Goal: Task Accomplishment & Management: Use online tool/utility

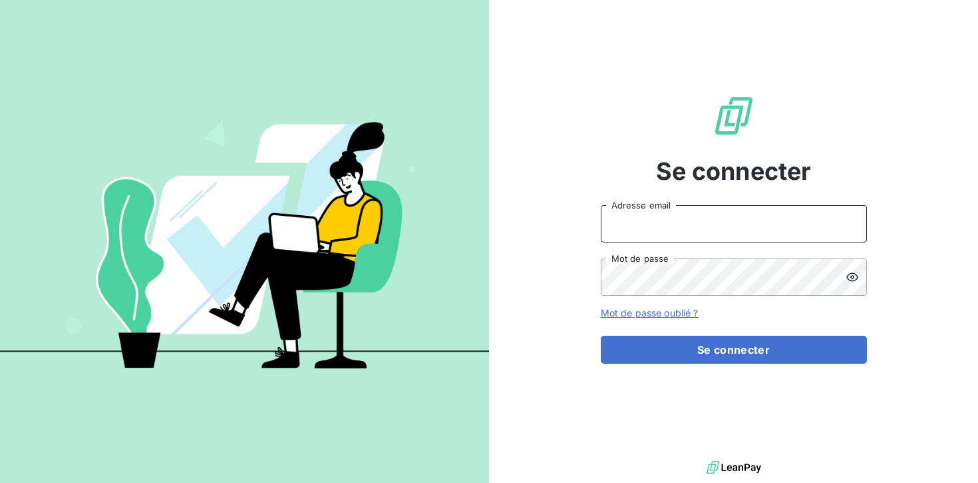
drag, startPoint x: 644, startPoint y: 208, endPoint x: 647, endPoint y: 232, distance: 24.1
click at [644, 208] on input "Adresse email" at bounding box center [734, 223] width 266 height 37
click at [647, 232] on input "Adresse email" at bounding box center [734, 223] width 266 height 37
type input "[EMAIL_ADDRESS][DOMAIN_NAME]"
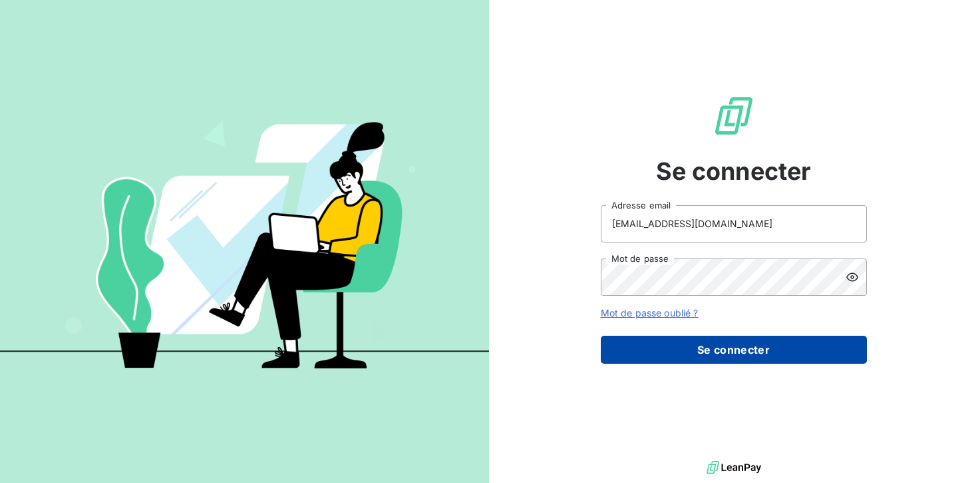
click at [706, 343] on button "Se connecter" at bounding box center [734, 349] width 266 height 28
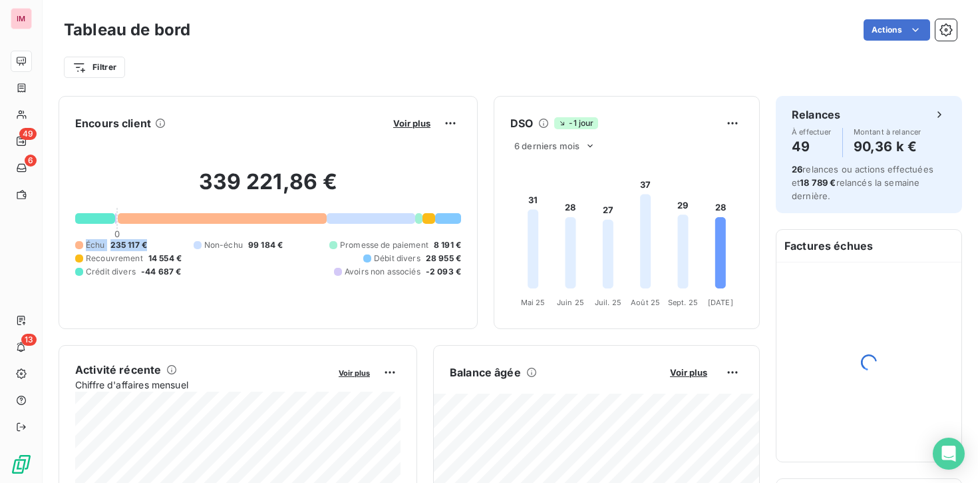
drag, startPoint x: 146, startPoint y: 244, endPoint x: 59, endPoint y: 244, distance: 87.2
click at [59, 244] on div "Encours client Voir plus 339 221,86 € 0 Échu 235 117 € Non-échu 99 184 € Promes…" at bounding box center [268, 212] width 419 height 233
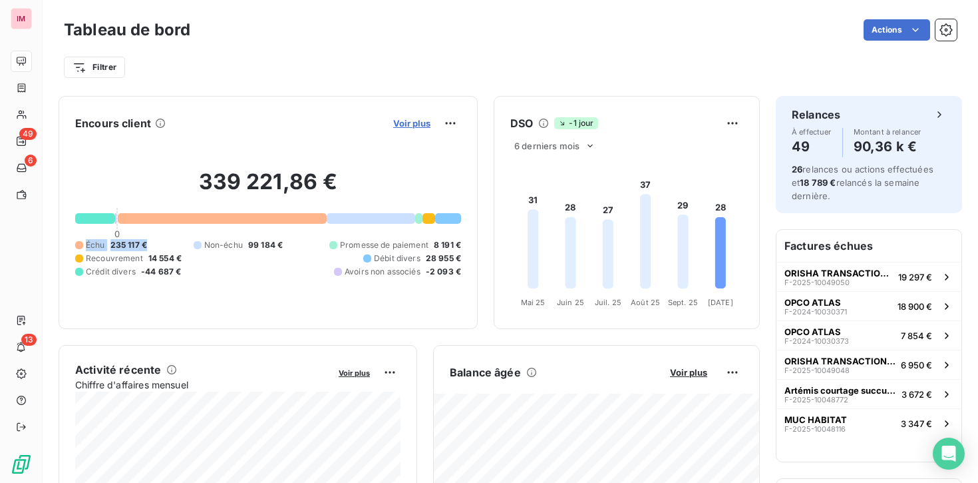
click at [430, 125] on span "Voir plus" at bounding box center [411, 123] width 37 height 11
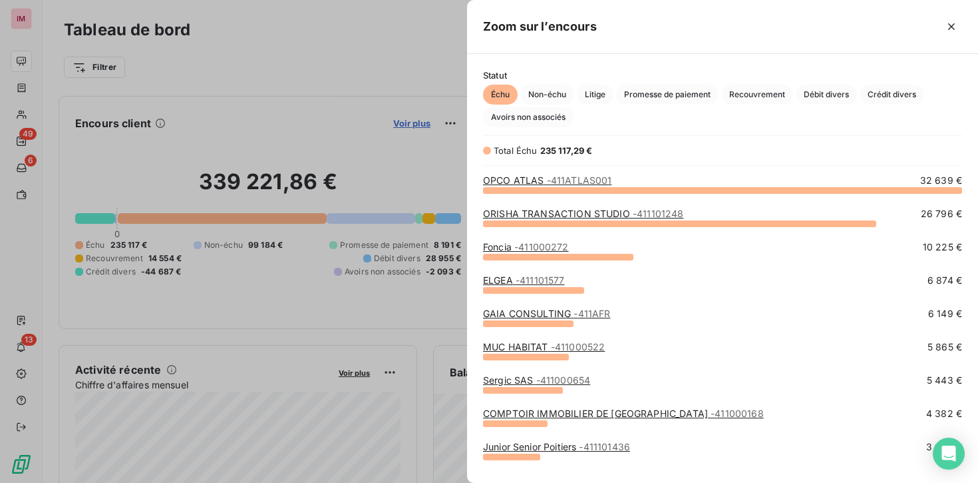
scroll to position [293, 511]
click at [423, 124] on div at bounding box center [489, 241] width 978 height 483
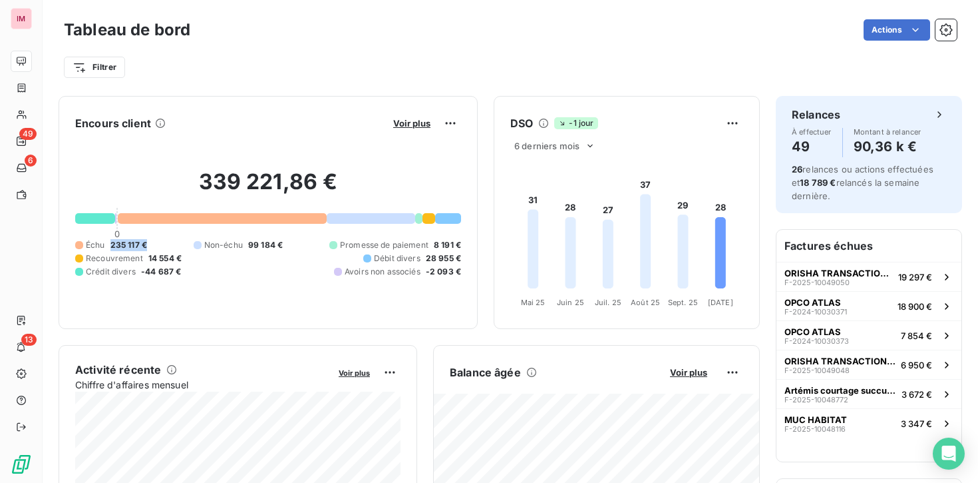
drag, startPoint x: 111, startPoint y: 244, endPoint x: 154, endPoint y: 240, distance: 42.8
click at [154, 240] on div "Échu 235 117 € Non-échu 99 184 € Promesse de paiement 8 191 € Recouvrement 14 5…" at bounding box center [268, 258] width 386 height 39
drag, startPoint x: 114, startPoint y: 246, endPoint x: 129, endPoint y: 246, distance: 15.3
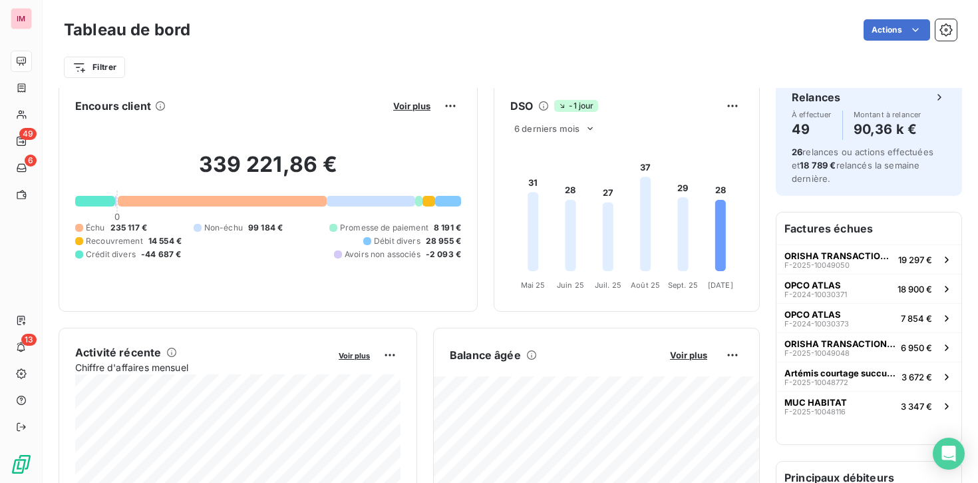
scroll to position [0, 0]
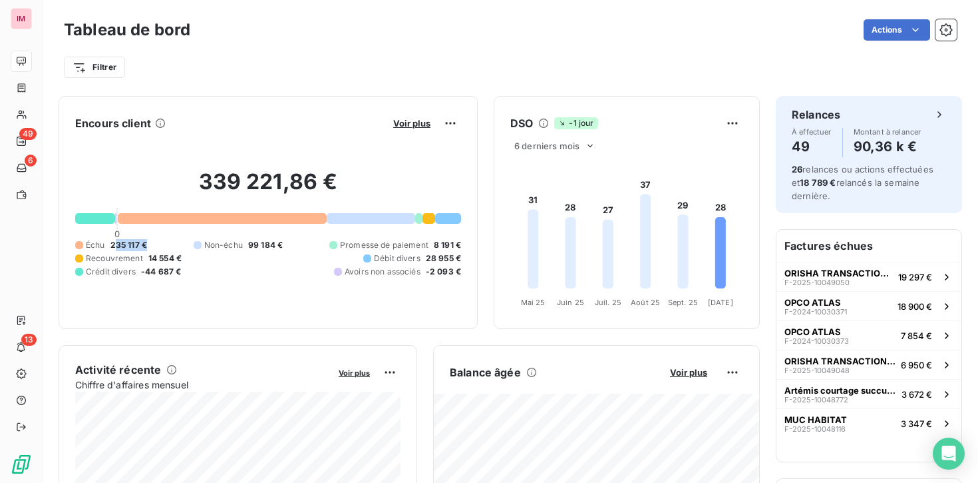
drag, startPoint x: 147, startPoint y: 244, endPoint x: 117, endPoint y: 244, distance: 30.0
click at [117, 244] on div "Échu 235 117 € Non-échu 99 184 € Promesse de paiement 8 191 € Recouvrement 14 5…" at bounding box center [268, 258] width 386 height 39
click at [168, 244] on div "Échu 235 117 € Non-échu 99 184 € Promesse de paiement 8 191 € Recouvrement 14 5…" at bounding box center [268, 258] width 386 height 39
click at [415, 122] on span "Voir plus" at bounding box center [411, 123] width 37 height 11
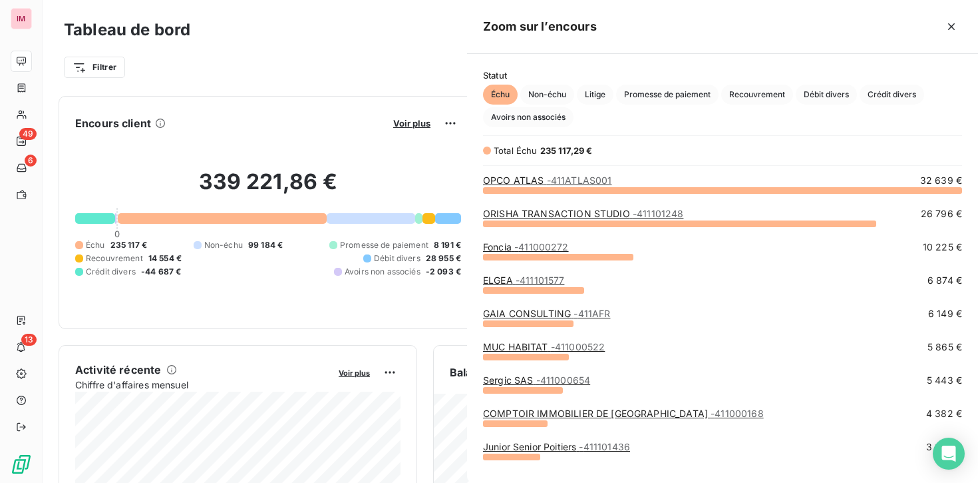
scroll to position [483, 511]
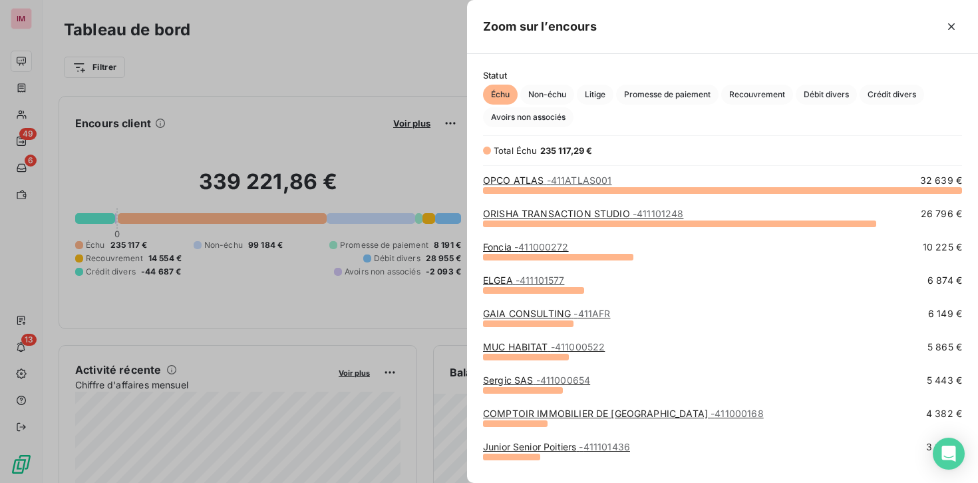
click at [431, 126] on div at bounding box center [489, 241] width 978 height 483
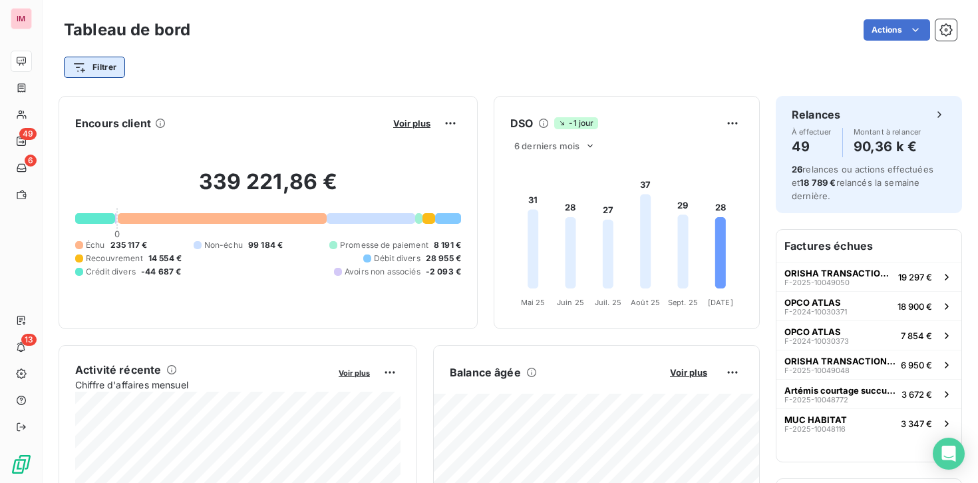
click at [91, 61] on html "IM 49 6 13 Tableau de bord Actions Filtrer Encours client Voir plus 339 221,86 …" at bounding box center [489, 241] width 978 height 483
click at [374, 41] on html "IM 49 6 13 Tableau de bord Actions Filtrer Encours client Voir plus 339 221,86 …" at bounding box center [489, 241] width 978 height 483
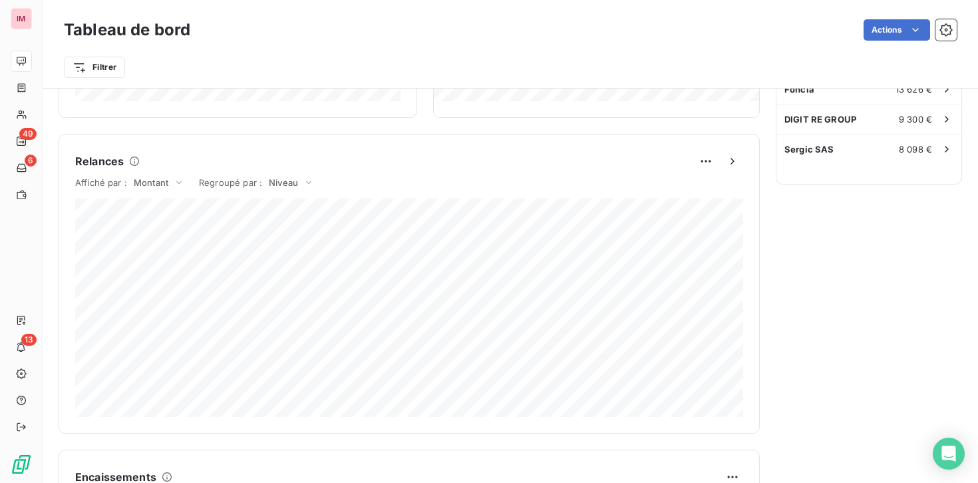
scroll to position [668, 0]
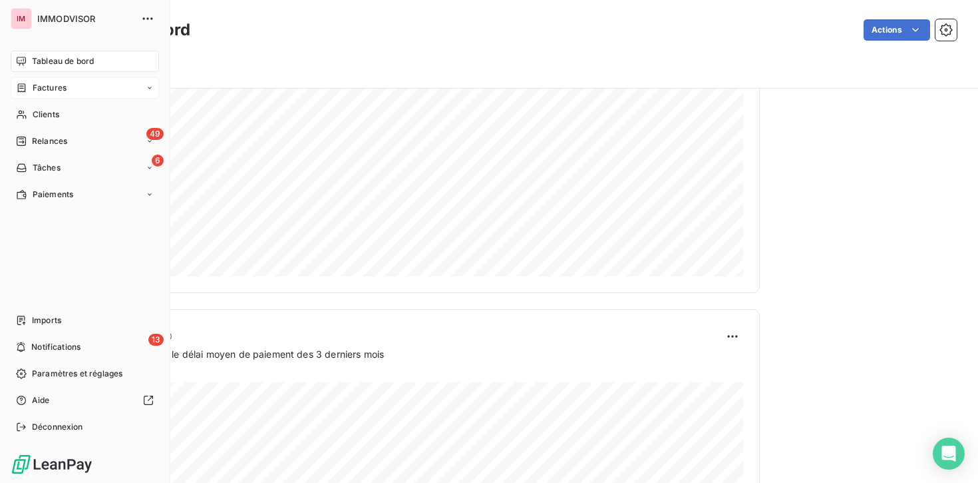
click at [41, 85] on span "Factures" at bounding box center [50, 88] width 34 height 12
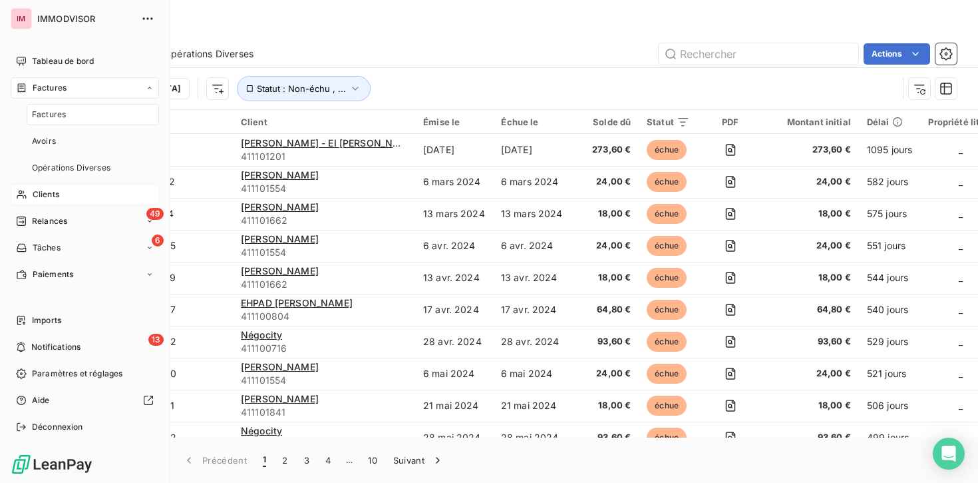
click at [62, 193] on div "Clients" at bounding box center [85, 194] width 148 height 21
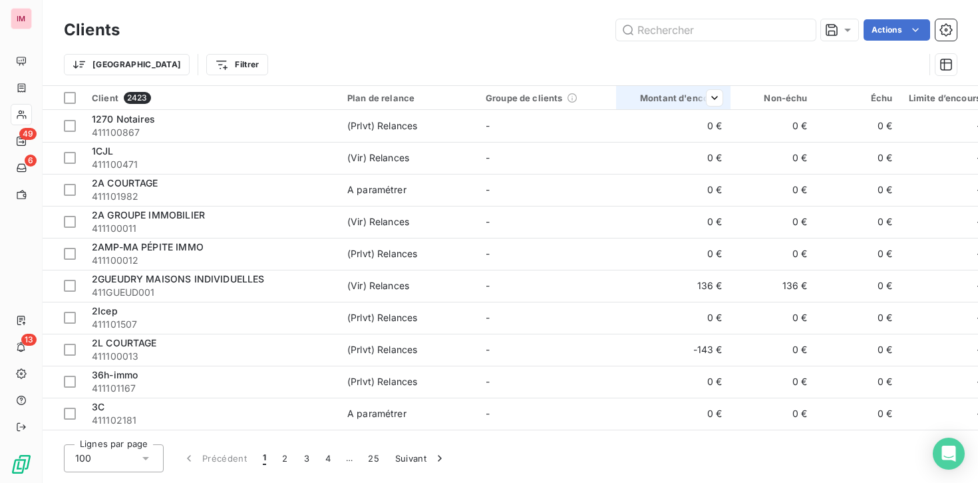
click at [678, 89] on th "Montant d'encours" at bounding box center [673, 98] width 114 height 24
click at [678, 101] on div "Montant d'encours" at bounding box center [673, 98] width 99 height 11
click at [790, 95] on html "IM 49 6 13 Clients Actions Trier Filtrer Client 2423 Plan de relance Groupe de …" at bounding box center [489, 241] width 978 height 483
click at [864, 93] on div "Échu" at bounding box center [858, 98] width 69 height 11
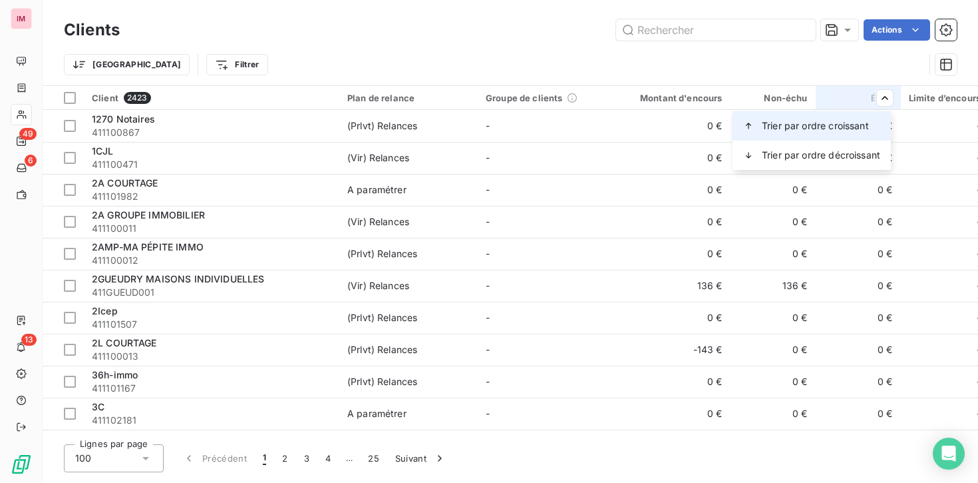
click at [840, 130] on span "Trier par ordre croissant" at bounding box center [815, 125] width 107 height 13
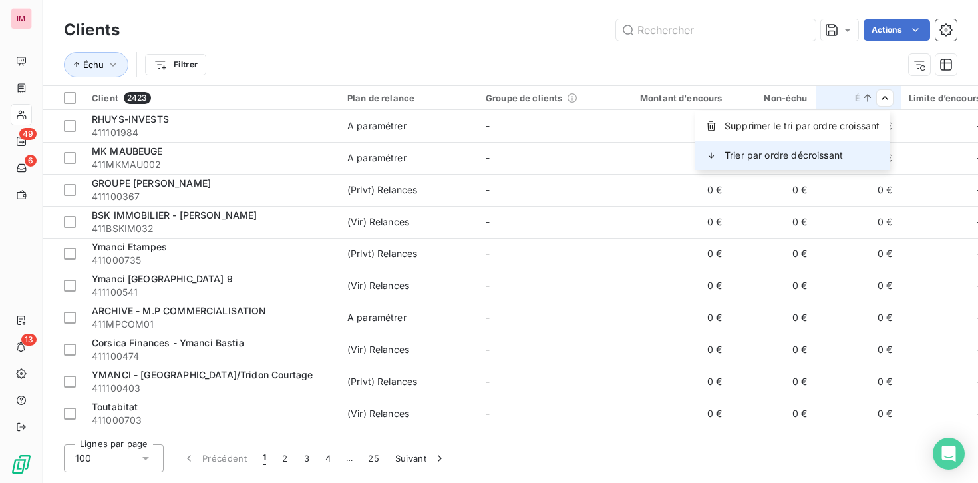
click at [831, 166] on div "Trier par ordre décroissant" at bounding box center [793, 154] width 195 height 29
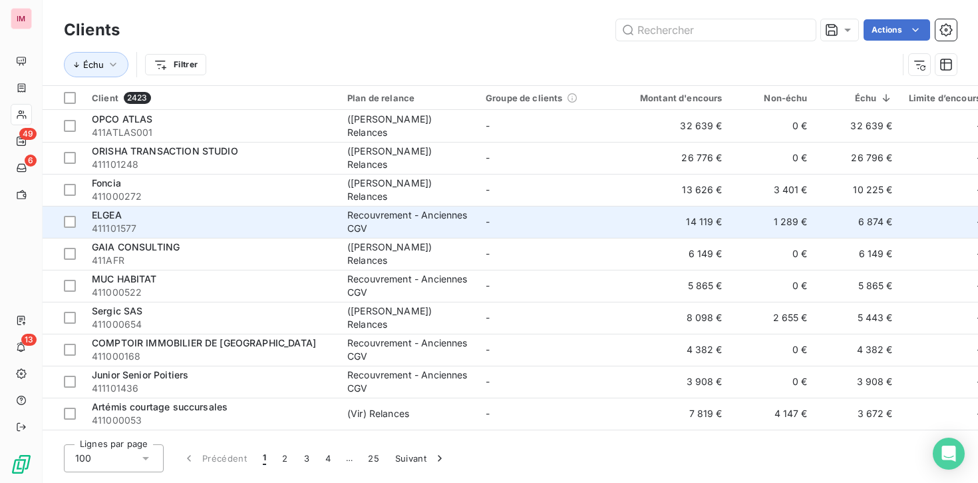
click at [406, 220] on div "Recouvrement - Anciennes CGV" at bounding box center [408, 221] width 122 height 27
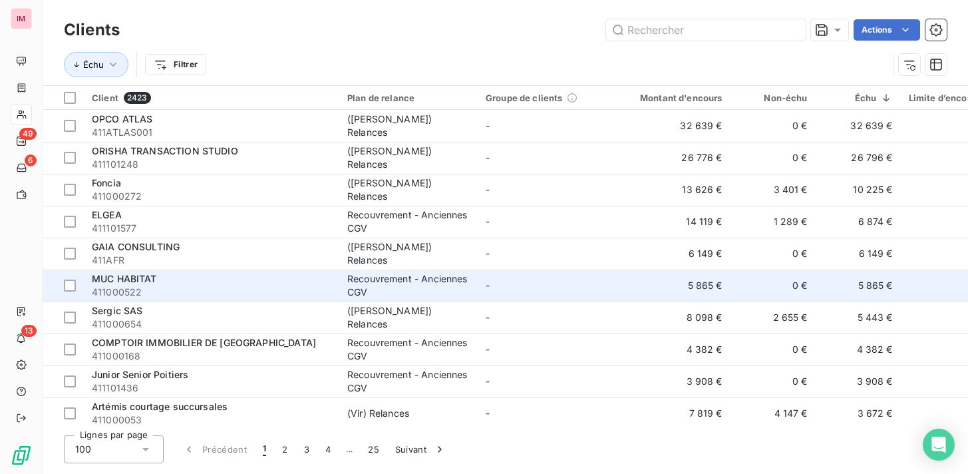
click at [444, 280] on div "Recouvrement - Anciennes CGV" at bounding box center [408, 285] width 122 height 27
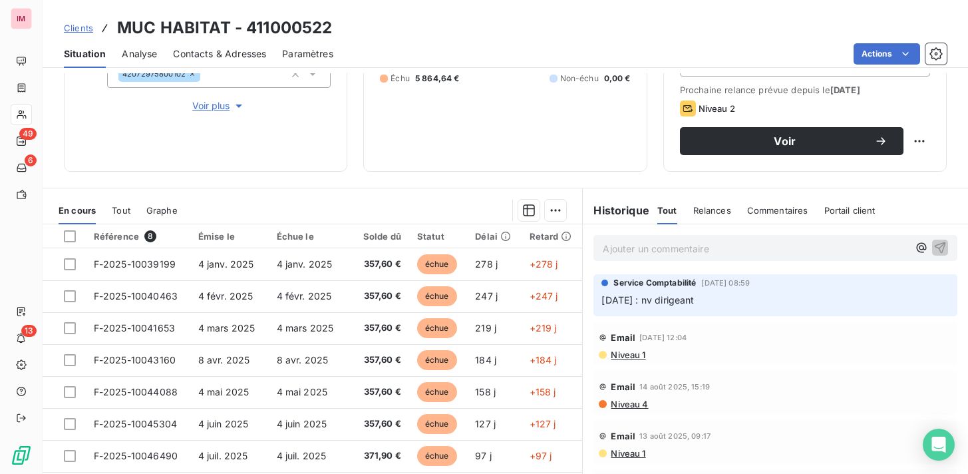
scroll to position [182, 0]
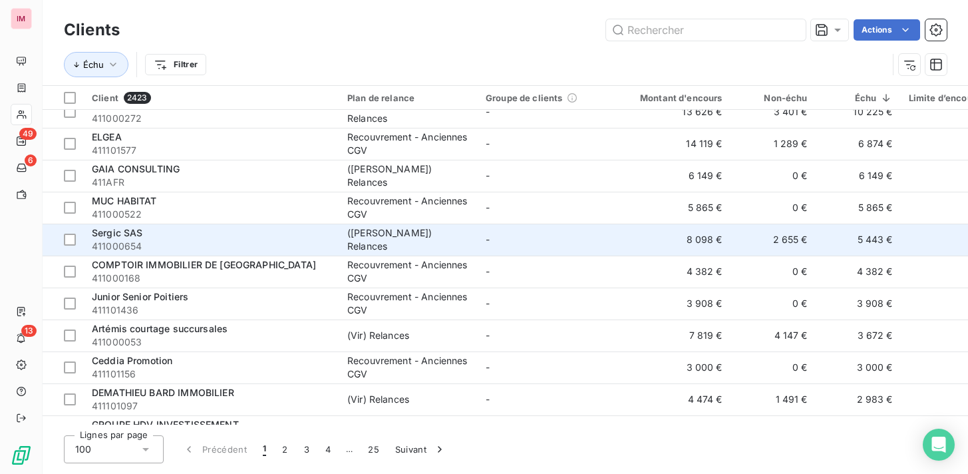
scroll to position [82, 0]
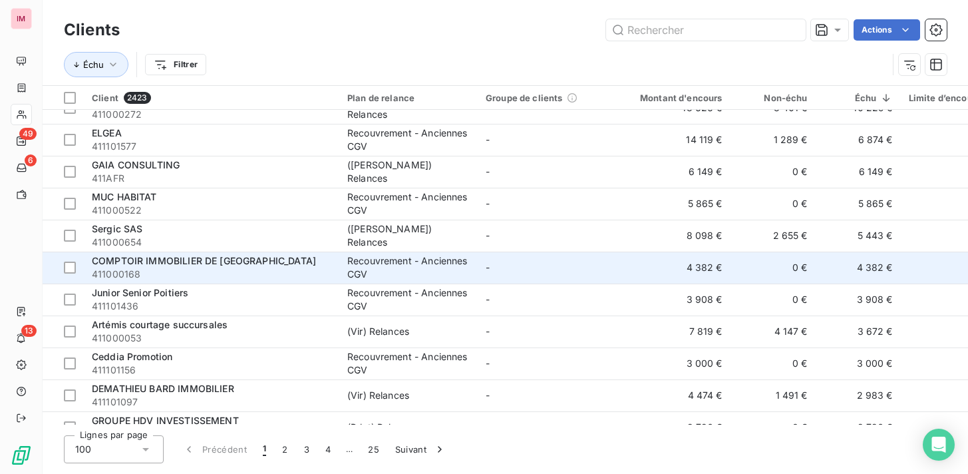
click at [840, 269] on td "4 382 €" at bounding box center [858, 268] width 85 height 32
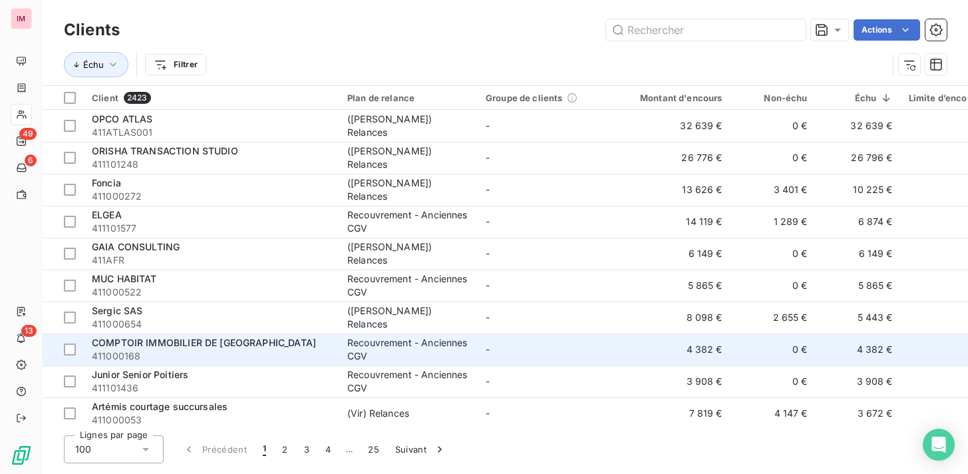
click at [408, 335] on td "Recouvrement - Anciennes CGV" at bounding box center [408, 349] width 138 height 32
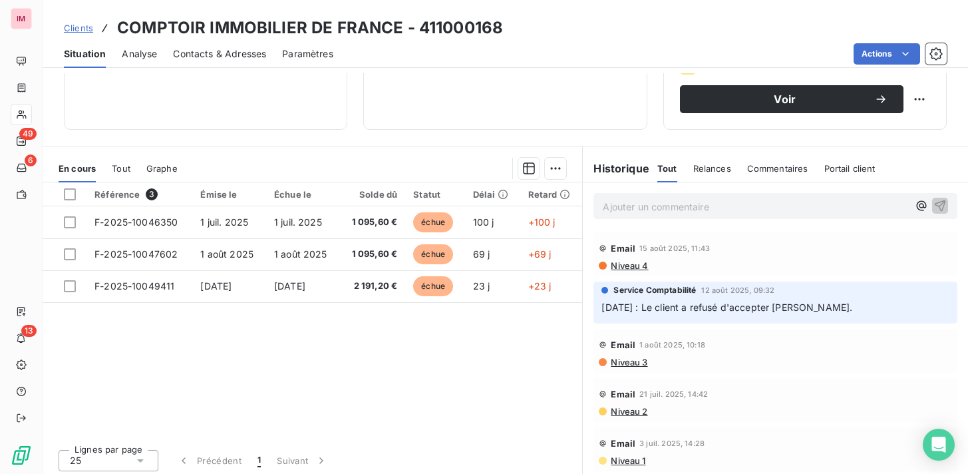
scroll to position [229, 0]
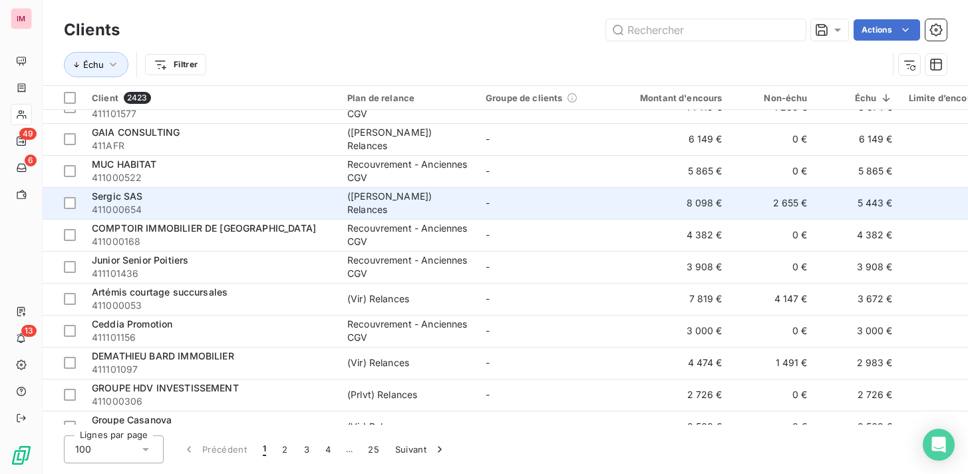
scroll to position [139, 0]
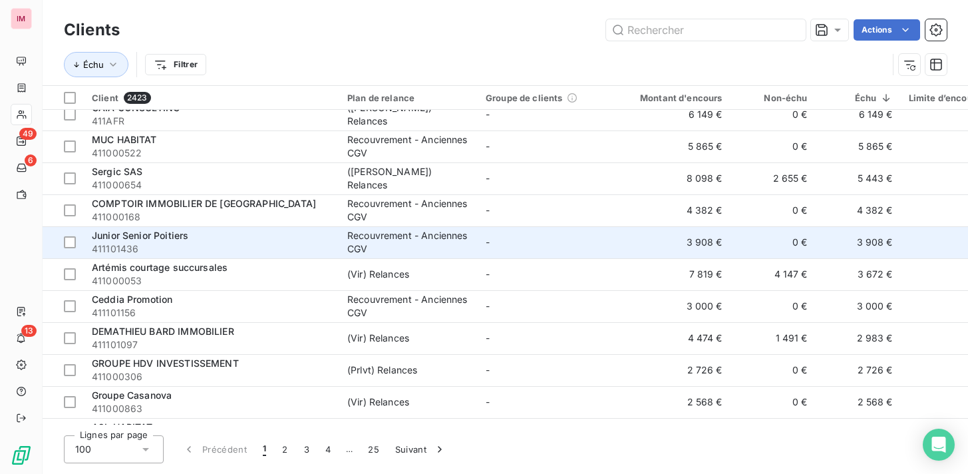
click at [461, 242] on div "Recouvrement - Anciennes CGV" at bounding box center [408, 242] width 122 height 27
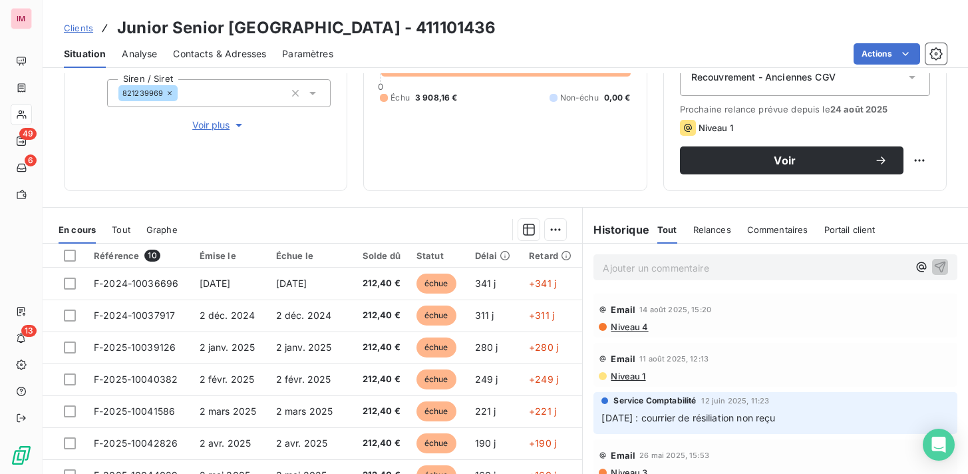
scroll to position [229, 0]
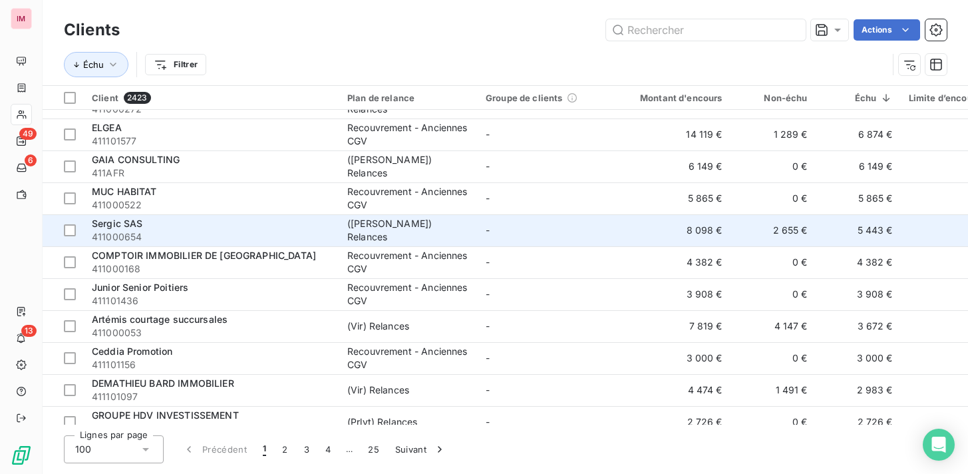
scroll to position [116, 0]
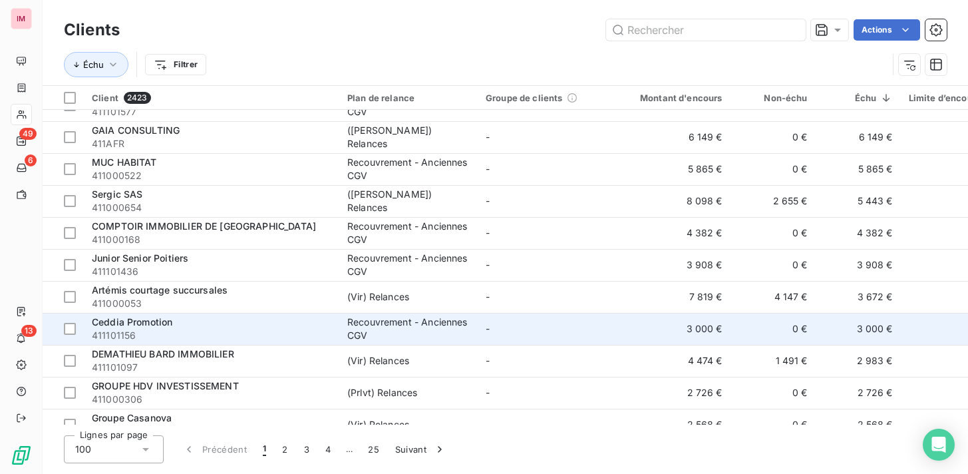
drag, startPoint x: 872, startPoint y: 302, endPoint x: 805, endPoint y: 315, distance: 68.5
click at [871, 302] on td "3 672 €" at bounding box center [858, 297] width 85 height 32
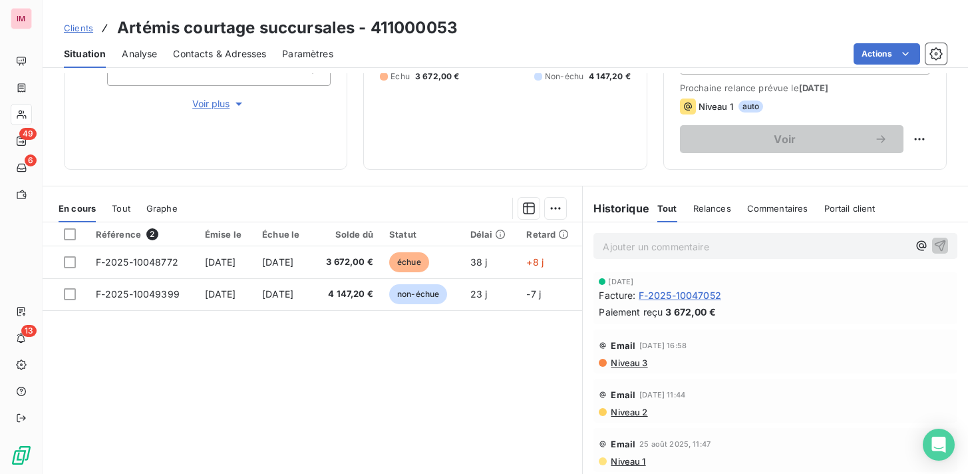
scroll to position [195, 0]
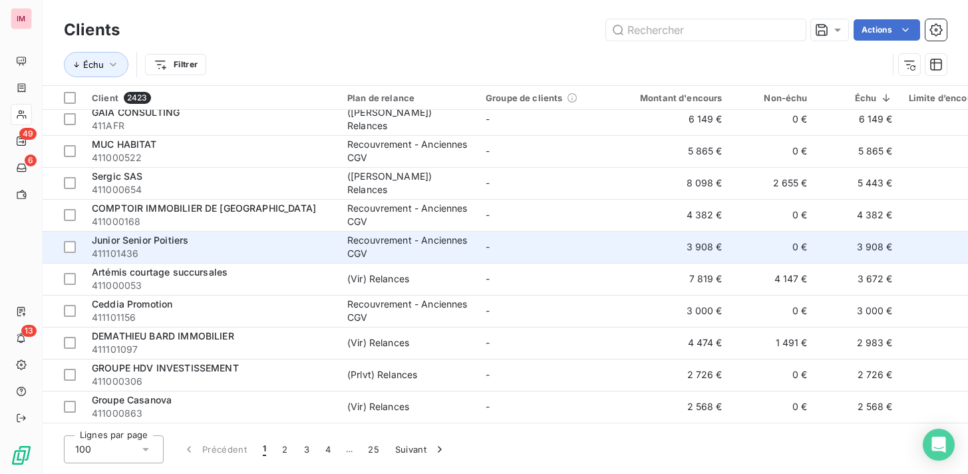
scroll to position [162, 0]
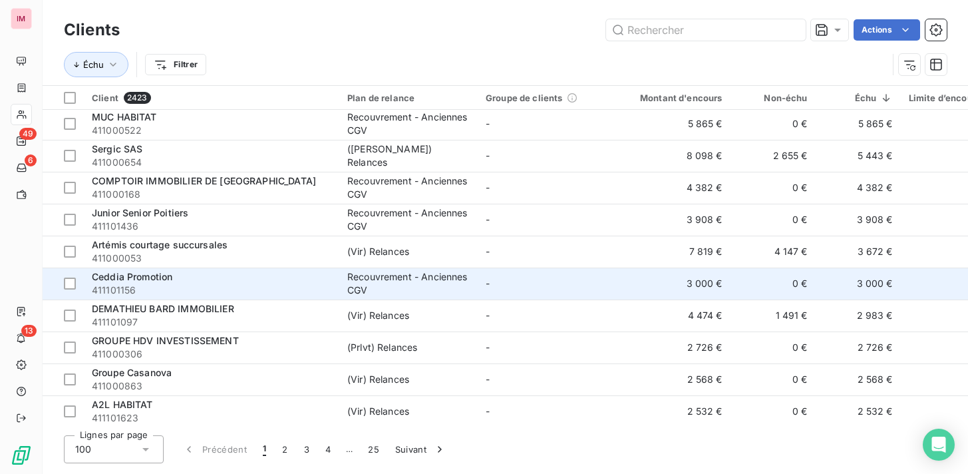
click at [769, 288] on td "0 €" at bounding box center [773, 284] width 85 height 32
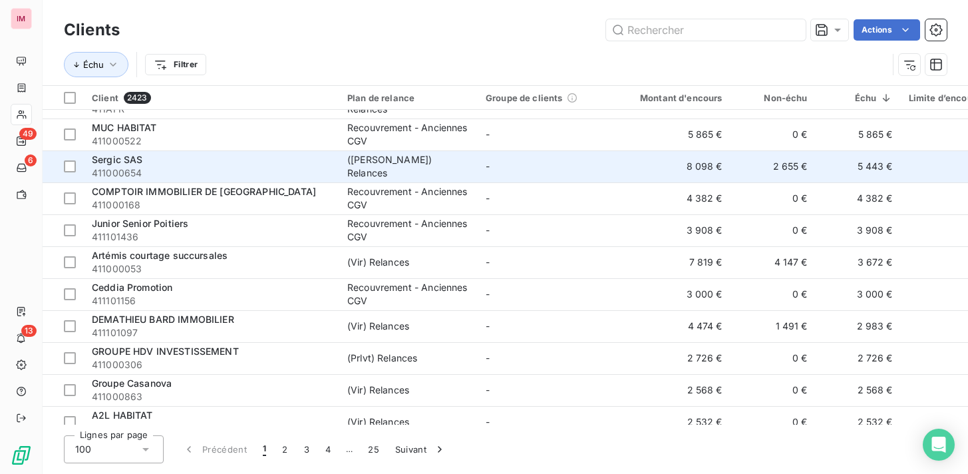
scroll to position [164, 0]
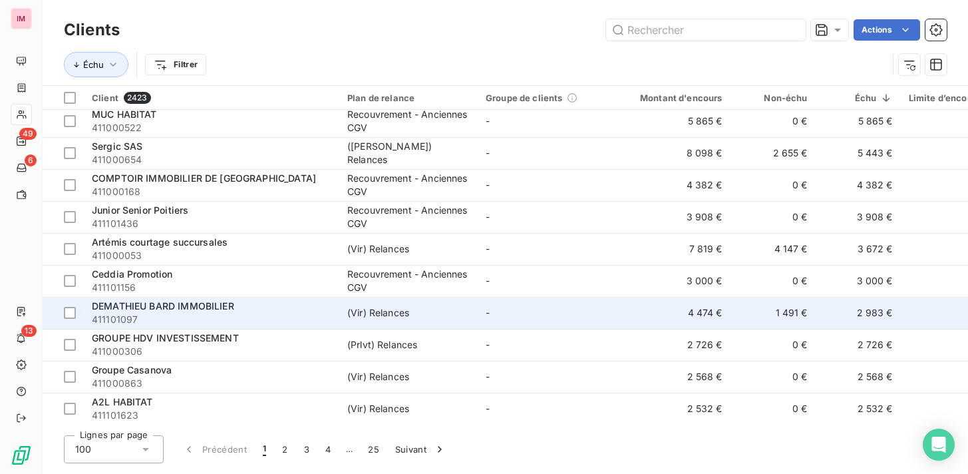
click at [509, 309] on td "-" at bounding box center [547, 313] width 138 height 32
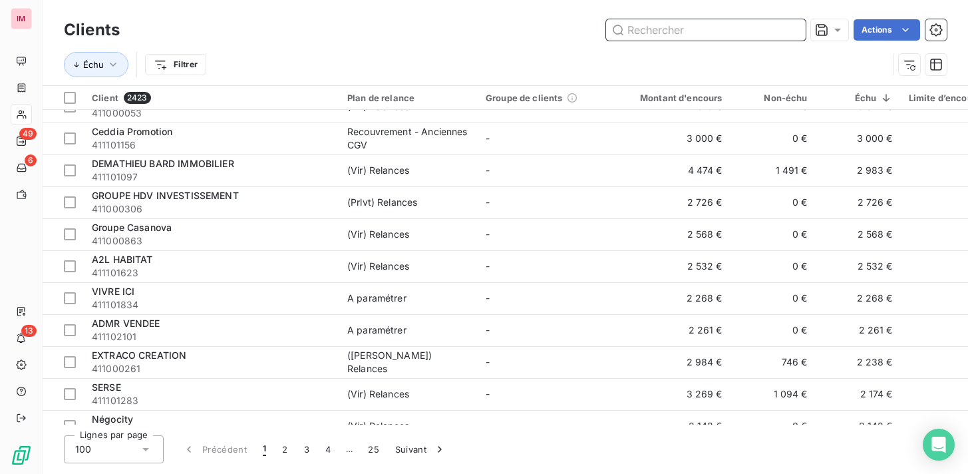
scroll to position [306, 0]
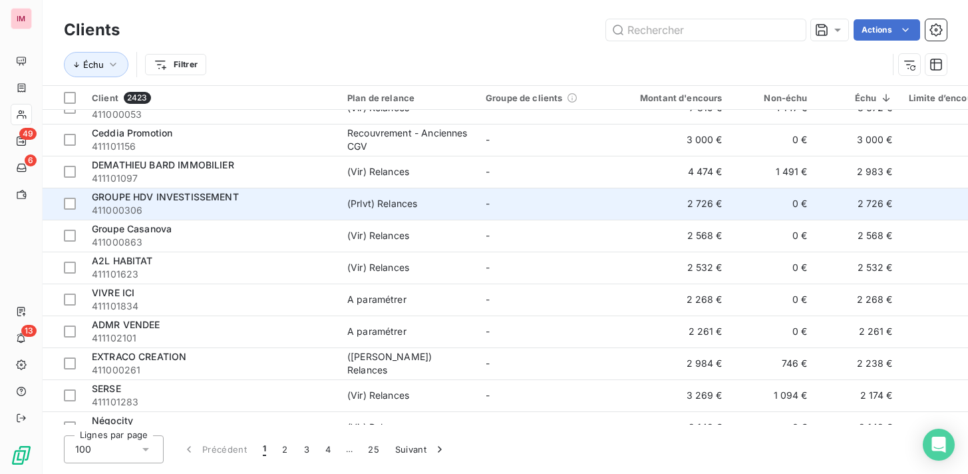
click at [190, 201] on span "GROUPE HDV INVESTISSEMENT" at bounding box center [165, 196] width 147 height 11
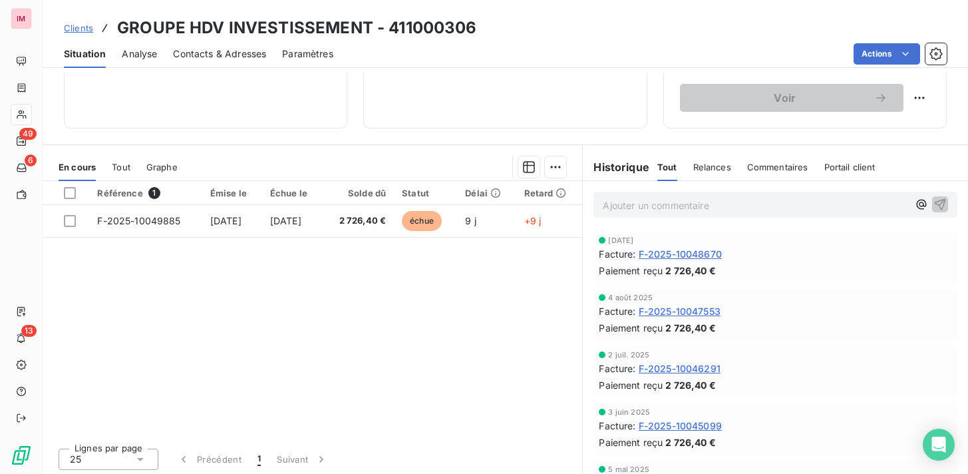
scroll to position [222, 0]
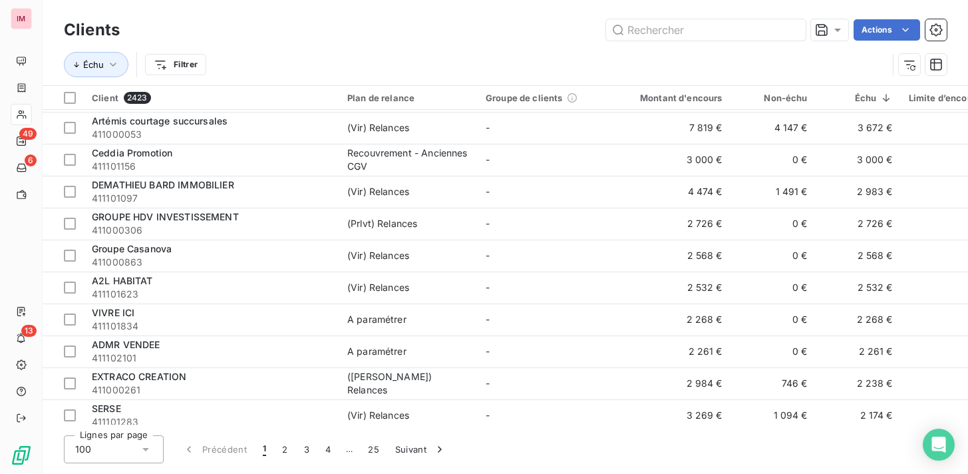
scroll to position [290, 0]
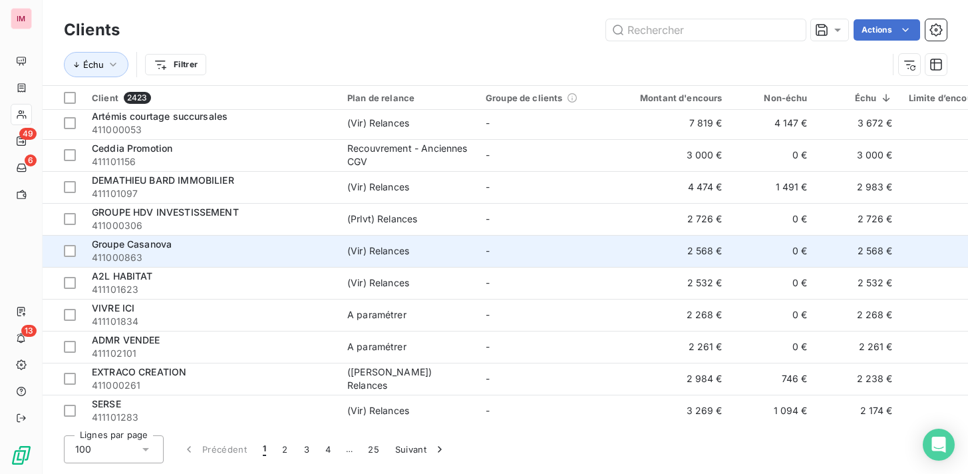
click at [875, 251] on td "2 568 €" at bounding box center [858, 251] width 85 height 32
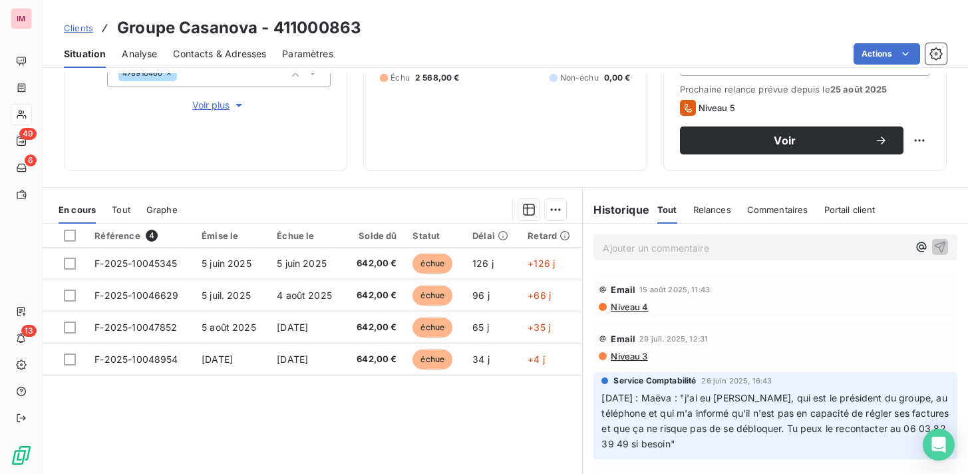
scroll to position [189, 0]
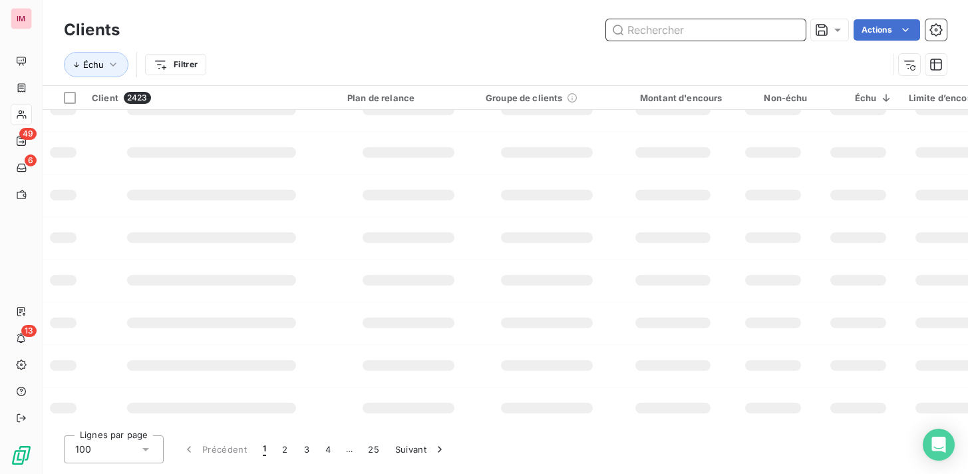
scroll to position [329, 0]
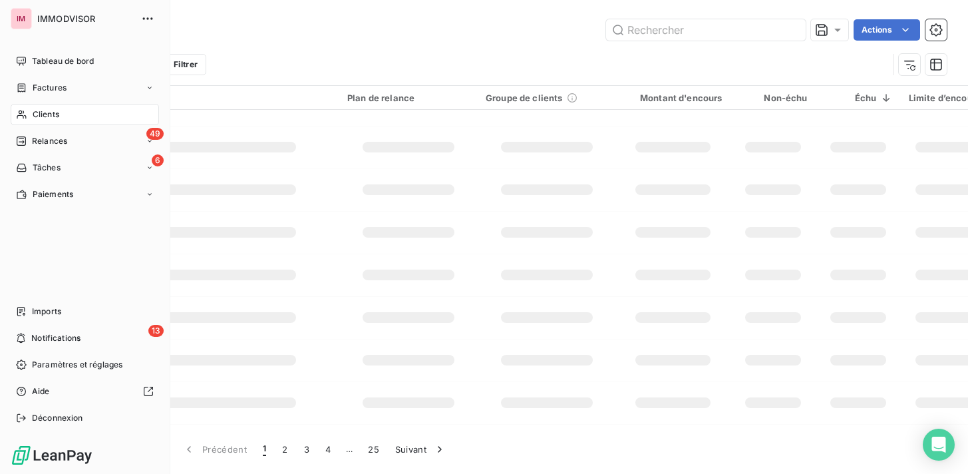
click at [23, 111] on icon at bounding box center [21, 114] width 9 height 9
click at [39, 111] on span "Clients" at bounding box center [46, 114] width 27 height 12
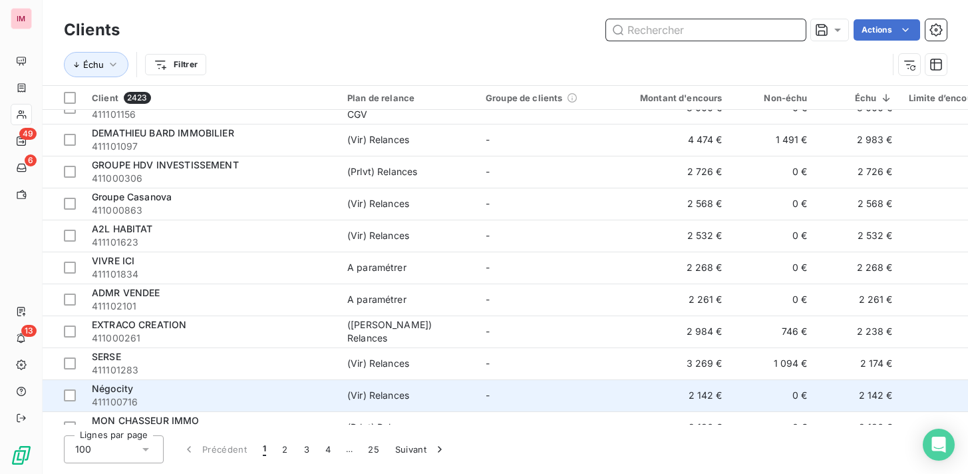
scroll to position [337, 0]
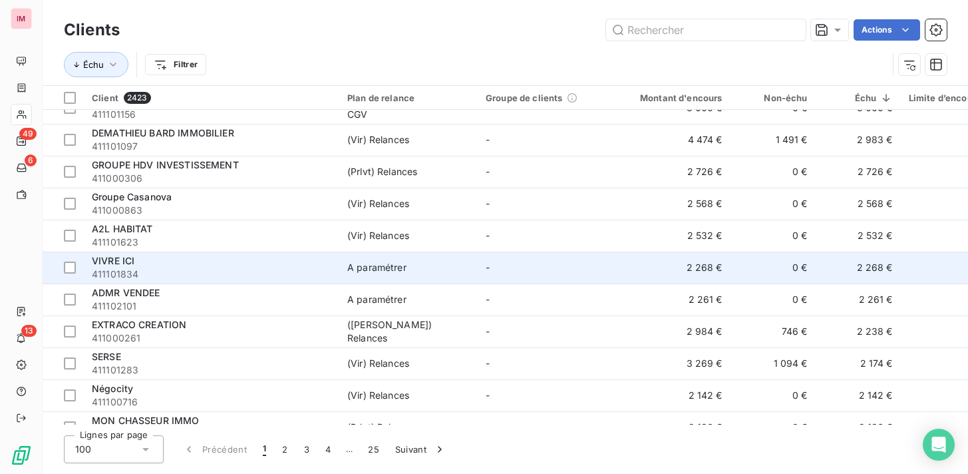
click at [194, 278] on span "411101834" at bounding box center [212, 274] width 240 height 13
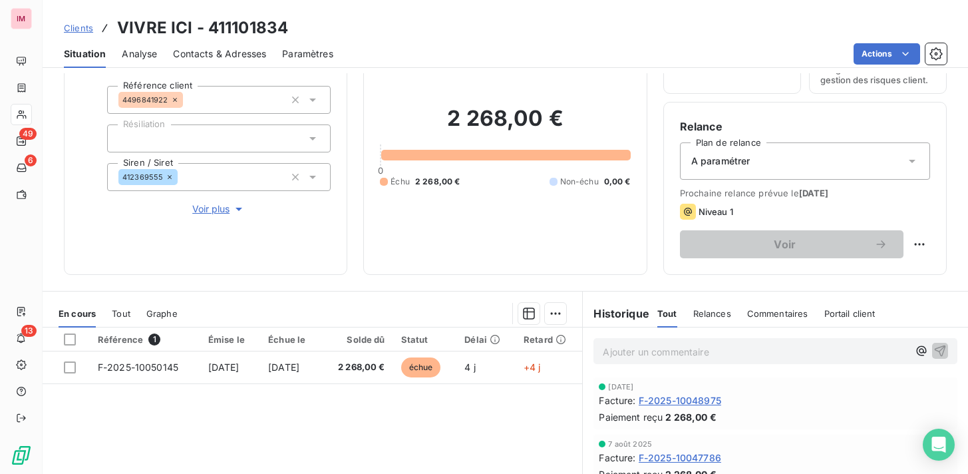
scroll to position [78, 0]
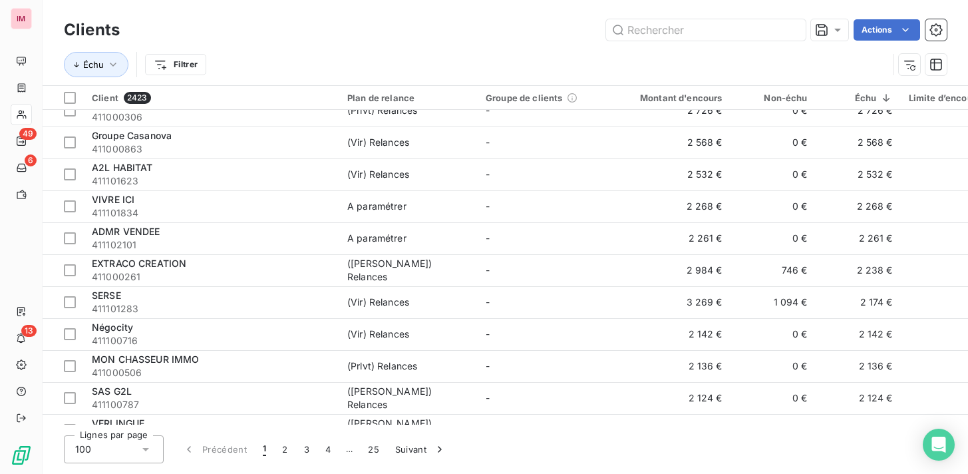
scroll to position [397, 0]
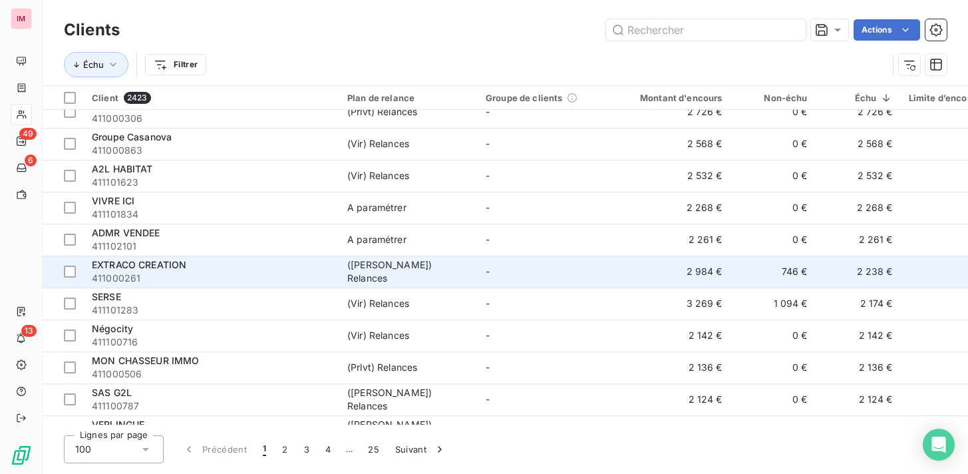
click at [530, 270] on td "-" at bounding box center [547, 272] width 138 height 32
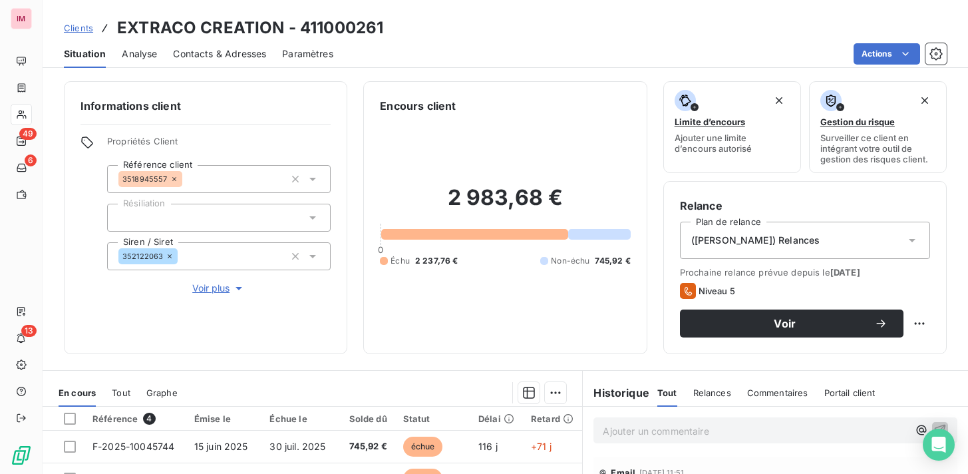
scroll to position [229, 0]
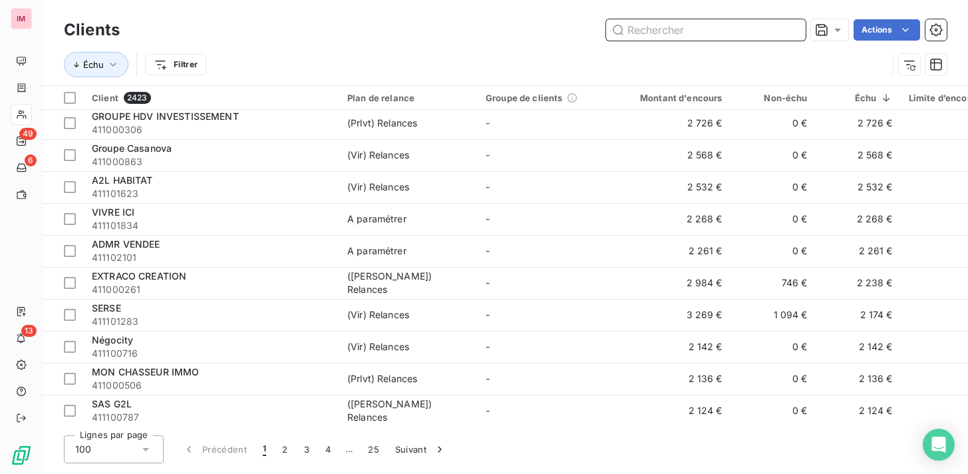
scroll to position [407, 0]
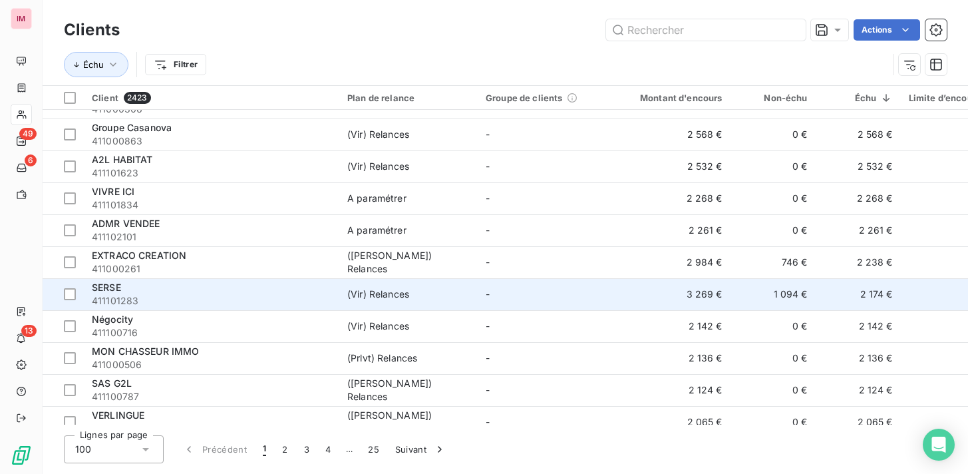
click at [499, 294] on td "-" at bounding box center [547, 294] width 138 height 32
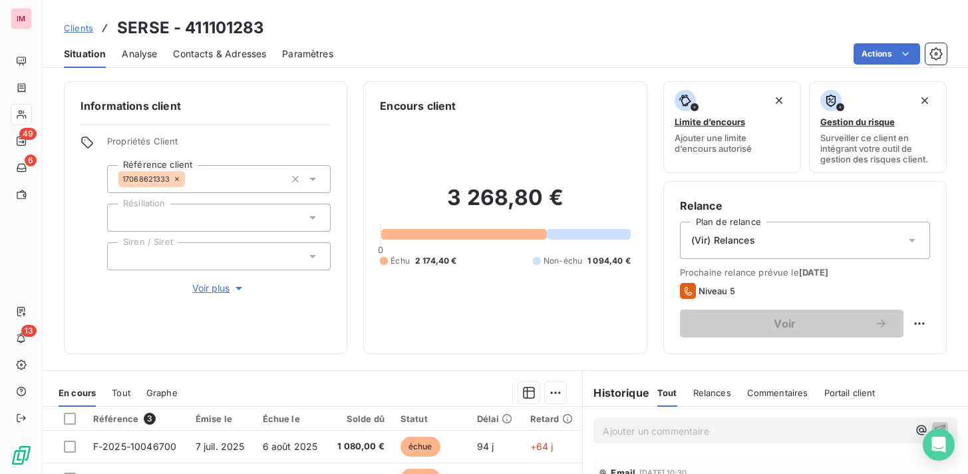
scroll to position [210, 0]
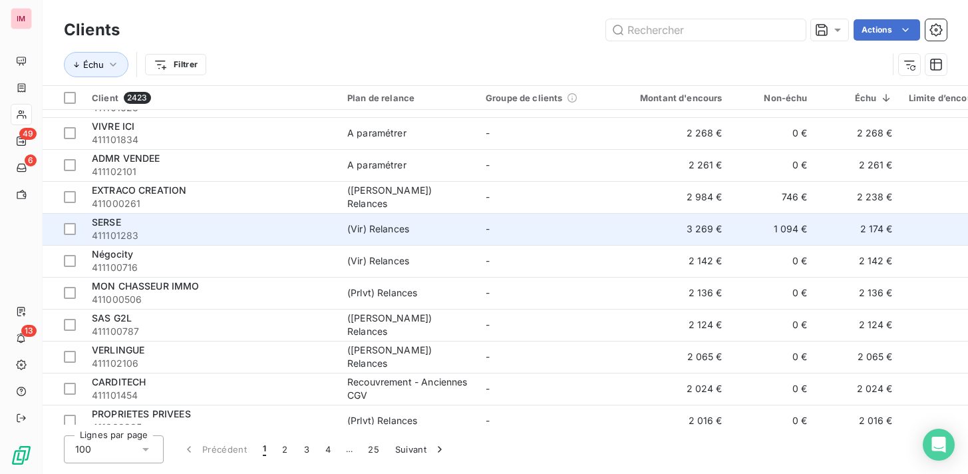
scroll to position [512, 0]
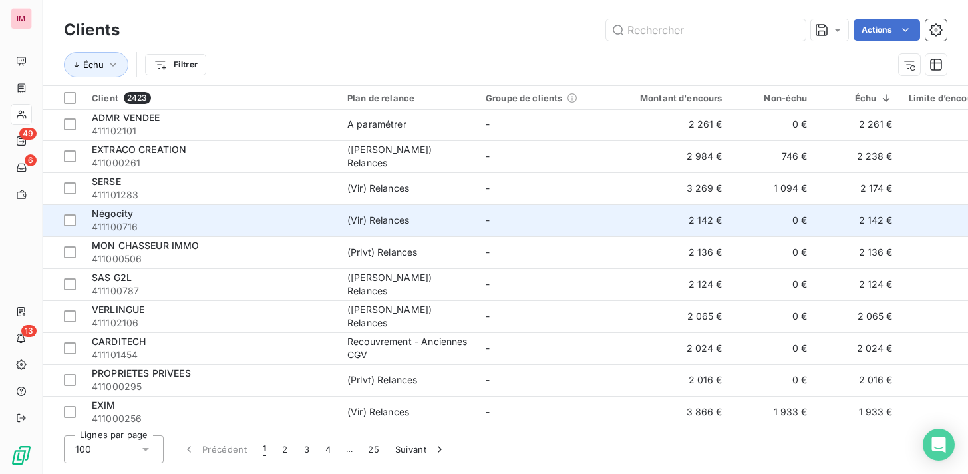
click at [184, 226] on span "411100716" at bounding box center [212, 226] width 240 height 13
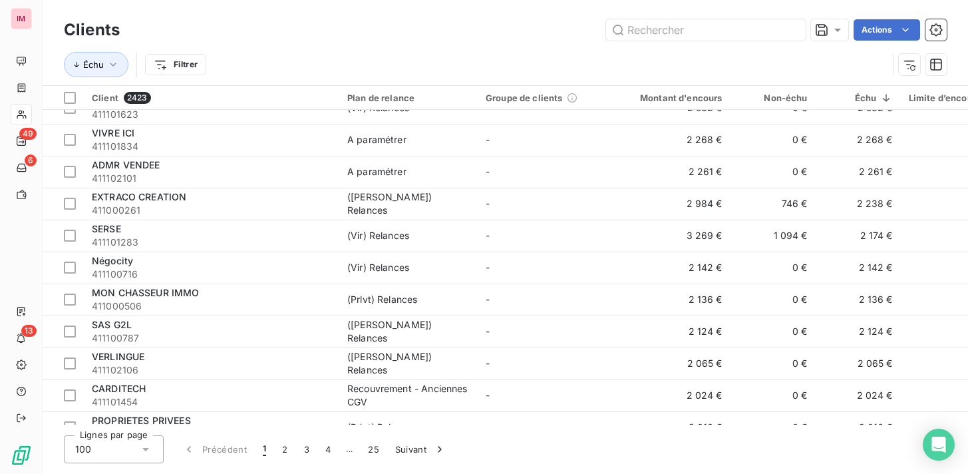
scroll to position [522, 0]
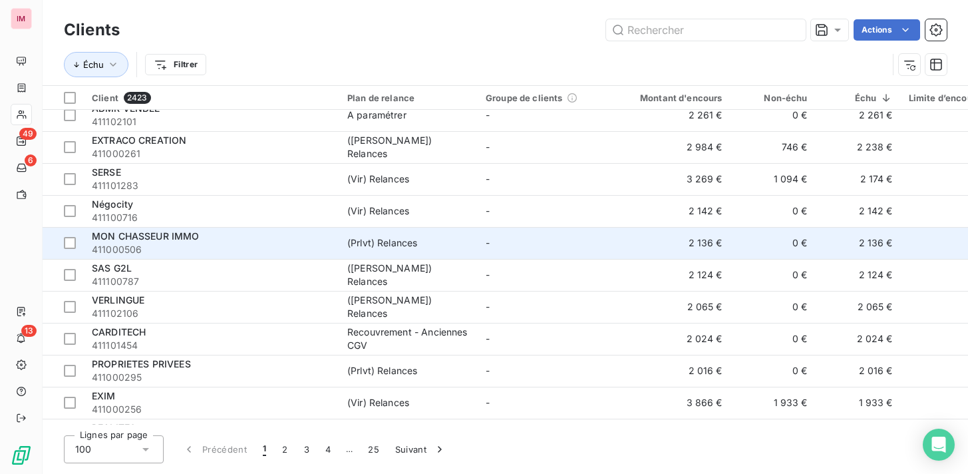
click at [611, 233] on td "-" at bounding box center [547, 243] width 138 height 32
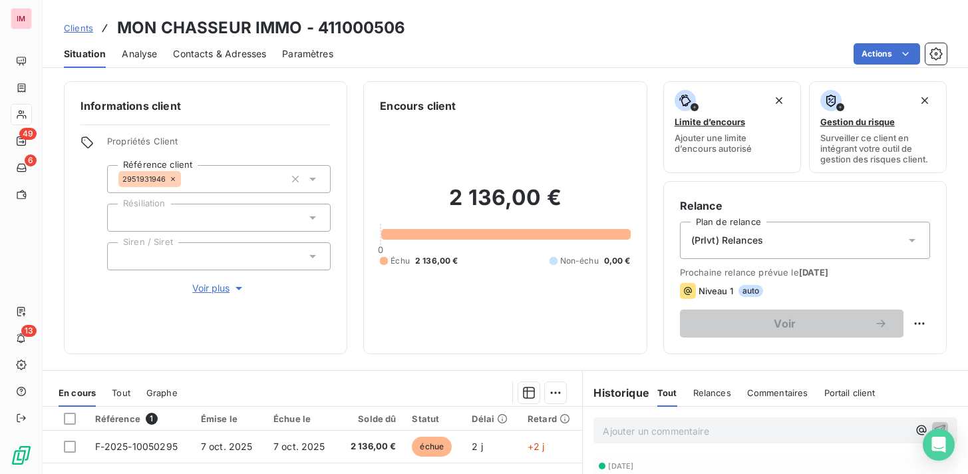
scroll to position [229, 0]
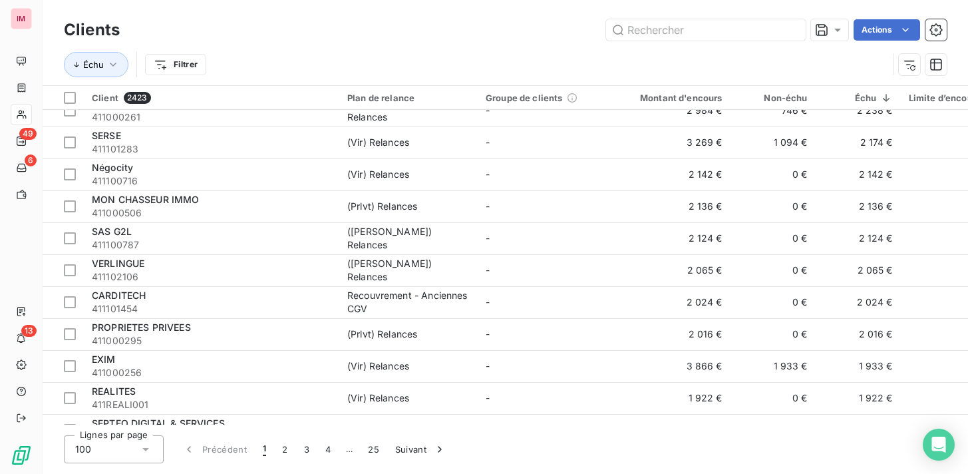
scroll to position [575, 0]
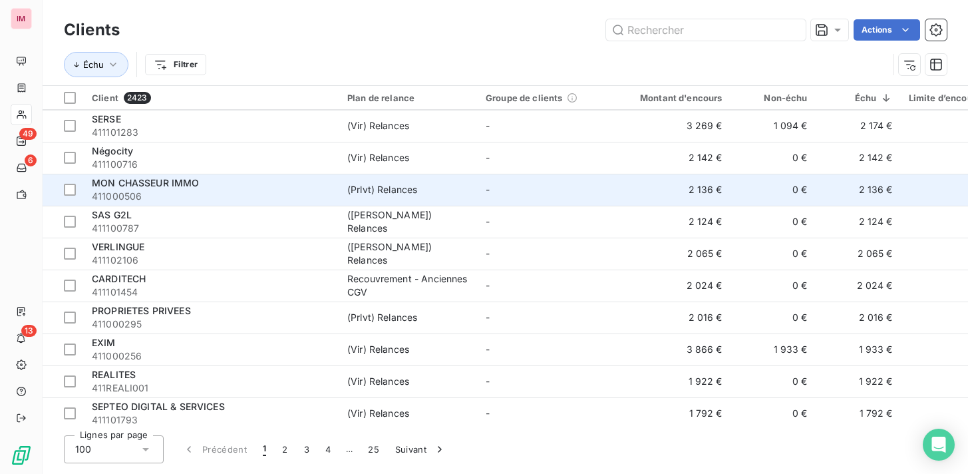
click at [284, 189] on div "MON CHASSEUR IMMO" at bounding box center [212, 182] width 240 height 13
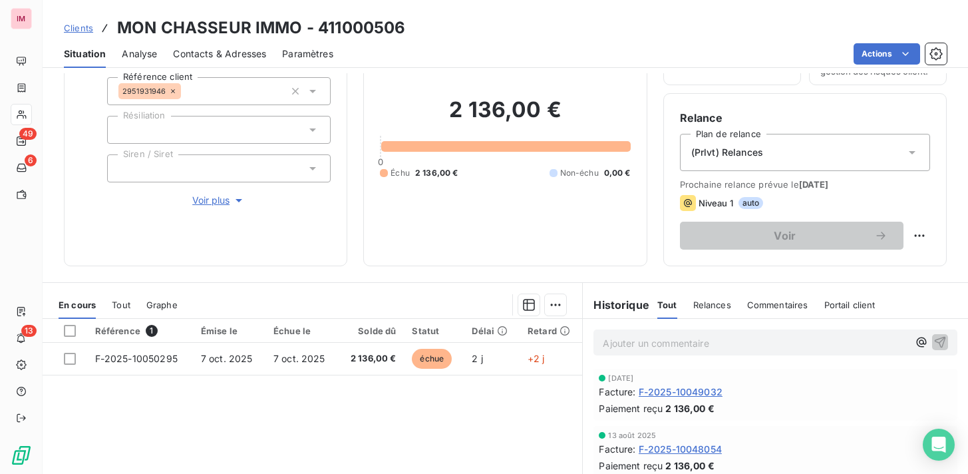
scroll to position [89, 0]
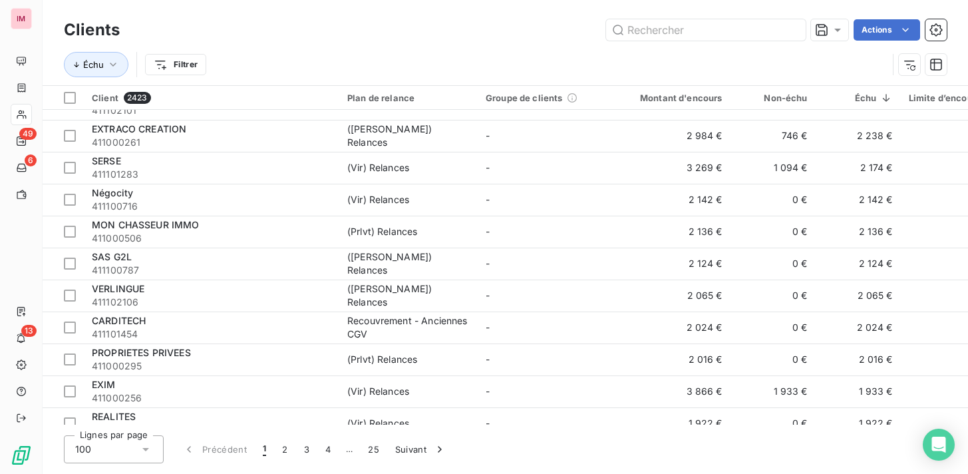
scroll to position [534, 0]
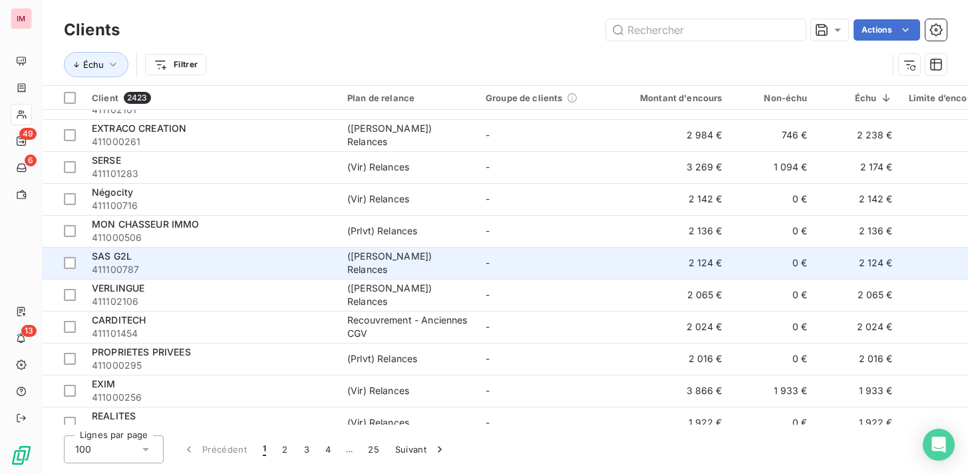
click at [166, 267] on span "411100787" at bounding box center [212, 269] width 240 height 13
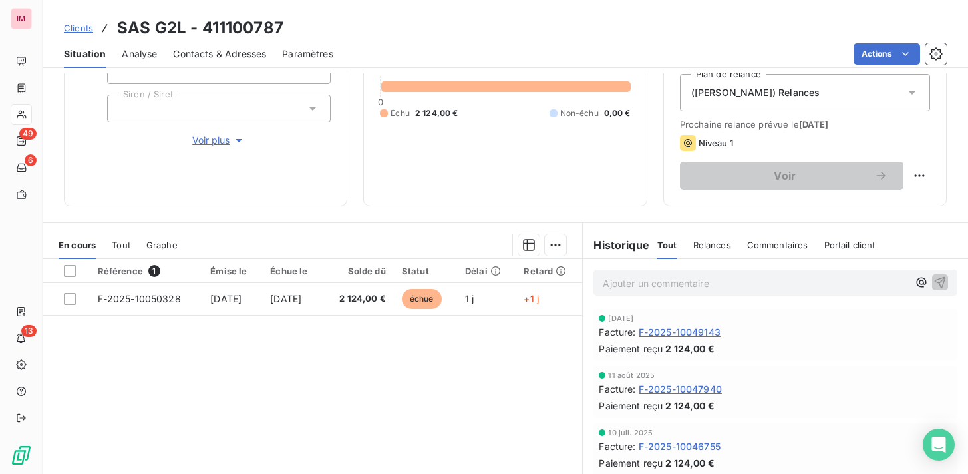
scroll to position [229, 0]
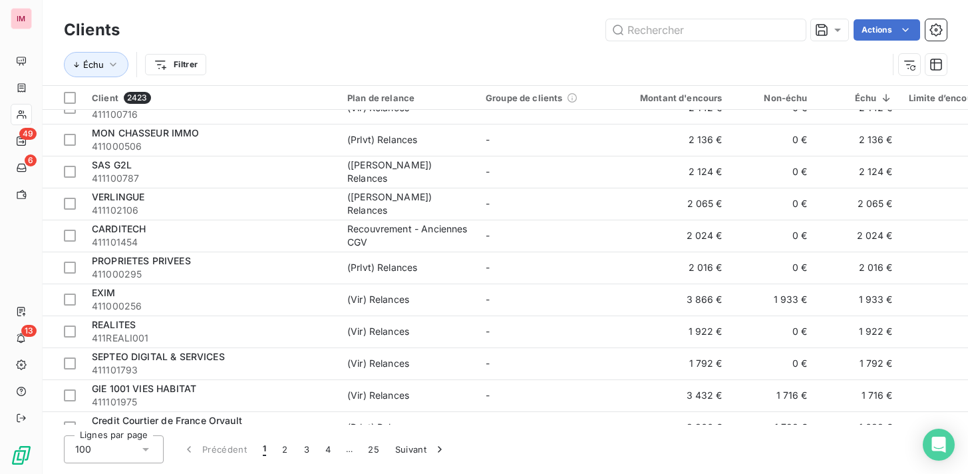
scroll to position [643, 0]
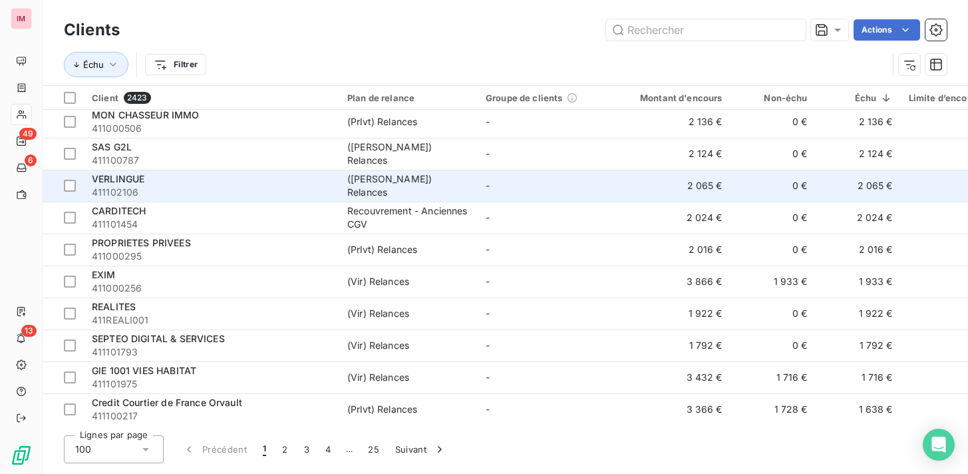
click at [148, 182] on div "VERLINGUE" at bounding box center [212, 178] width 240 height 13
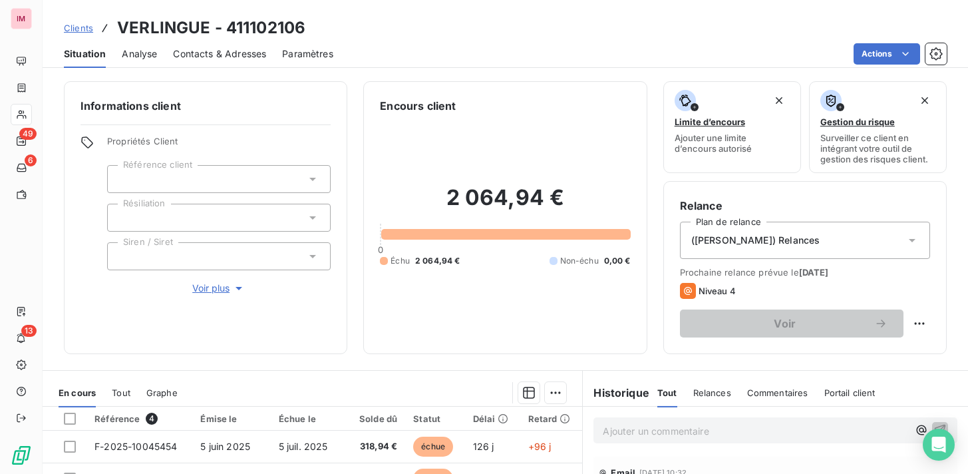
scroll to position [229, 0]
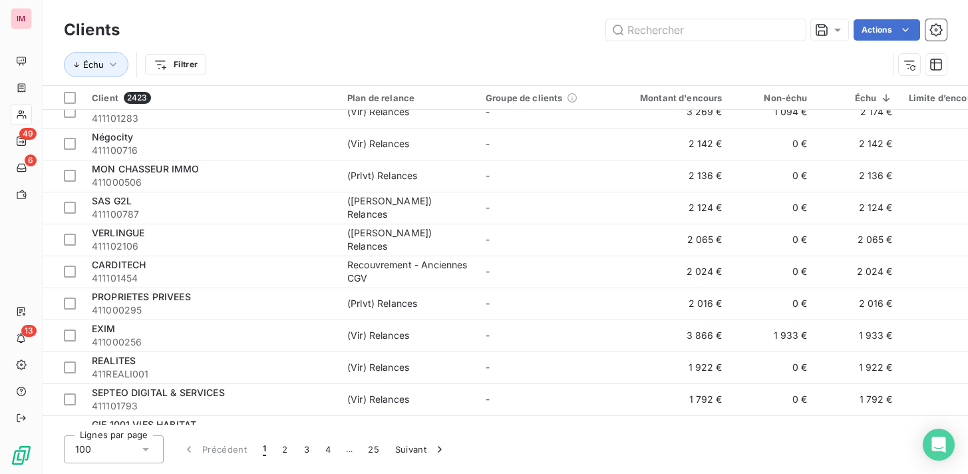
scroll to position [594, 0]
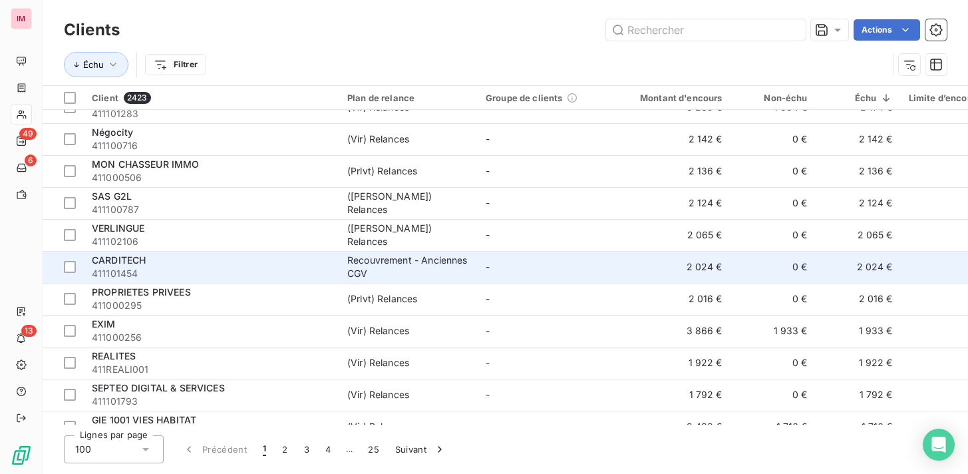
click at [262, 270] on span "411101454" at bounding box center [212, 273] width 240 height 13
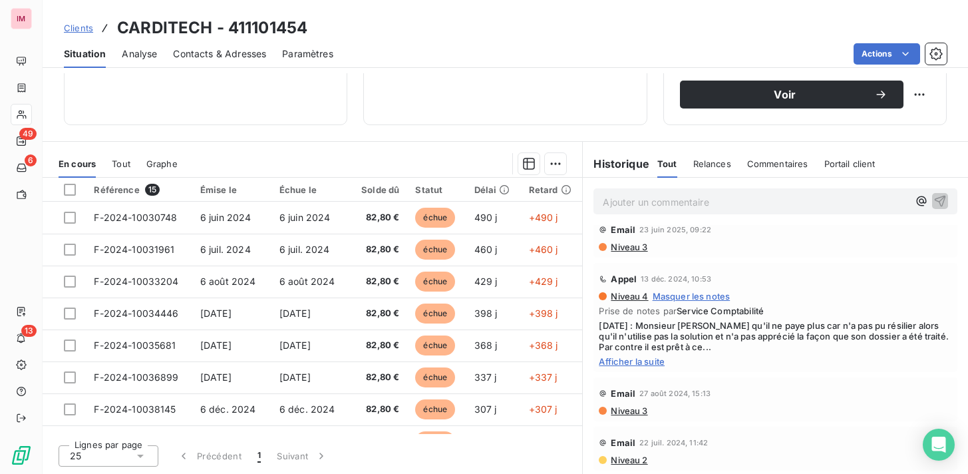
scroll to position [106, 0]
click at [658, 364] on span "Afficher la suite" at bounding box center [775, 360] width 353 height 11
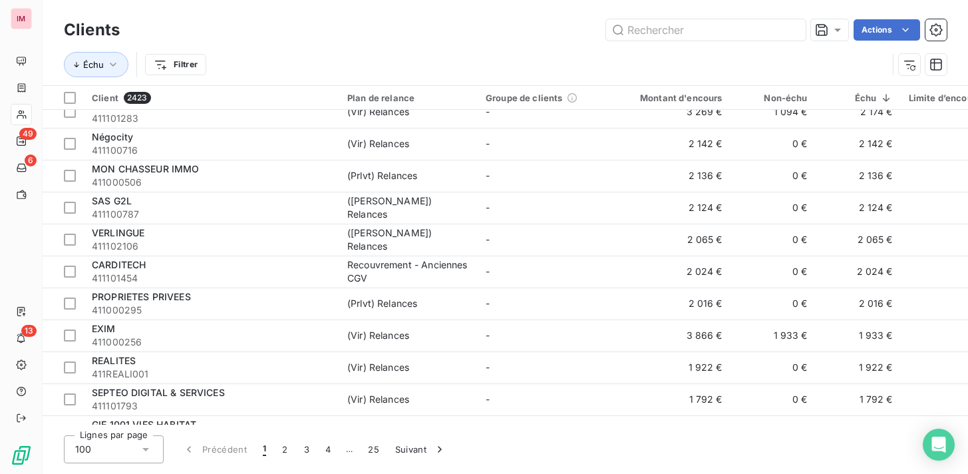
scroll to position [591, 0]
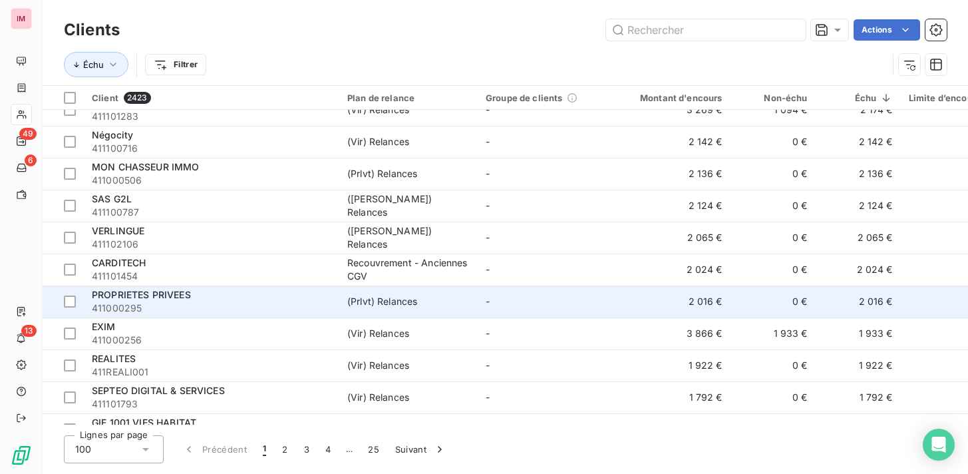
click at [282, 303] on span "411000295" at bounding box center [212, 308] width 240 height 13
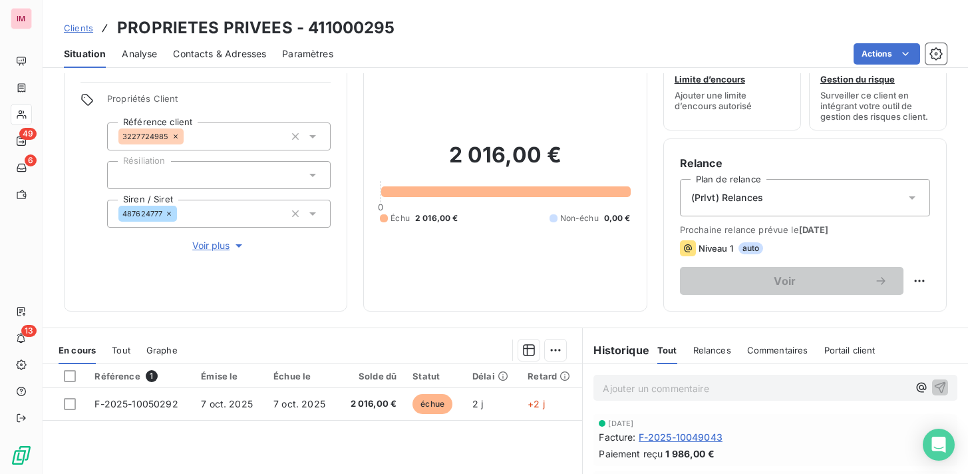
scroll to position [229, 0]
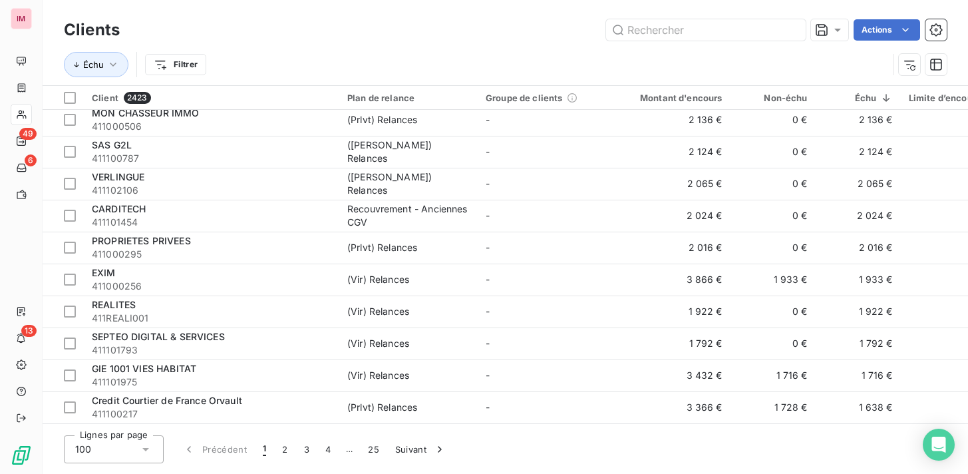
scroll to position [653, 0]
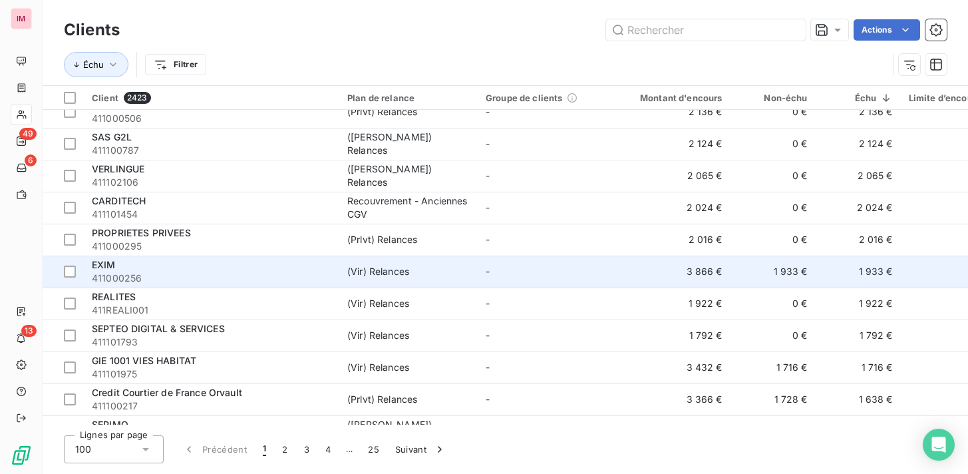
click at [276, 268] on div "EXIM" at bounding box center [212, 264] width 240 height 13
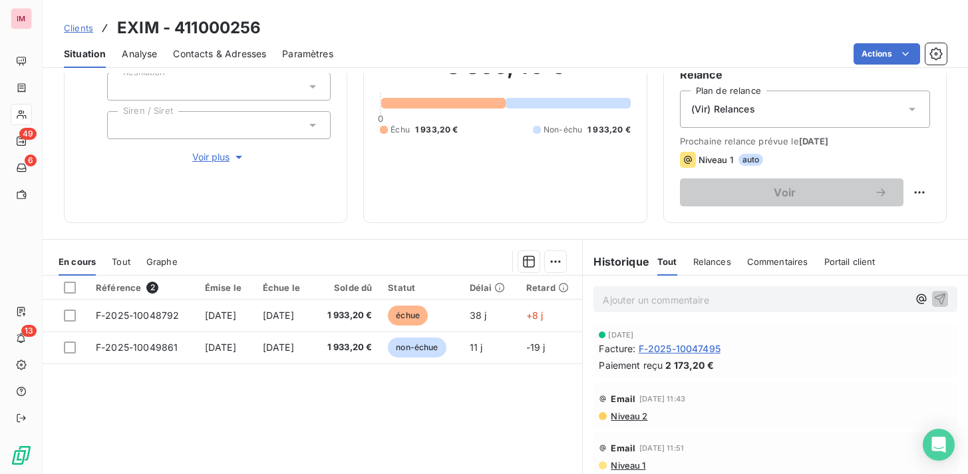
scroll to position [229, 0]
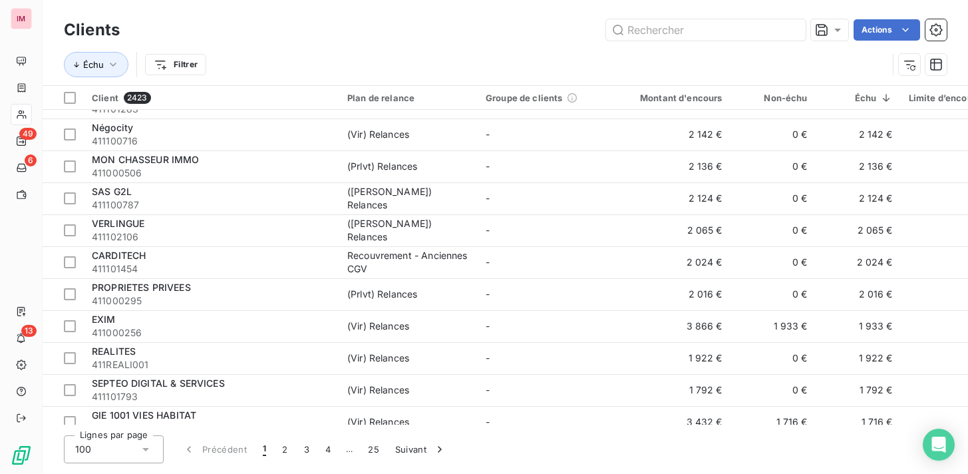
scroll to position [675, 0]
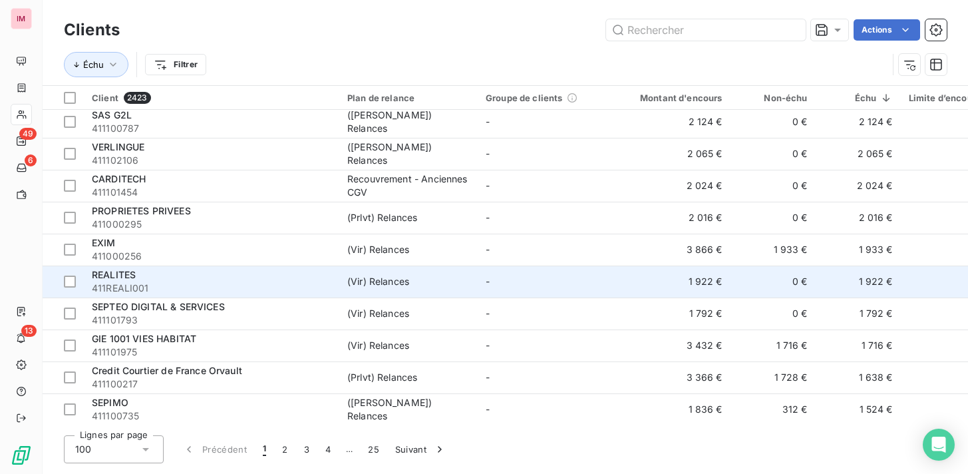
click at [269, 293] on span "411REALI001" at bounding box center [212, 288] width 240 height 13
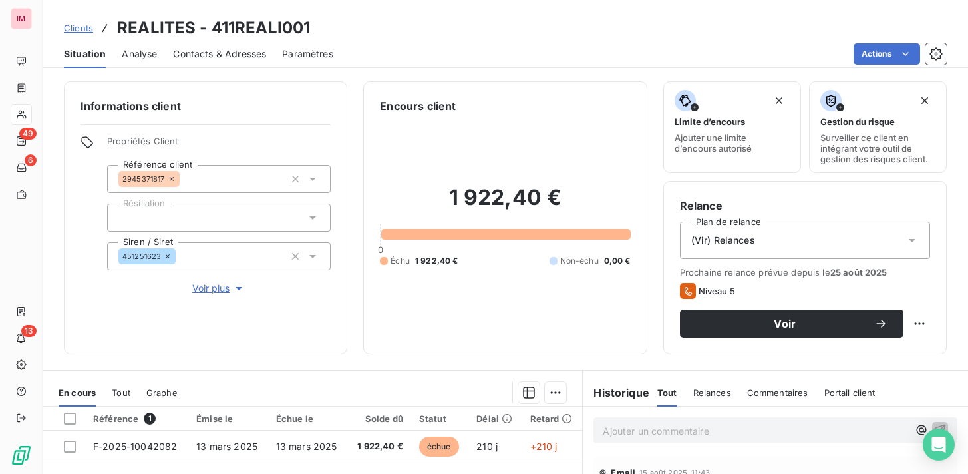
scroll to position [229, 0]
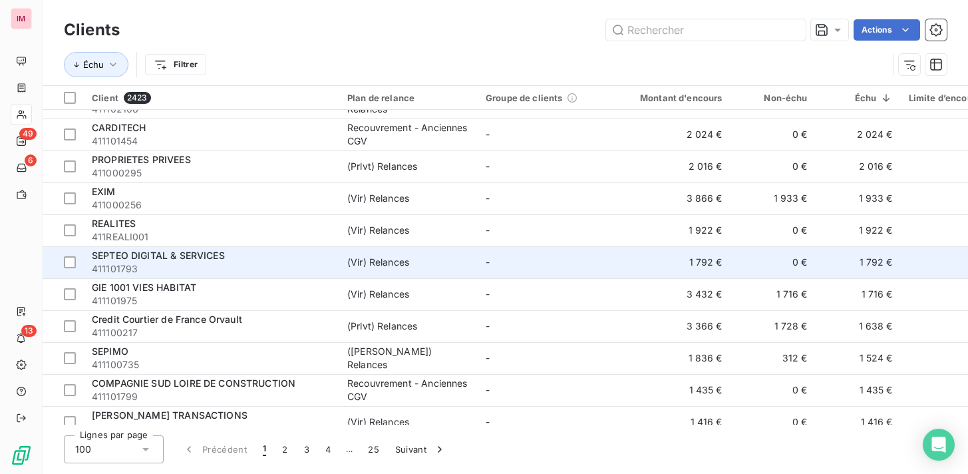
scroll to position [765, 0]
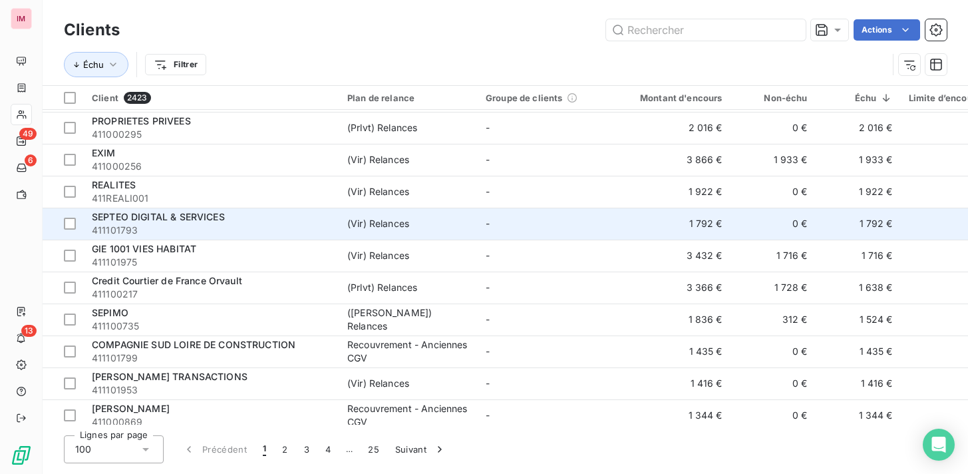
click at [251, 226] on span "411101793" at bounding box center [212, 230] width 240 height 13
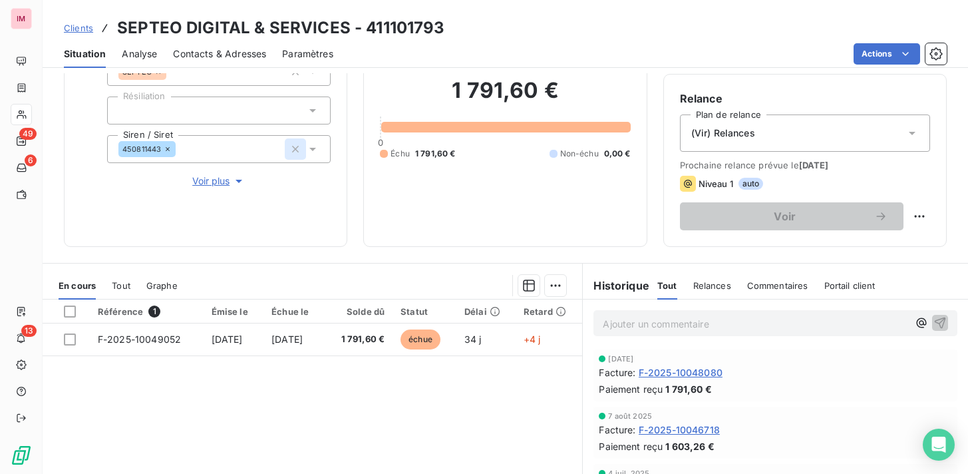
scroll to position [108, 0]
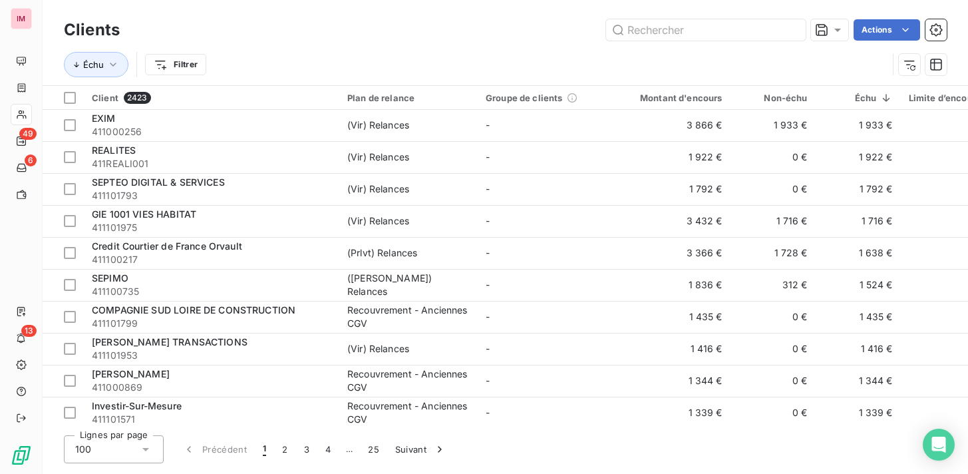
scroll to position [800, 0]
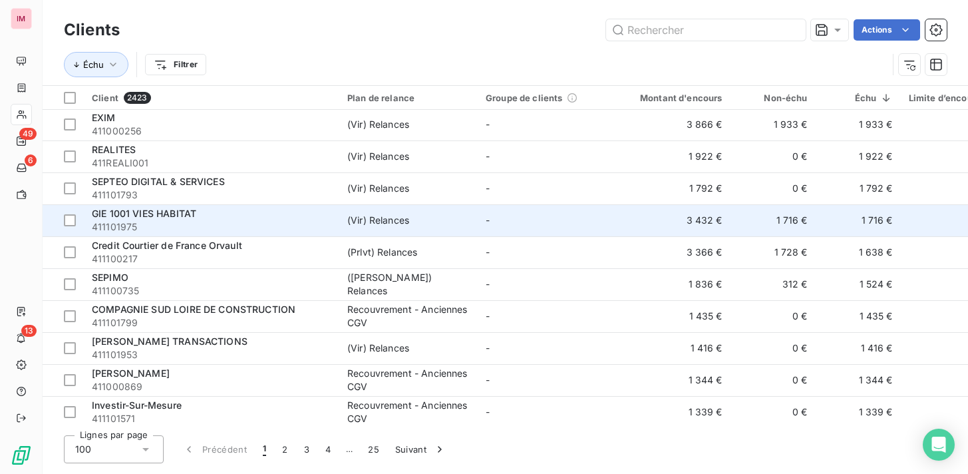
click at [169, 222] on span "411101975" at bounding box center [212, 226] width 240 height 13
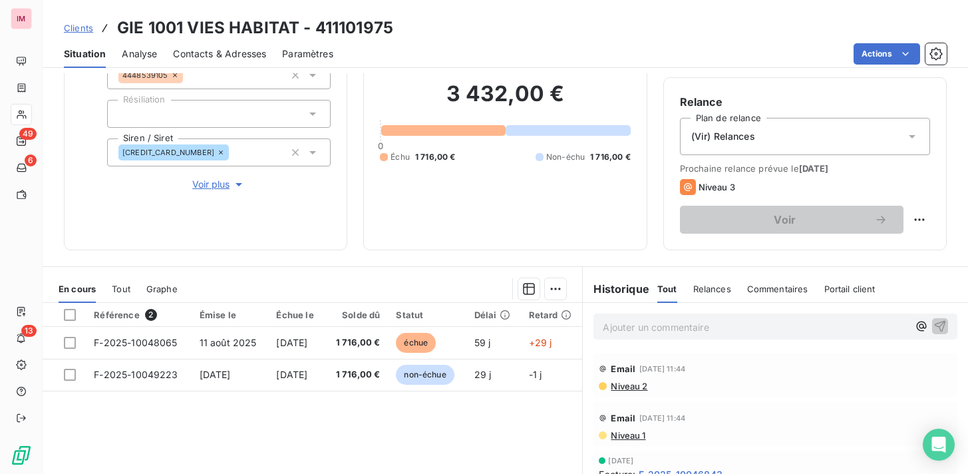
scroll to position [120, 0]
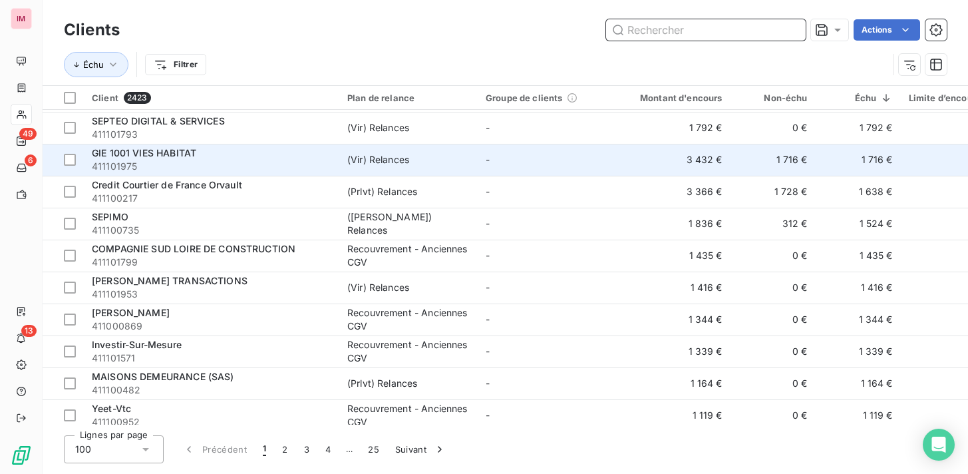
scroll to position [865, 0]
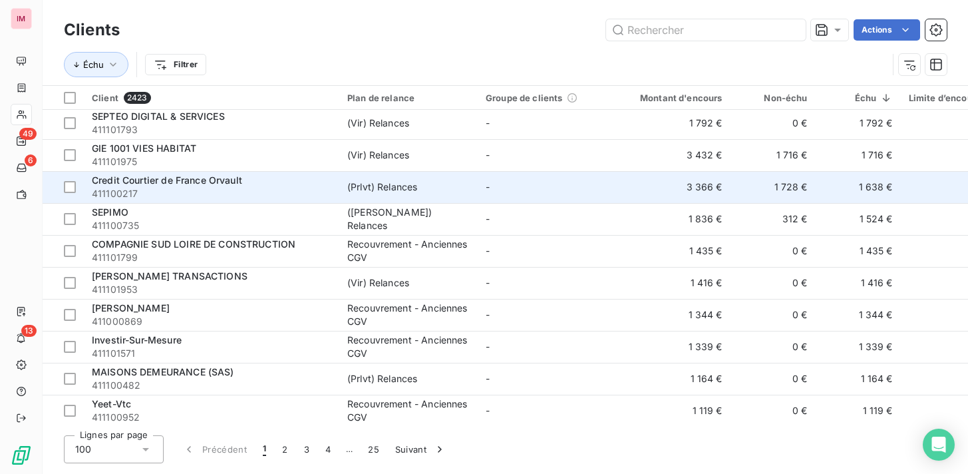
click at [230, 183] on span "Credit Courtier de France Orvault" at bounding box center [167, 179] width 150 height 11
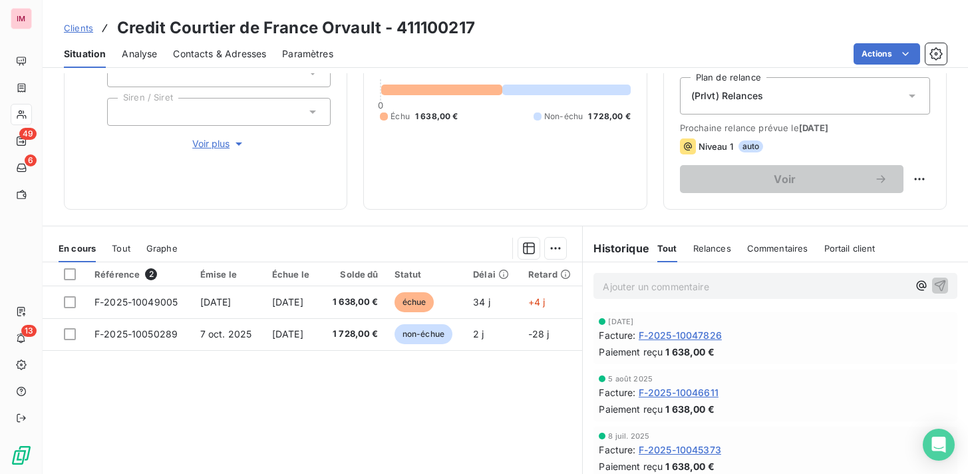
scroll to position [196, 0]
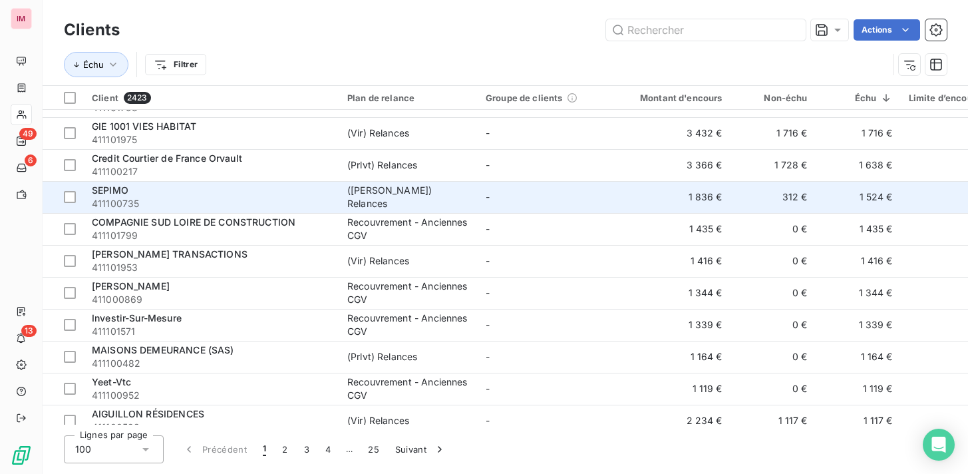
scroll to position [891, 0]
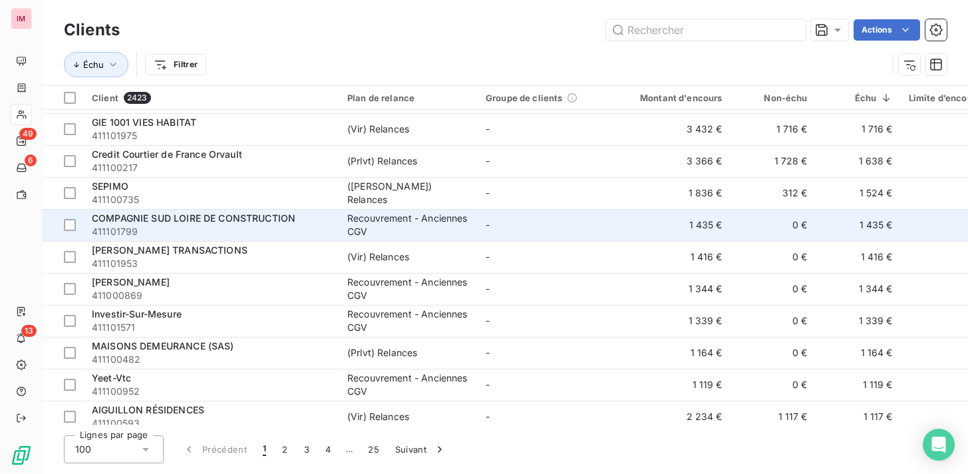
click at [200, 215] on span "COMPAGNIE SUD LOIRE DE CONSTRUCTION" at bounding box center [194, 217] width 204 height 11
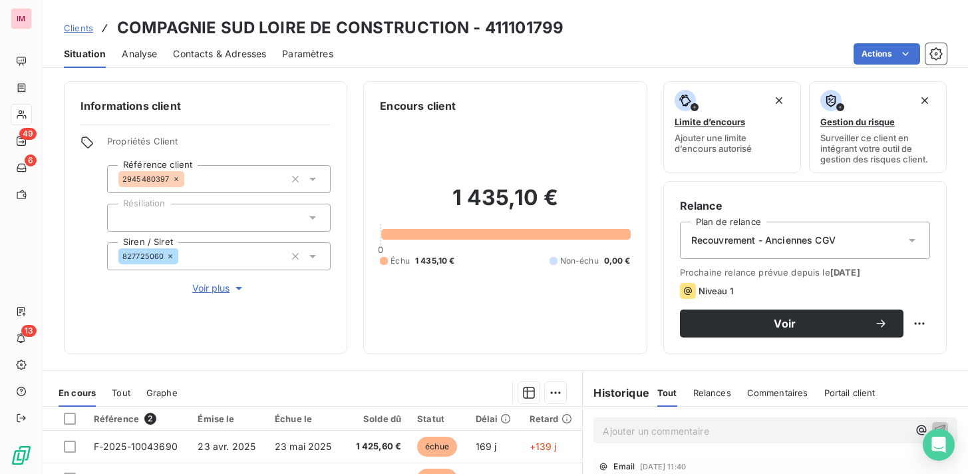
click at [292, 20] on h3 "COMPAGNIE SUD LOIRE DE CONSTRUCTION - 411101799" at bounding box center [340, 28] width 447 height 24
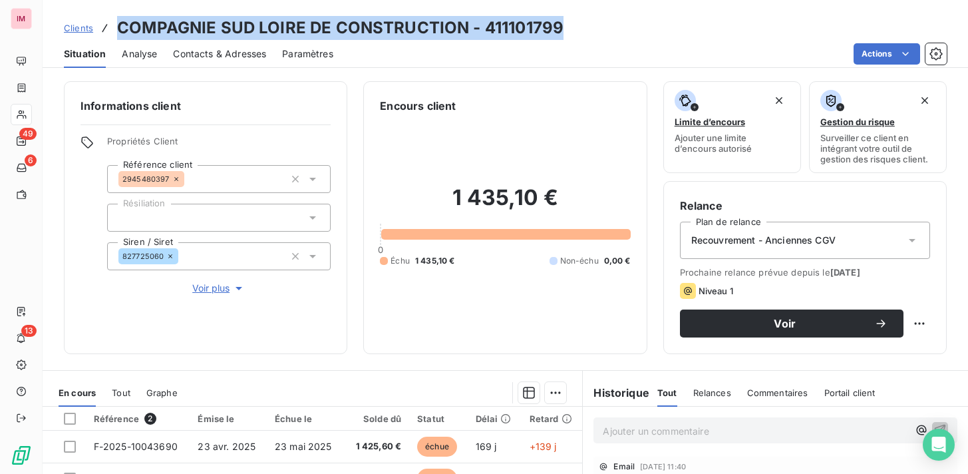
click at [292, 20] on h3 "COMPAGNIE SUD LOIRE DE CONSTRUCTION - 411101799" at bounding box center [340, 28] width 447 height 24
copy h3 "COMPAGNIE SUD LOIRE DE CONSTRUCTION - 411101799"
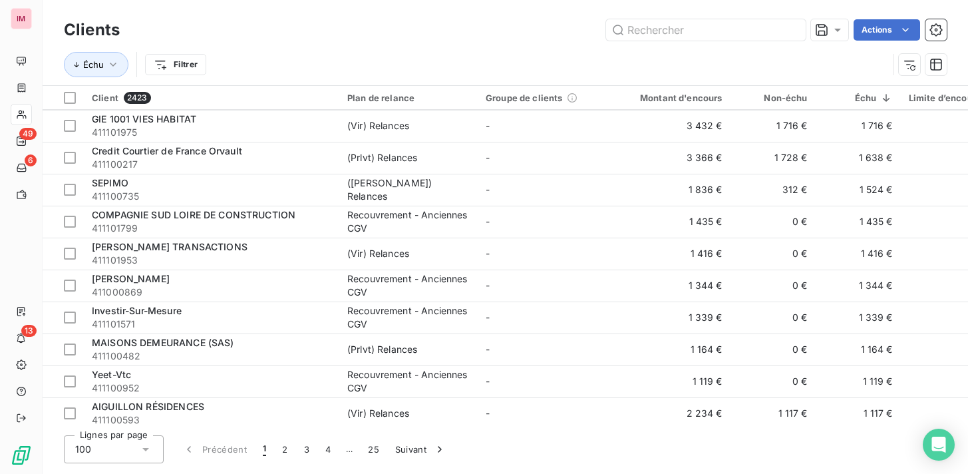
scroll to position [946, 0]
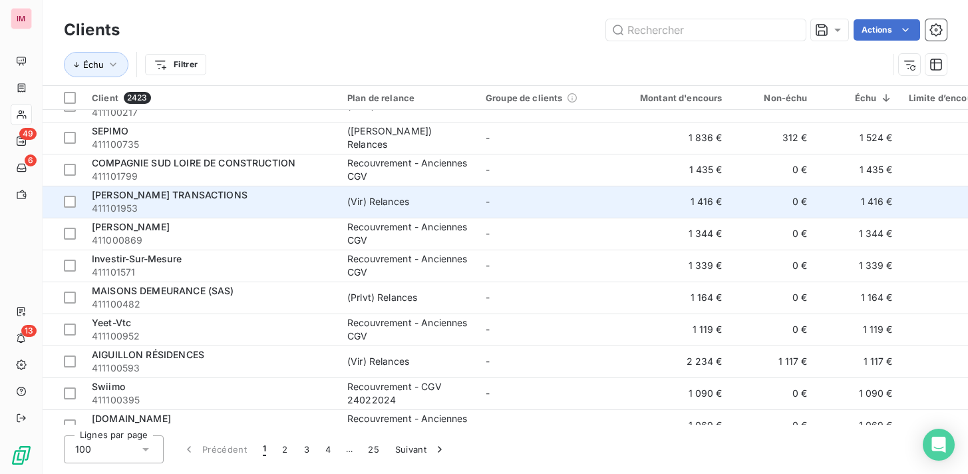
click at [230, 197] on span "[PERSON_NAME] TRANSACTIONS" at bounding box center [170, 194] width 156 height 11
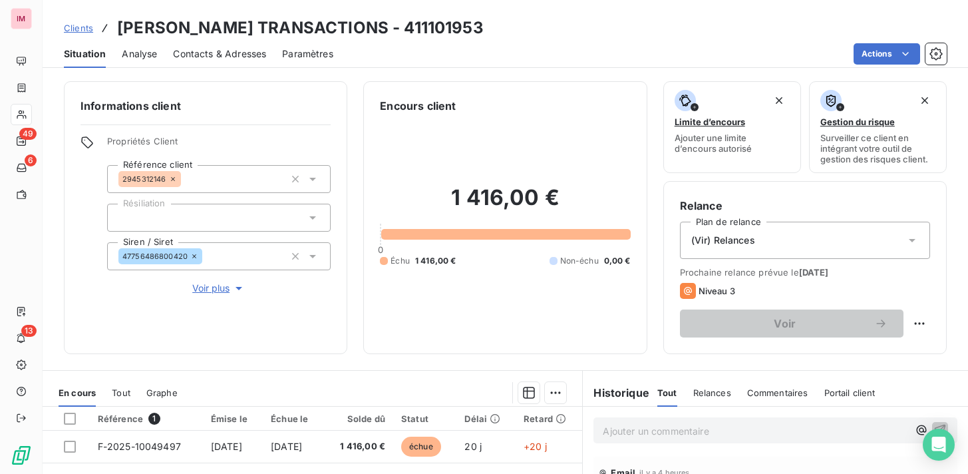
scroll to position [229, 0]
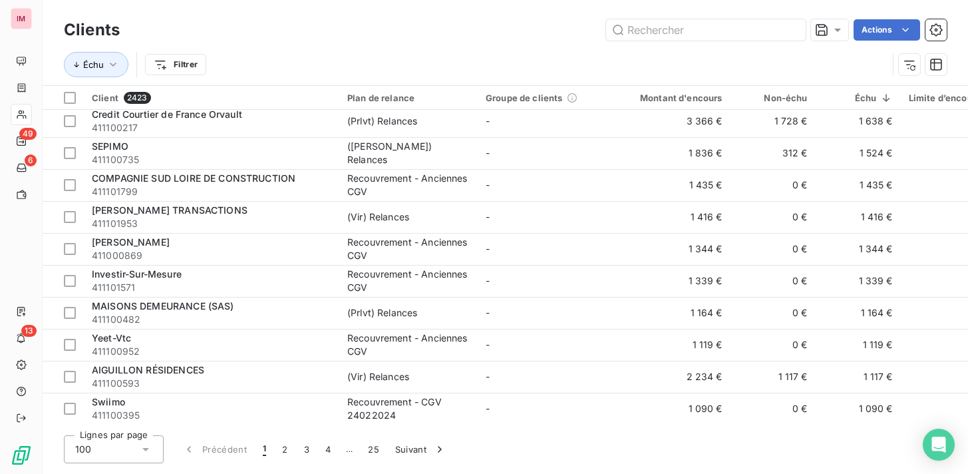
scroll to position [936, 0]
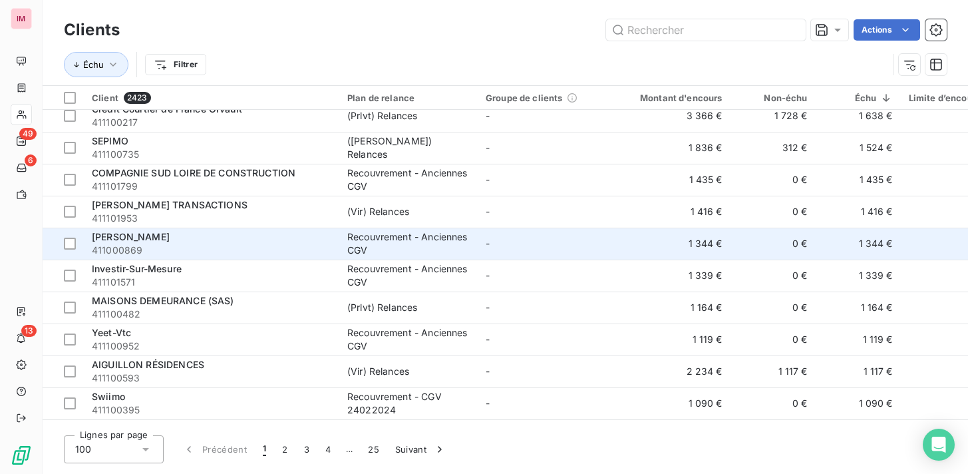
click at [176, 246] on span "411000869" at bounding box center [212, 250] width 240 height 13
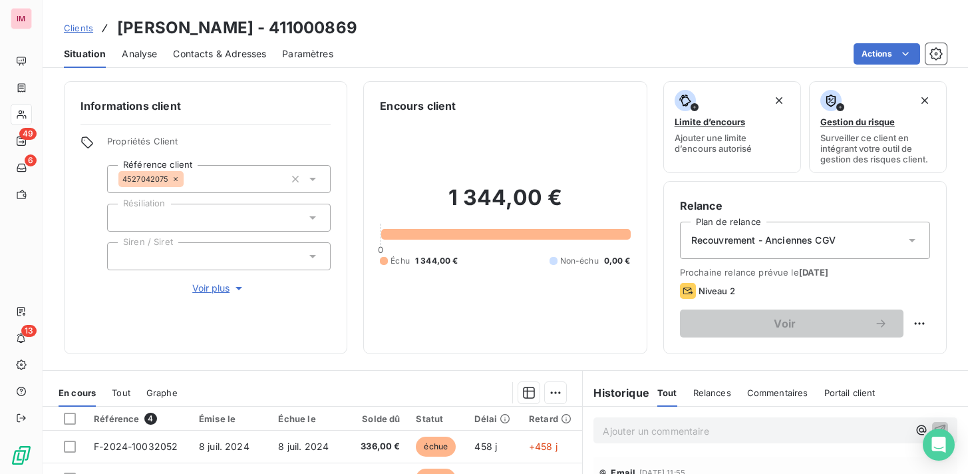
scroll to position [229, 0]
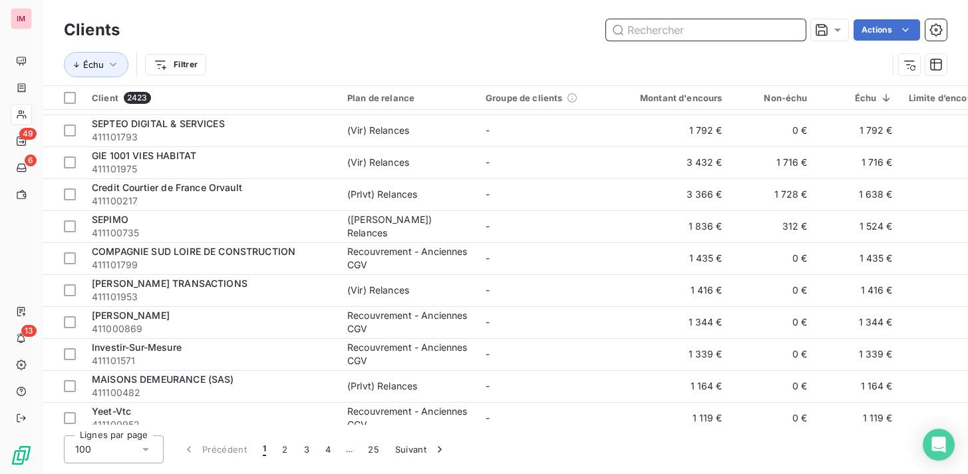
scroll to position [978, 0]
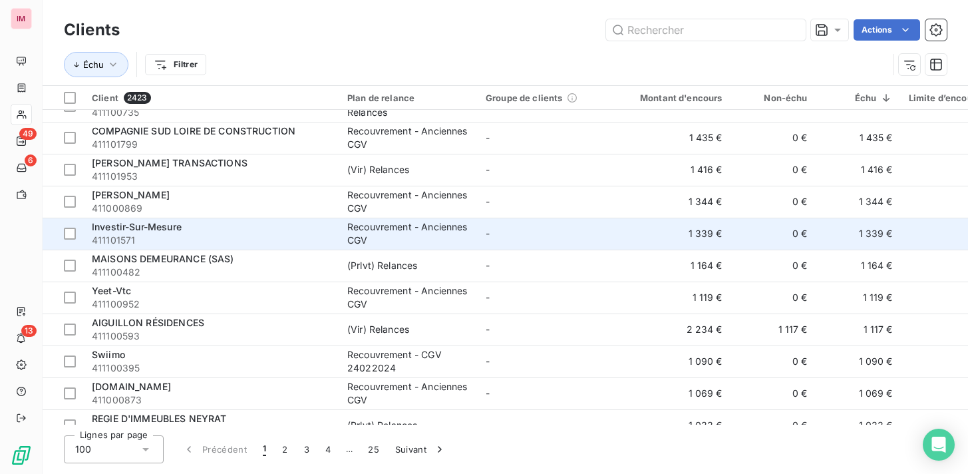
click at [168, 229] on span "Investir-Sur-Mesure" at bounding box center [137, 226] width 90 height 11
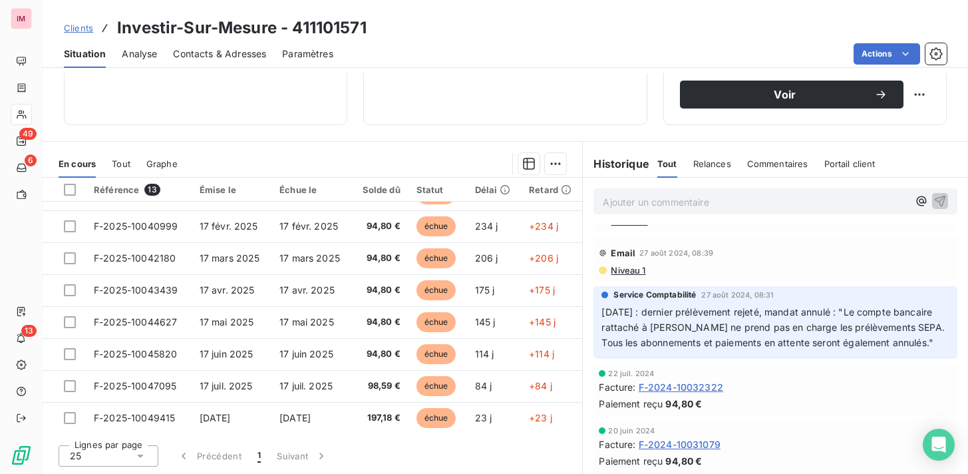
scroll to position [286, 0]
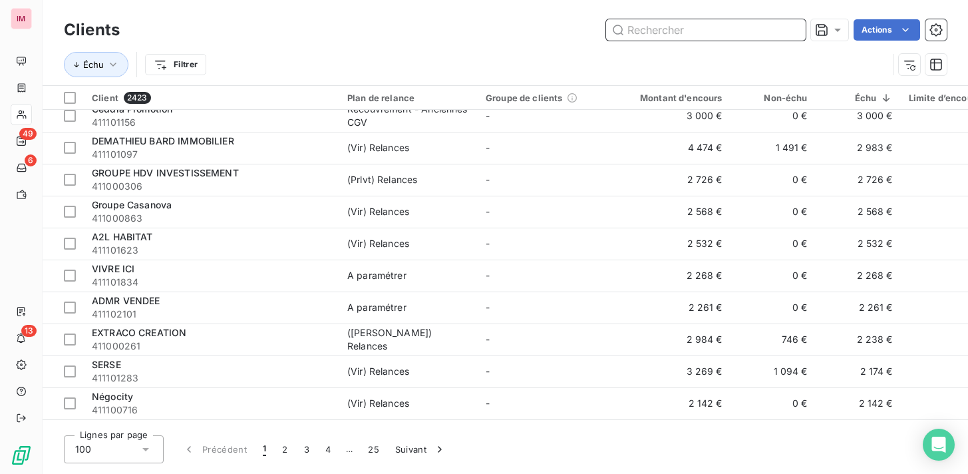
scroll to position [1007, 0]
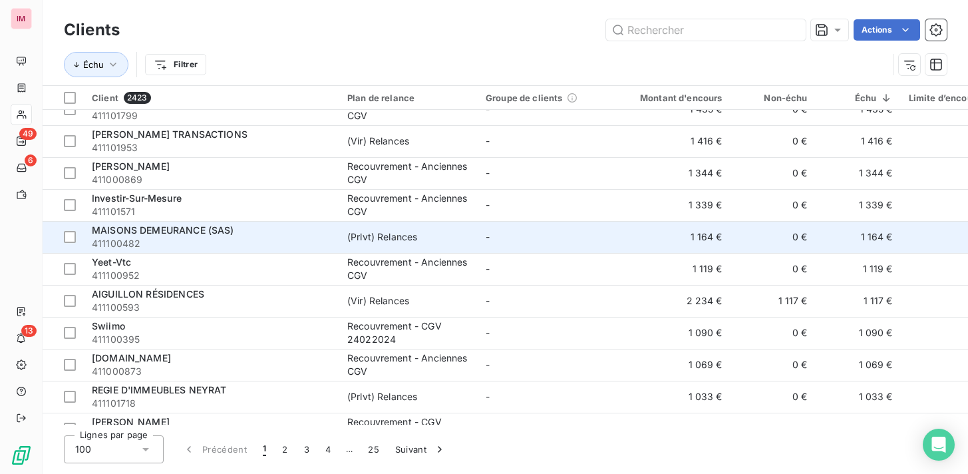
click at [208, 233] on span "MAISONS DEMEURANCE (SAS)" at bounding box center [163, 229] width 142 height 11
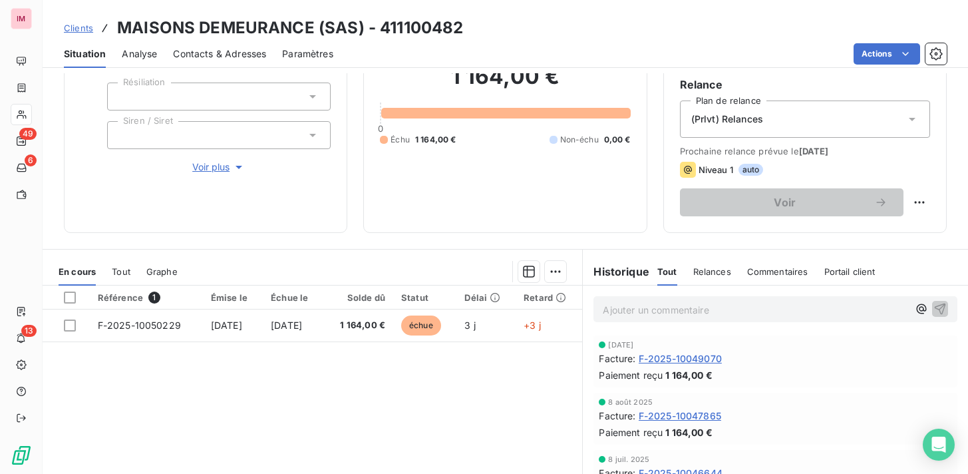
scroll to position [229, 0]
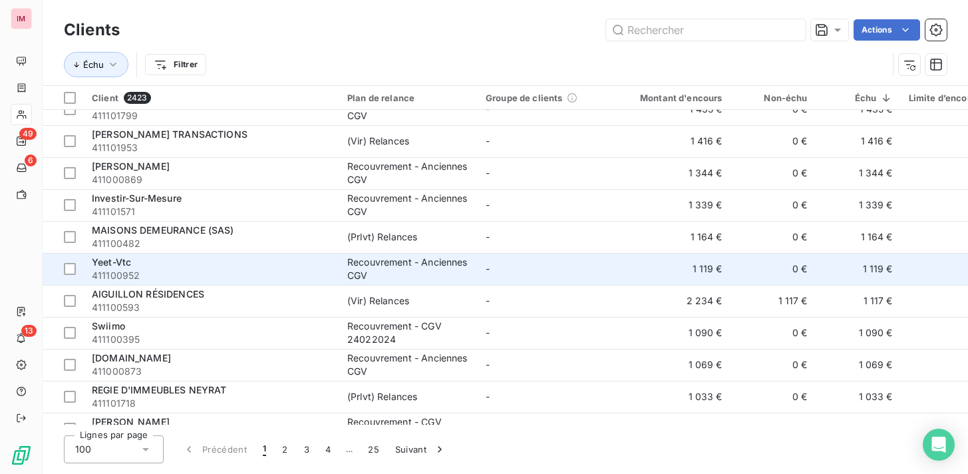
scroll to position [1011, 0]
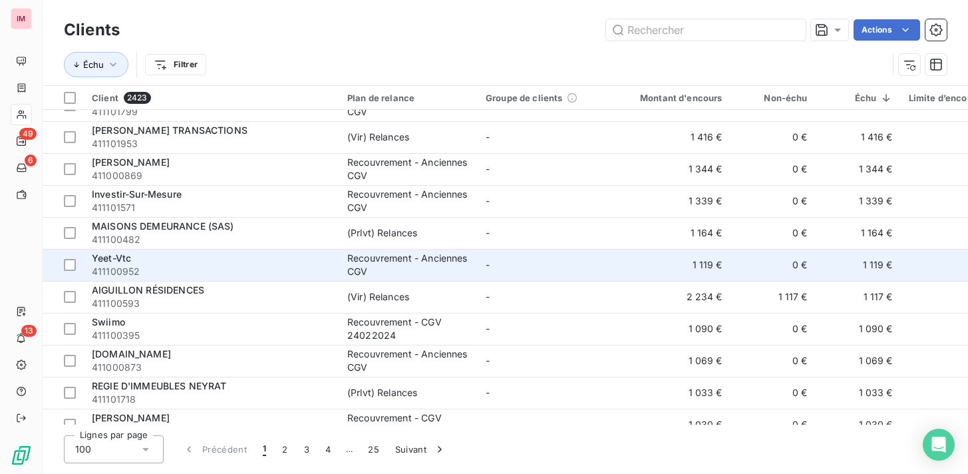
click at [187, 262] on div "Yeet-Vtc" at bounding box center [212, 258] width 240 height 13
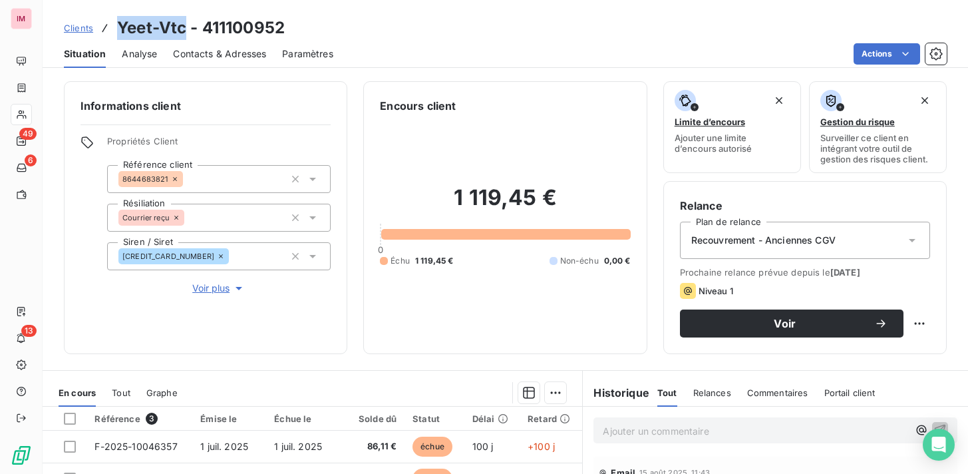
drag, startPoint x: 181, startPoint y: 29, endPoint x: 115, endPoint y: 29, distance: 65.9
click at [115, 29] on div "Clients Yeet-Vtc - 411100952" at bounding box center [174, 28] width 221 height 24
copy h3 "Yeet-Vtc"
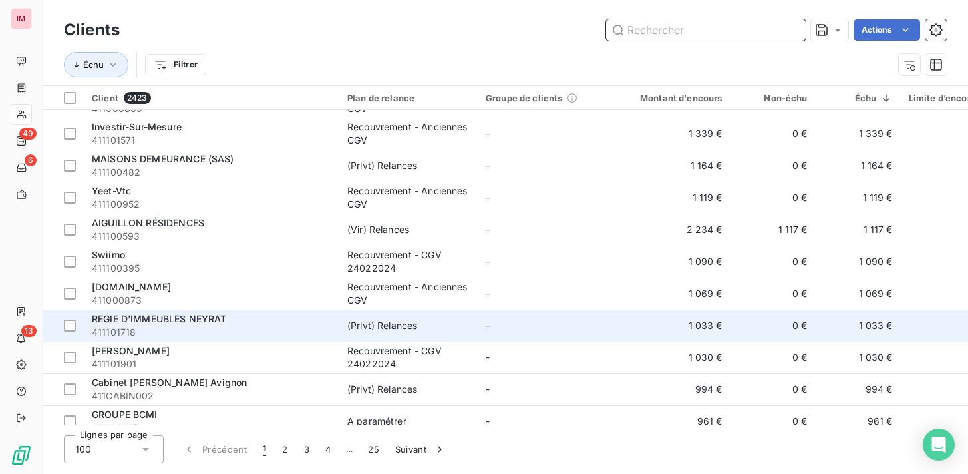
scroll to position [1076, 0]
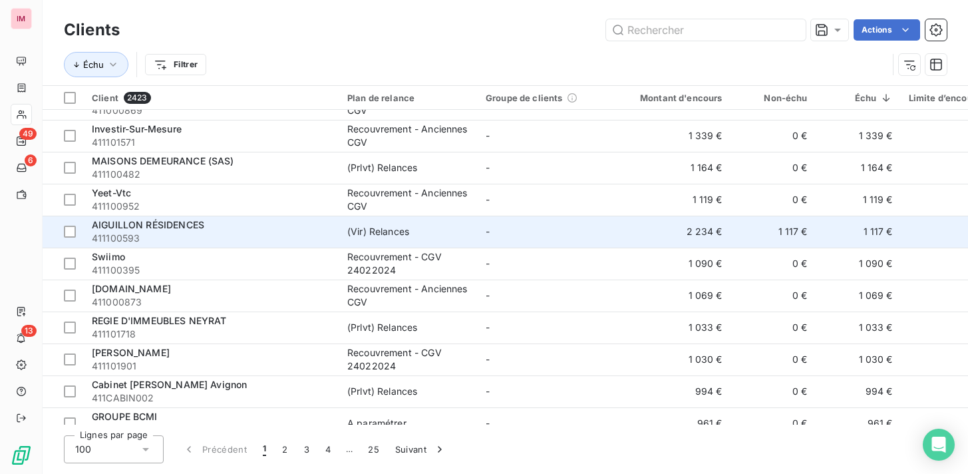
click at [154, 233] on span "411100593" at bounding box center [212, 238] width 240 height 13
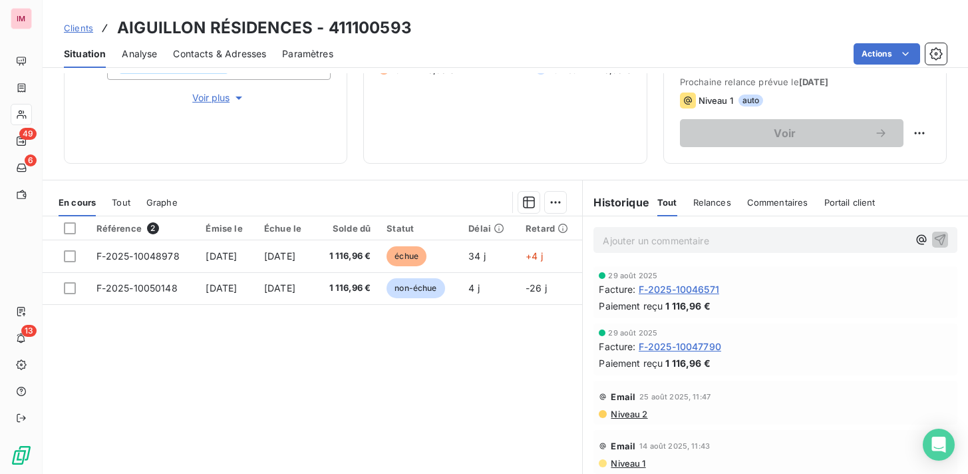
scroll to position [229, 0]
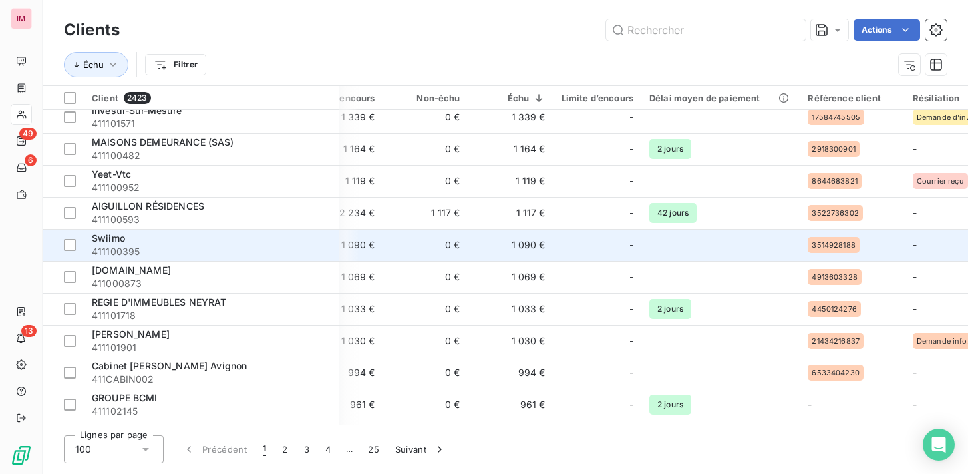
scroll to position [1095, 0]
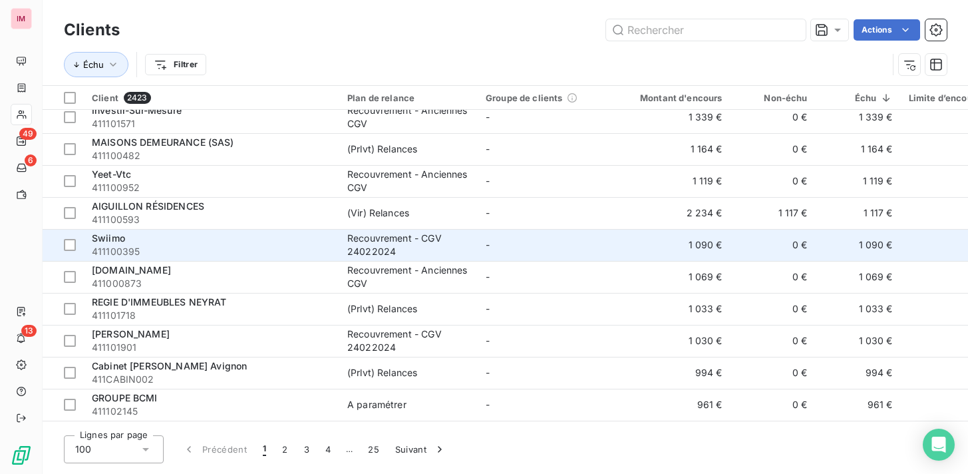
click at [403, 247] on div "Recouvrement - CGV 24022024" at bounding box center [408, 245] width 122 height 27
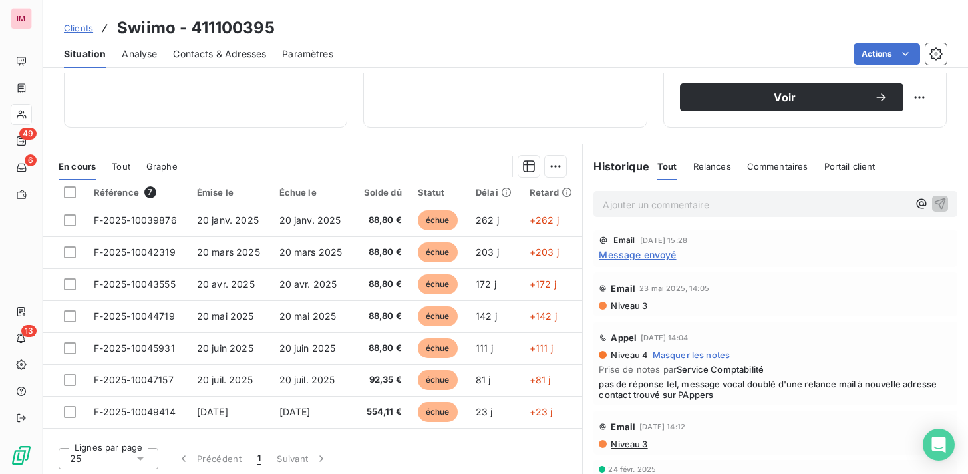
scroll to position [229, 0]
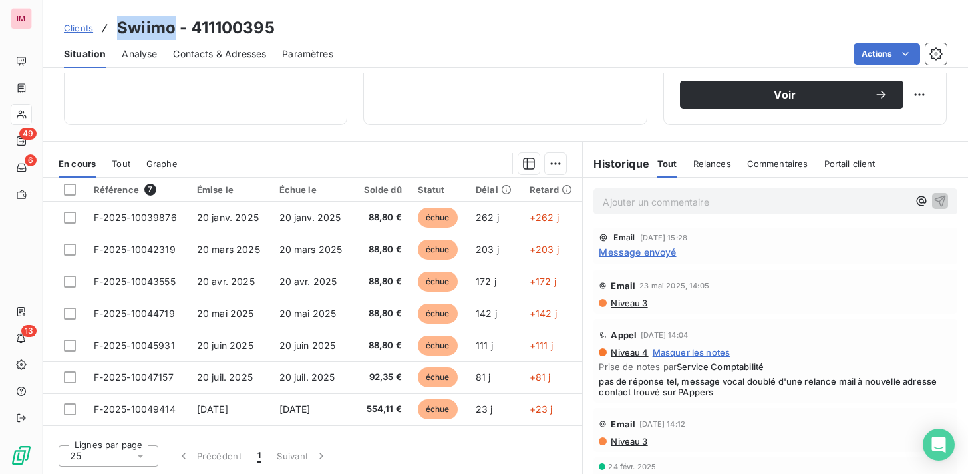
drag, startPoint x: 175, startPoint y: 29, endPoint x: 115, endPoint y: 29, distance: 59.9
click at [115, 29] on div "Clients Swiimo - 411100395" at bounding box center [169, 28] width 211 height 24
copy h3 "Swiimo"
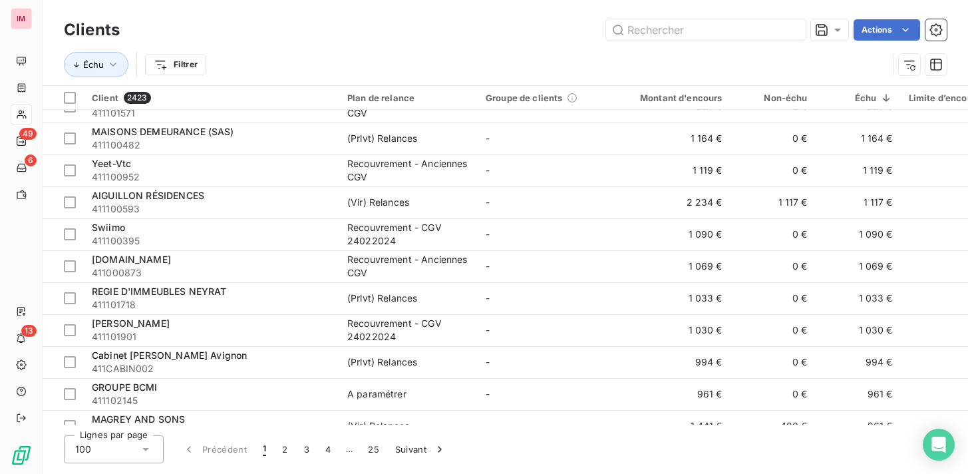
scroll to position [1100, 0]
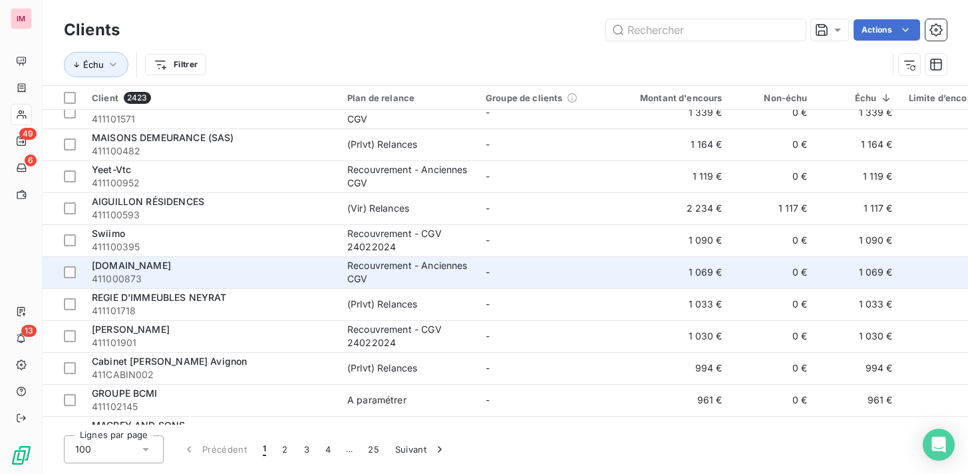
click at [152, 274] on span "411000873" at bounding box center [212, 278] width 240 height 13
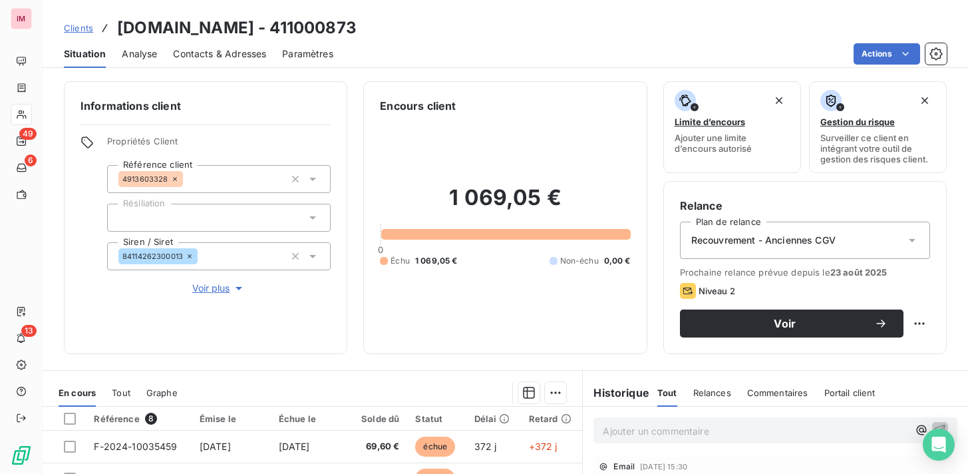
scroll to position [229, 0]
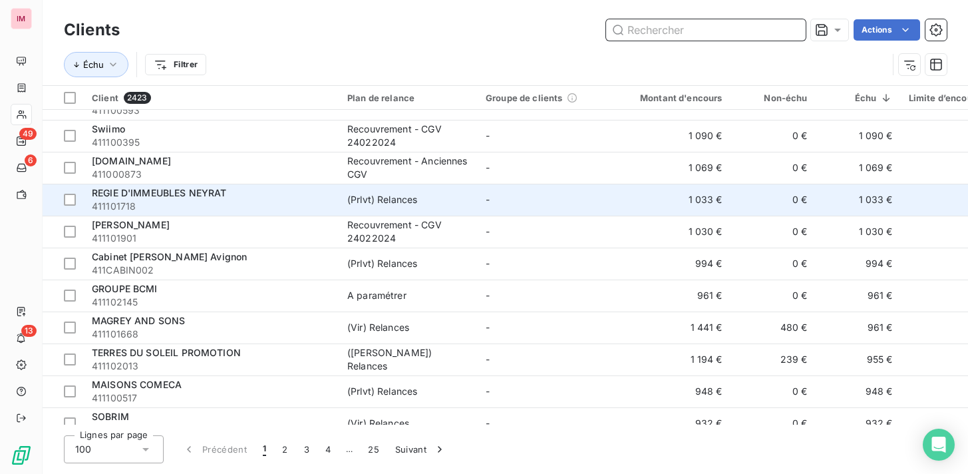
scroll to position [1203, 0]
click at [249, 196] on div "REGIE D'IMMEUBLES NEYRAT" at bounding box center [212, 194] width 240 height 13
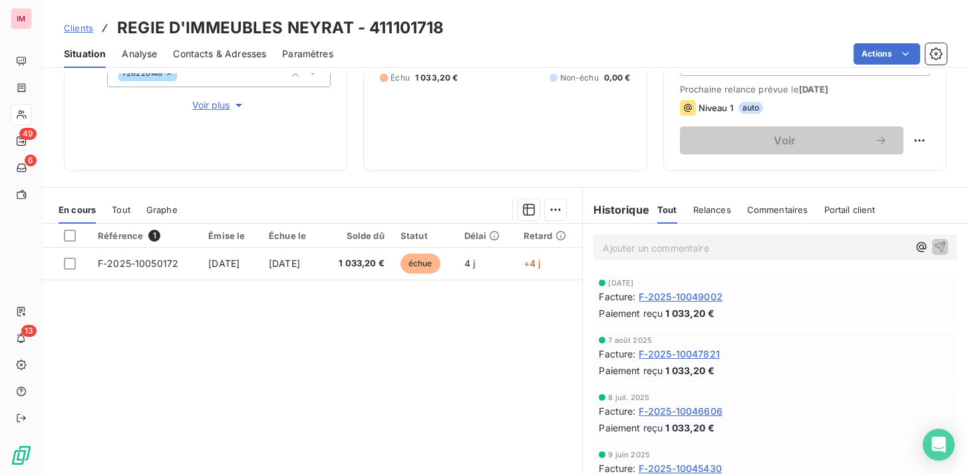
scroll to position [229, 0]
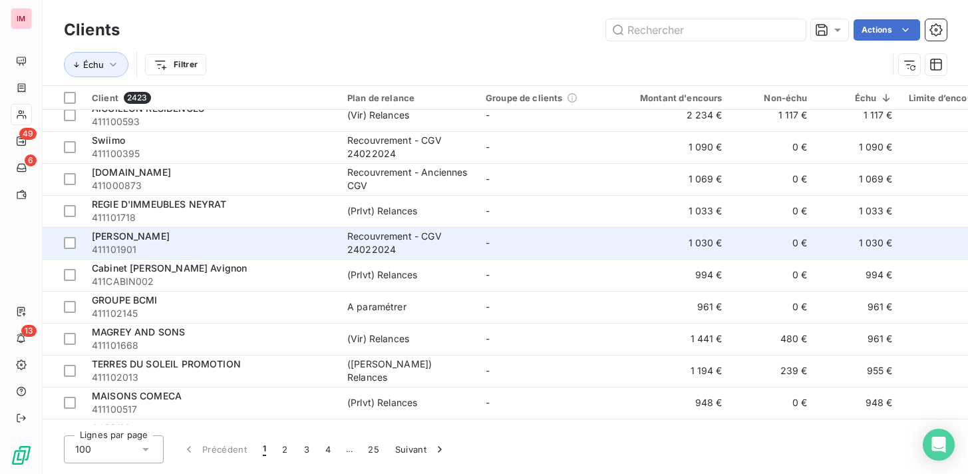
scroll to position [1195, 0]
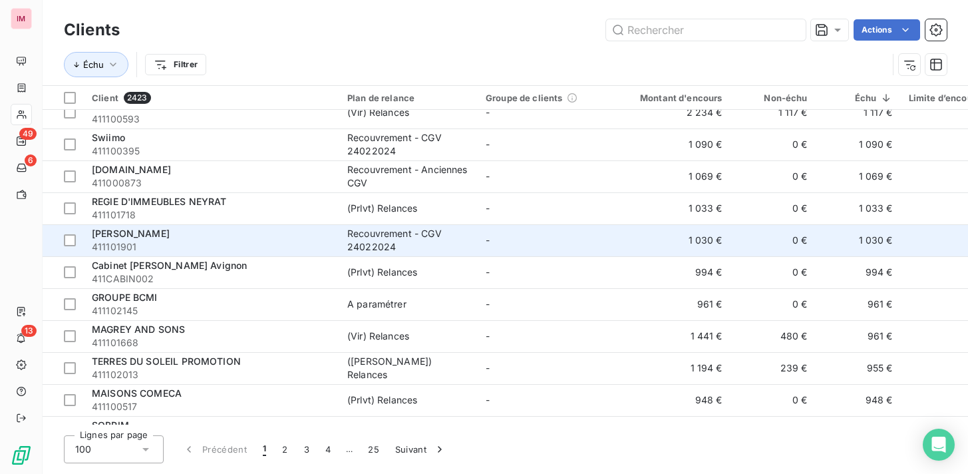
click at [167, 241] on span "411101901" at bounding box center [212, 246] width 240 height 13
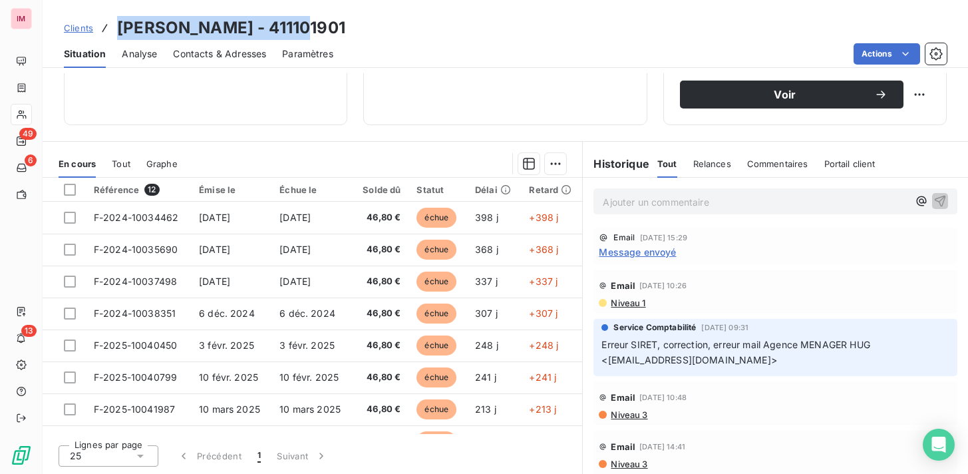
drag, startPoint x: 316, startPoint y: 28, endPoint x: 116, endPoint y: 28, distance: 199.7
click at [117, 28] on h3 "PHILIPPE MENAGER SARL - 411101901" at bounding box center [231, 28] width 228 height 24
copy h3 "[PERSON_NAME]"
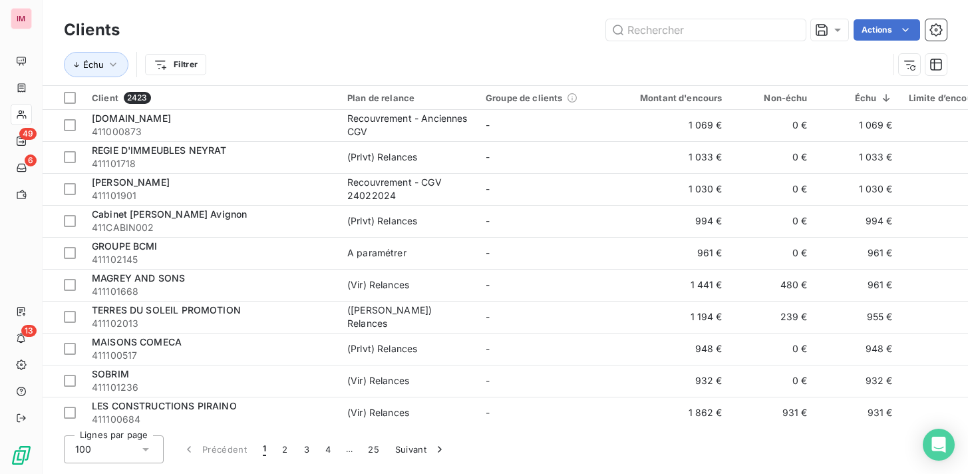
scroll to position [1231, 0]
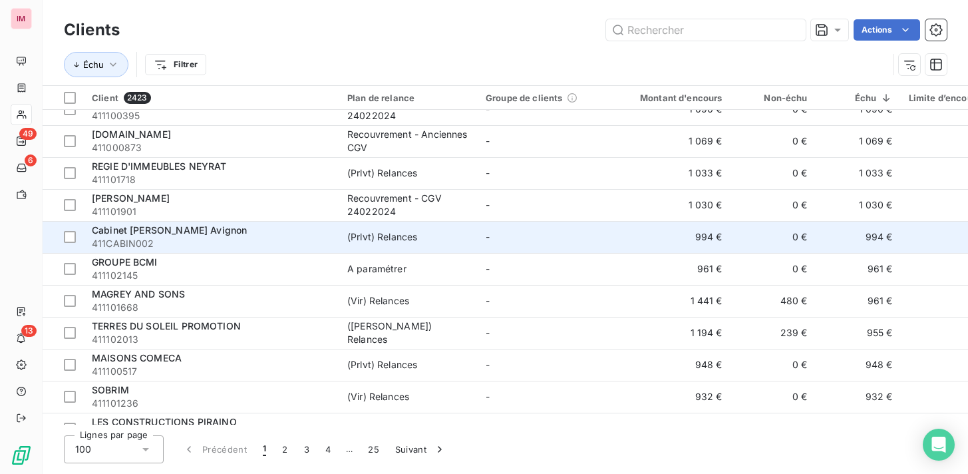
click at [209, 241] on span "411CABIN002" at bounding box center [212, 243] width 240 height 13
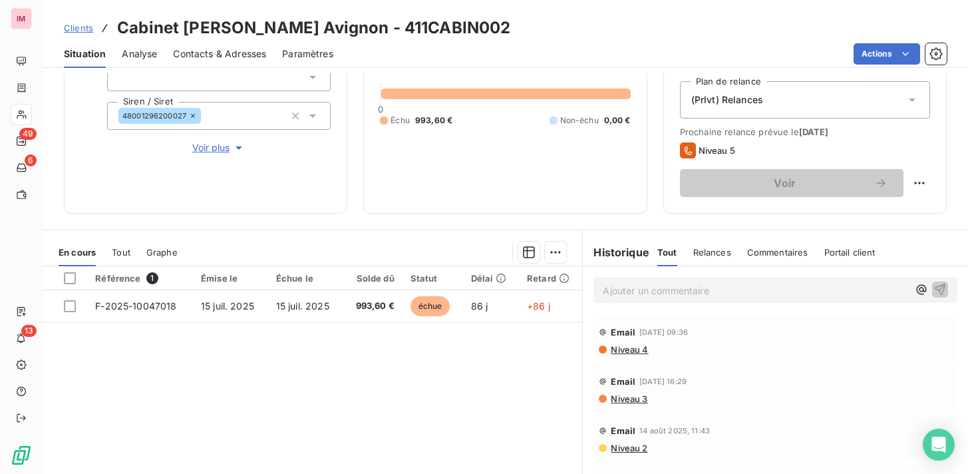
scroll to position [143, 0]
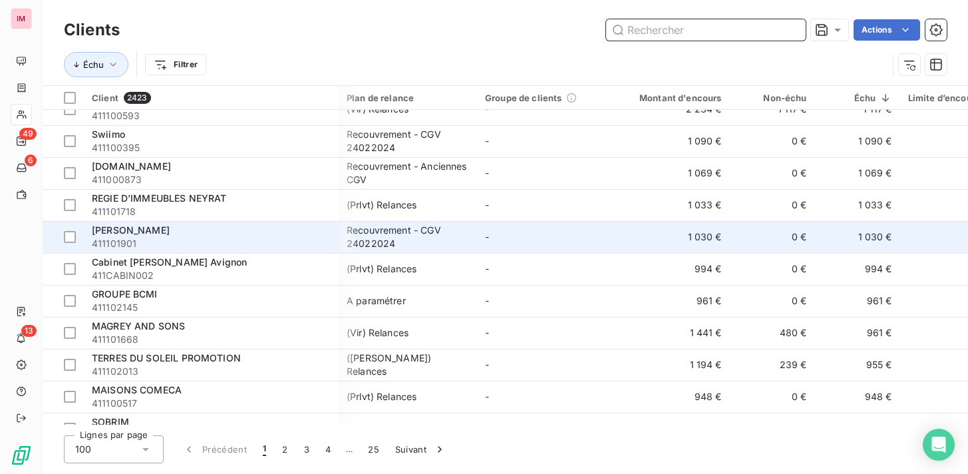
scroll to position [1199, 1]
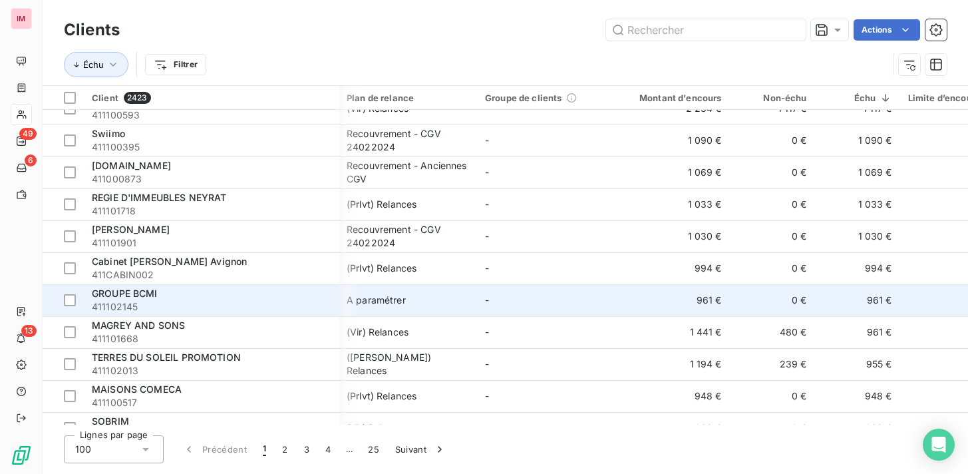
click at [164, 309] on span "411102145" at bounding box center [212, 306] width 240 height 13
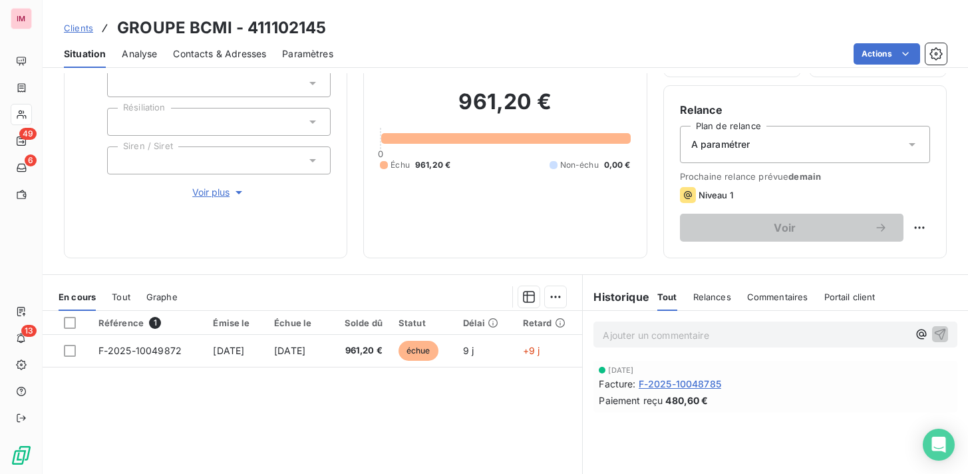
scroll to position [229, 0]
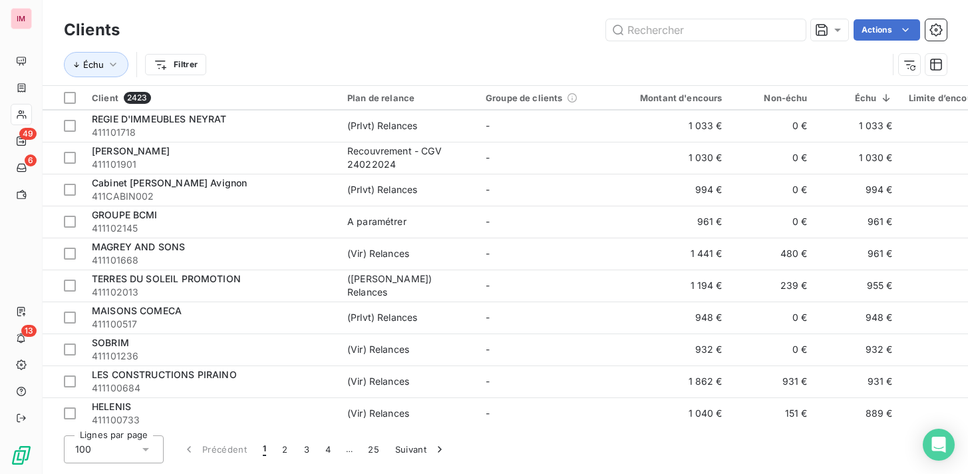
scroll to position [1303, 0]
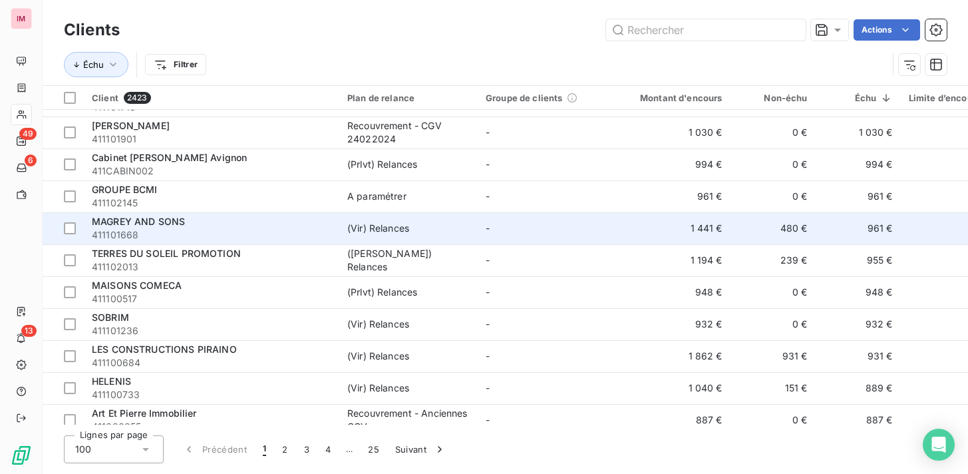
click at [188, 224] on div "MAGREY AND SONS" at bounding box center [212, 221] width 240 height 13
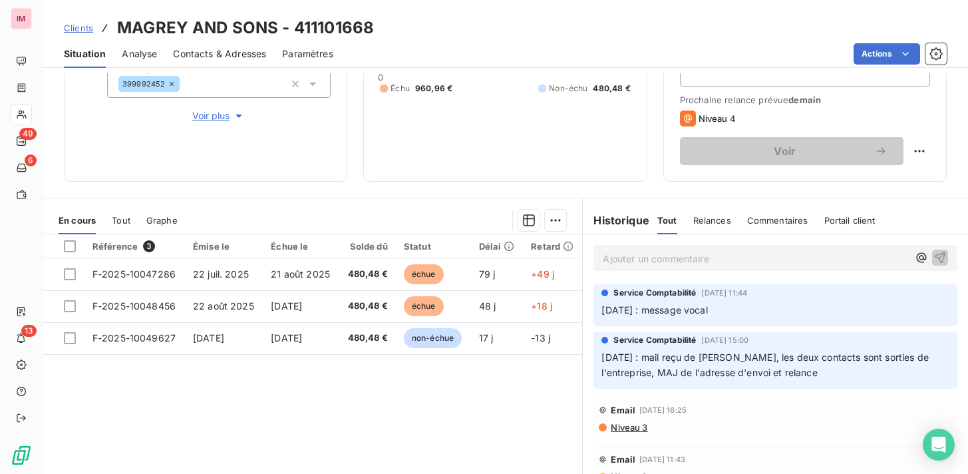
scroll to position [168, 0]
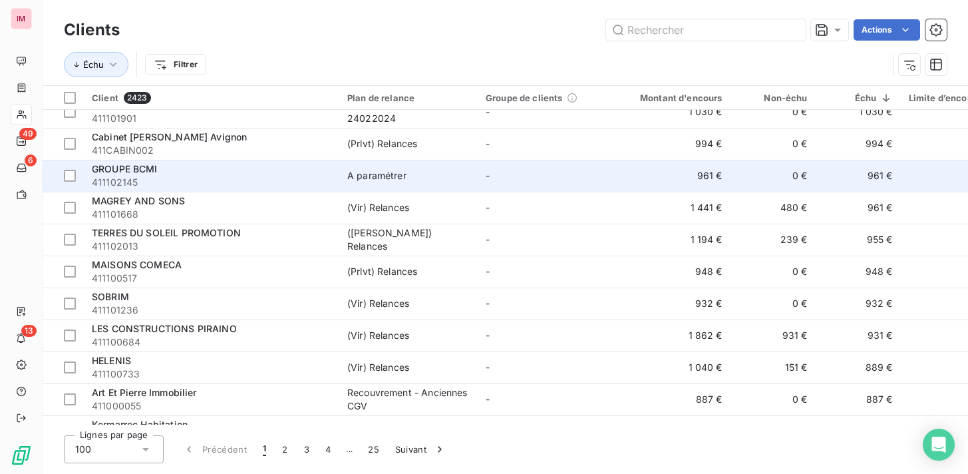
scroll to position [1313, 0]
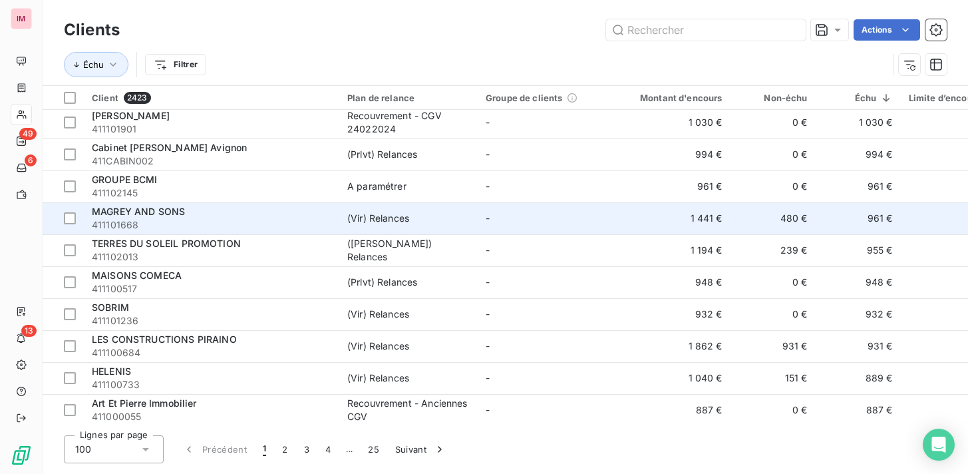
click at [525, 206] on td "-" at bounding box center [547, 218] width 138 height 32
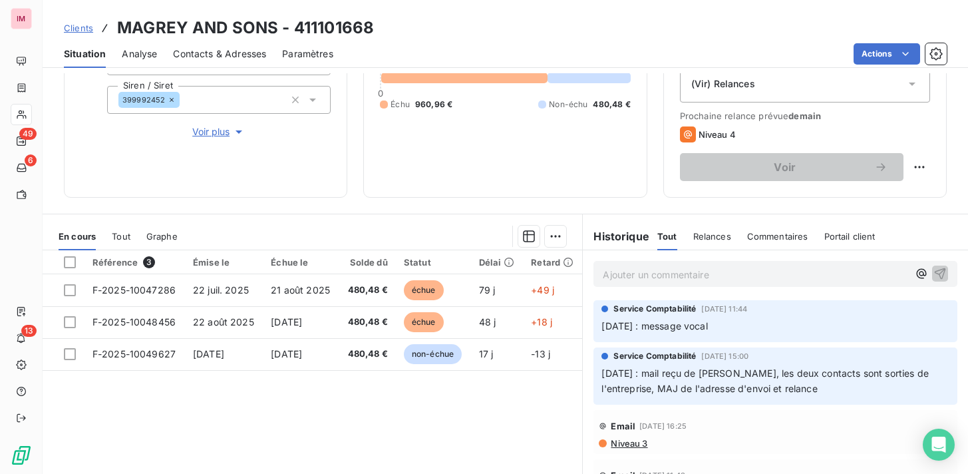
scroll to position [158, 0]
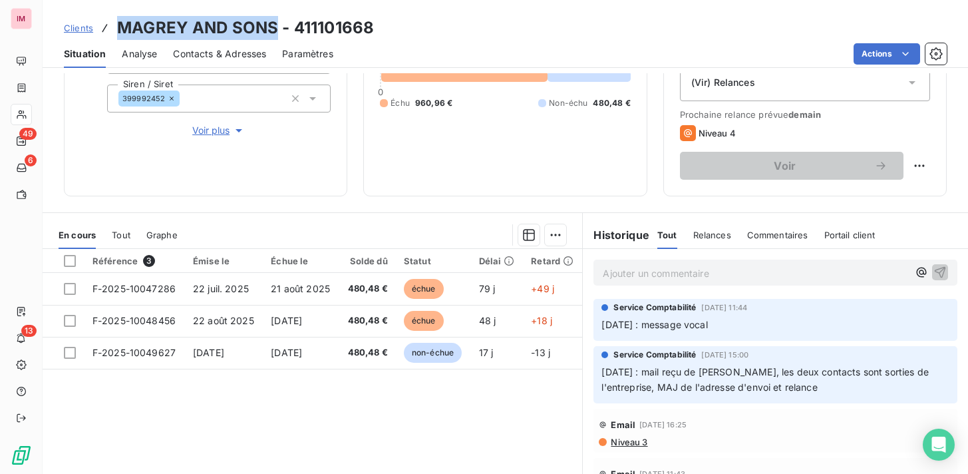
drag, startPoint x: 277, startPoint y: 28, endPoint x: 105, endPoint y: 30, distance: 171.7
click at [104, 30] on div "Clients MAGREY AND SONS - 411101668" at bounding box center [219, 28] width 310 height 24
copy h3 "MAGREY AND SONS"
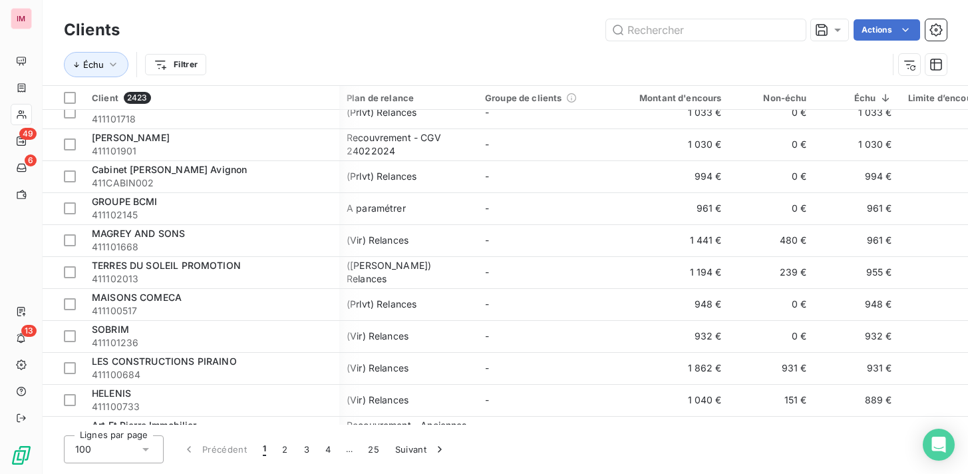
scroll to position [1290, 1]
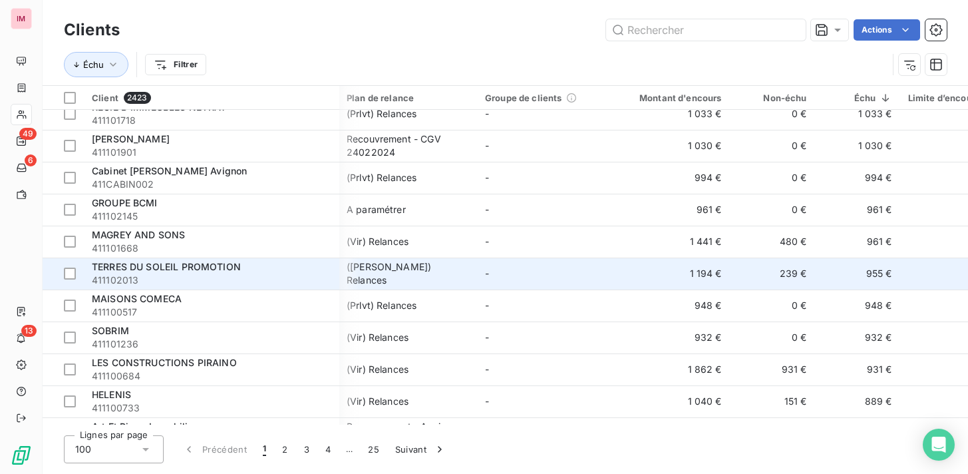
click at [162, 274] on span "411102013" at bounding box center [212, 280] width 240 height 13
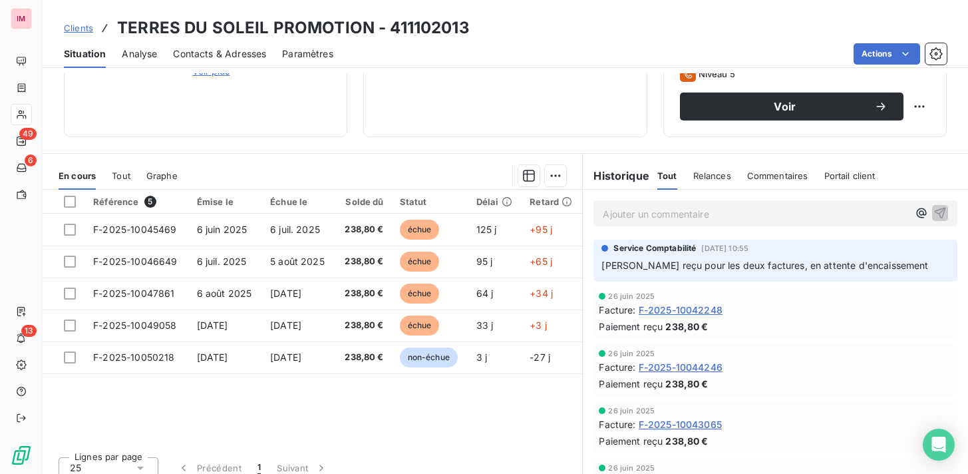
scroll to position [229, 0]
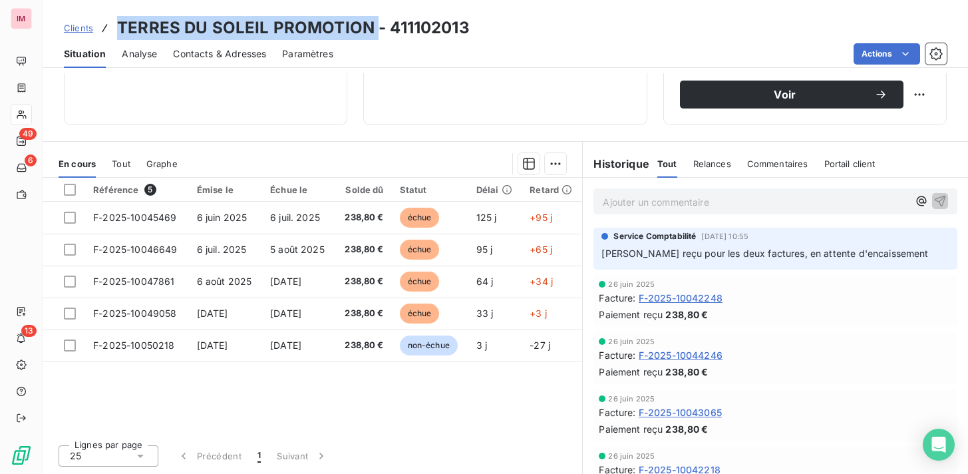
drag, startPoint x: 373, startPoint y: 31, endPoint x: 122, endPoint y: 29, distance: 251.6
click at [122, 29] on h3 "TERRES DU SOLEIL PROMOTION - 411102013" at bounding box center [293, 28] width 353 height 24
copy h3 "TERRES DU SOLEIL PROMOTION"
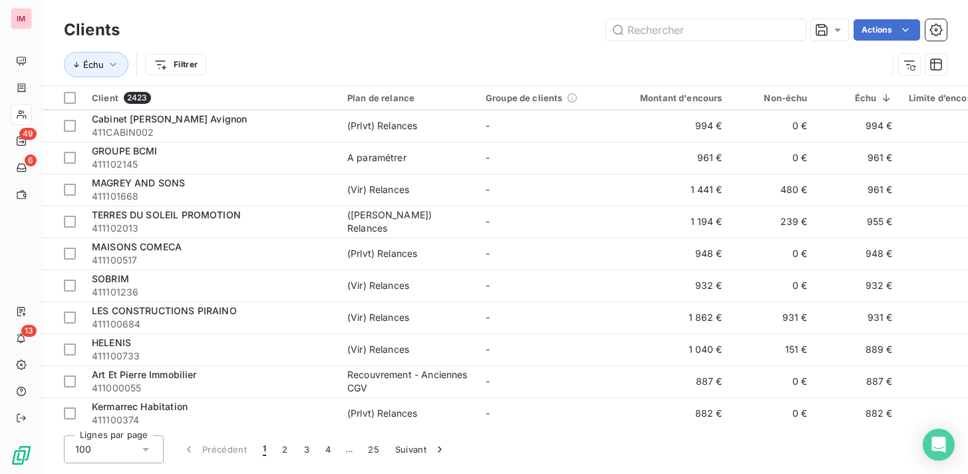
scroll to position [1327, 0]
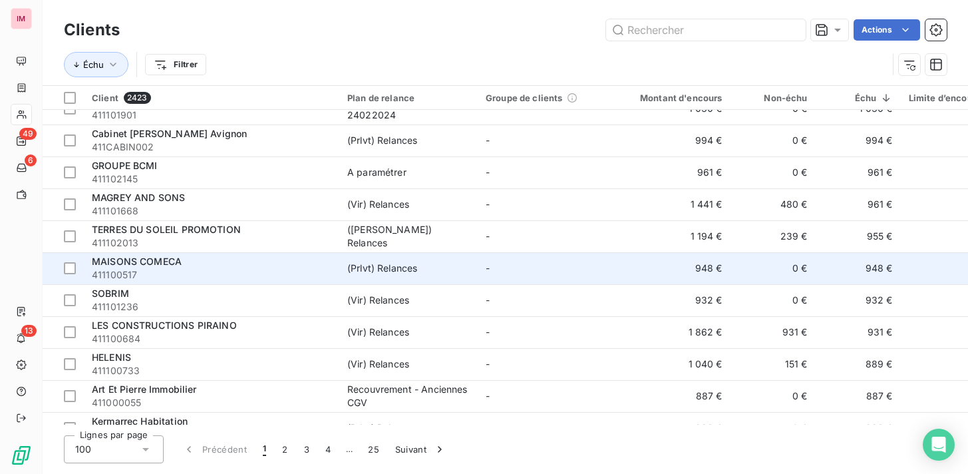
click at [189, 261] on div "MAISONS COMECA" at bounding box center [212, 261] width 240 height 13
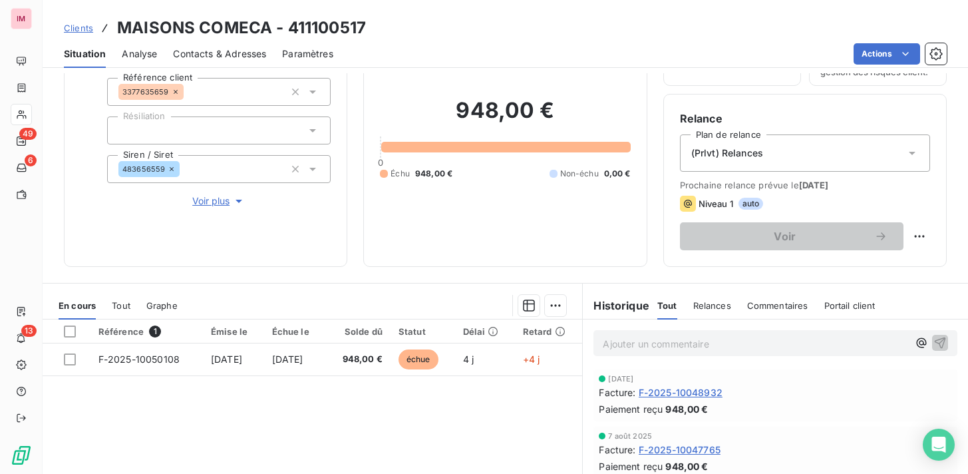
scroll to position [229, 0]
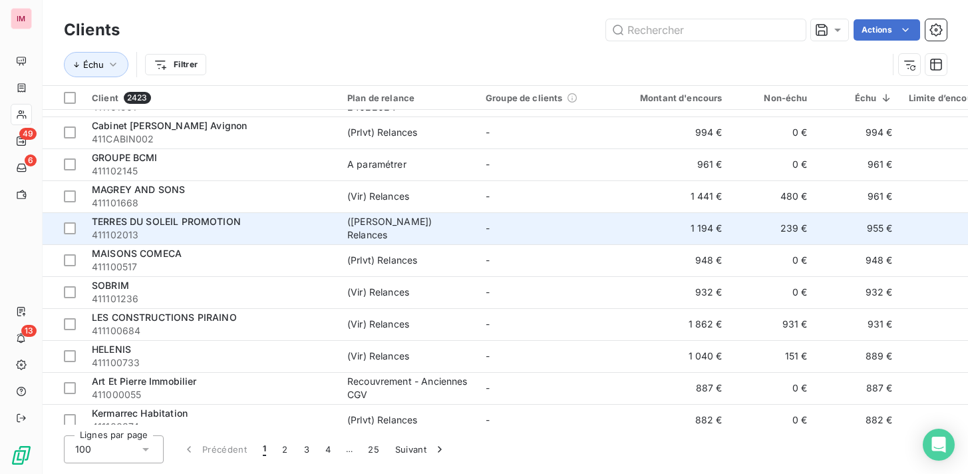
scroll to position [1354, 0]
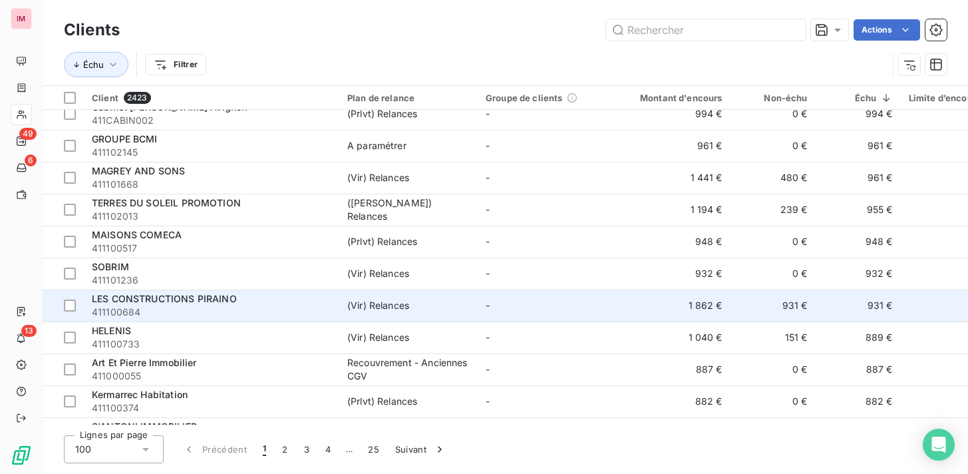
click at [157, 301] on span "LES CONSTRUCTIONS PIRAINO" at bounding box center [164, 298] width 145 height 11
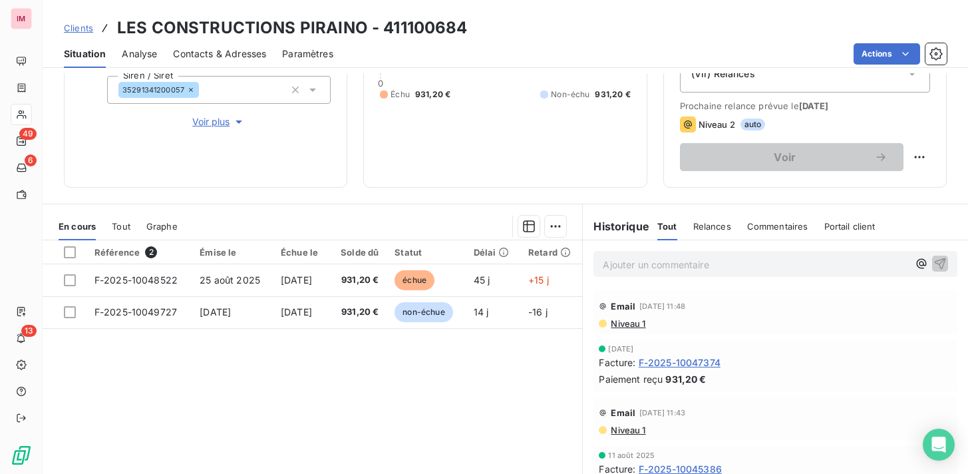
scroll to position [229, 0]
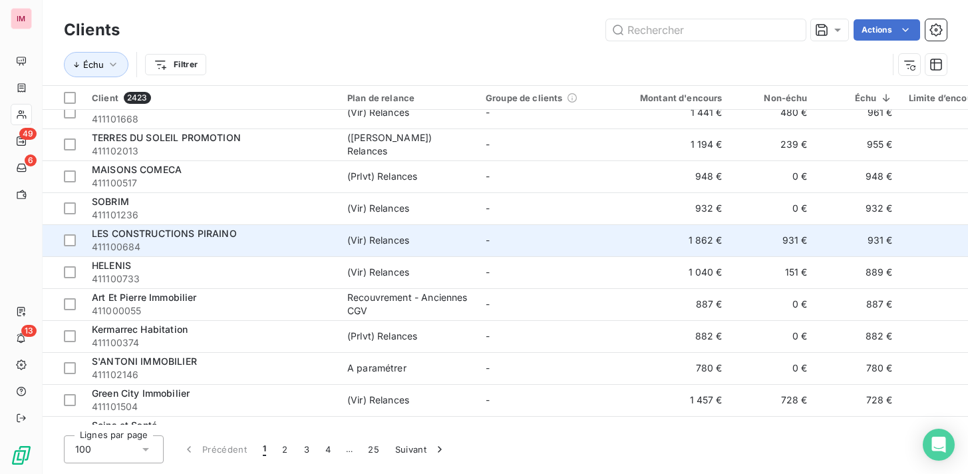
scroll to position [1436, 0]
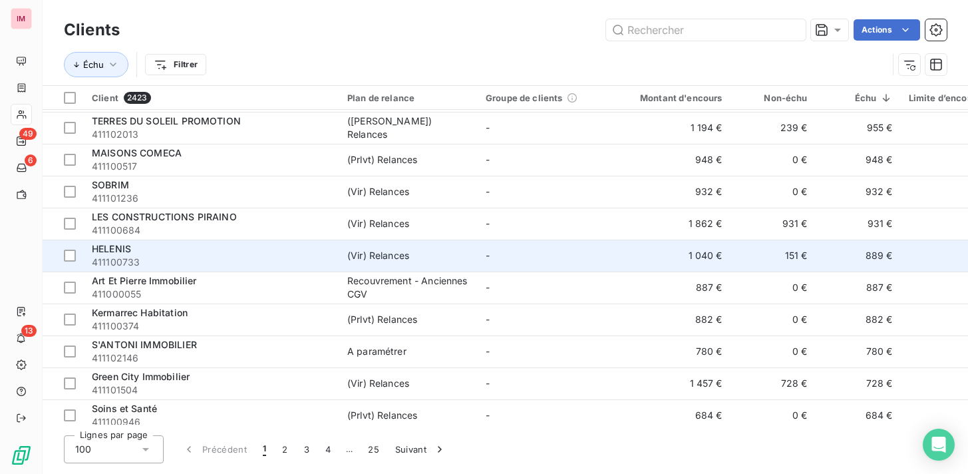
click at [130, 262] on span "411100733" at bounding box center [212, 262] width 240 height 13
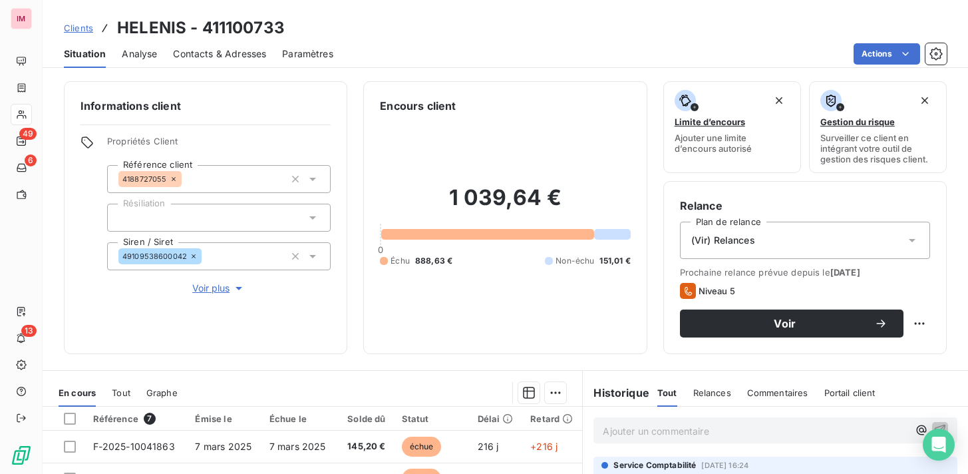
scroll to position [229, 0]
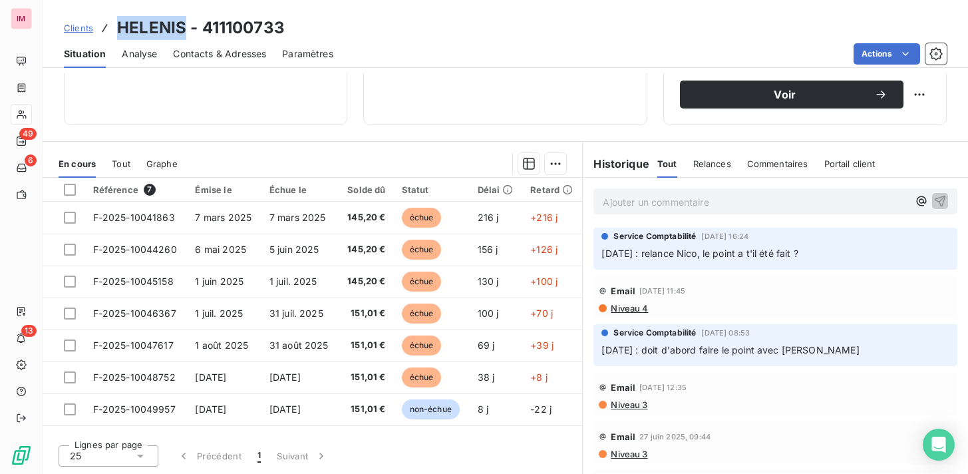
drag, startPoint x: 184, startPoint y: 33, endPoint x: 115, endPoint y: 31, distance: 69.2
click at [115, 31] on div "Clients HELENIS - 411100733" at bounding box center [174, 28] width 221 height 24
copy h3 "HELENIS"
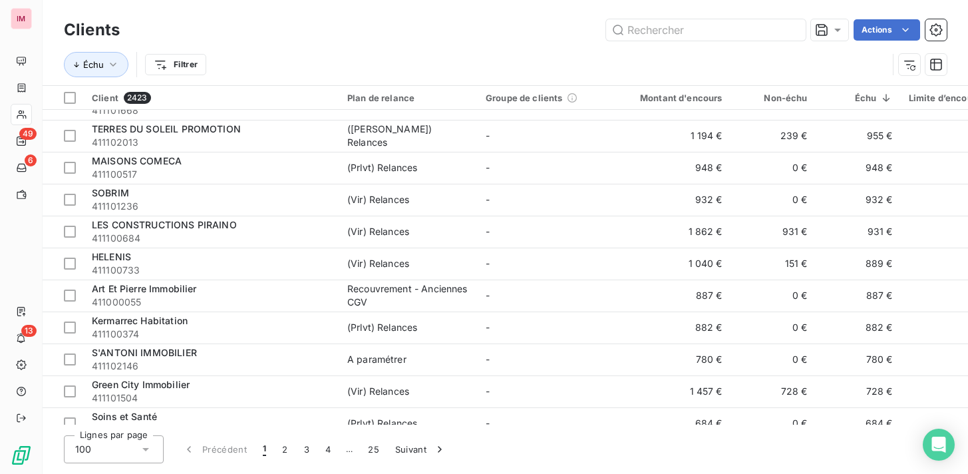
scroll to position [1429, 0]
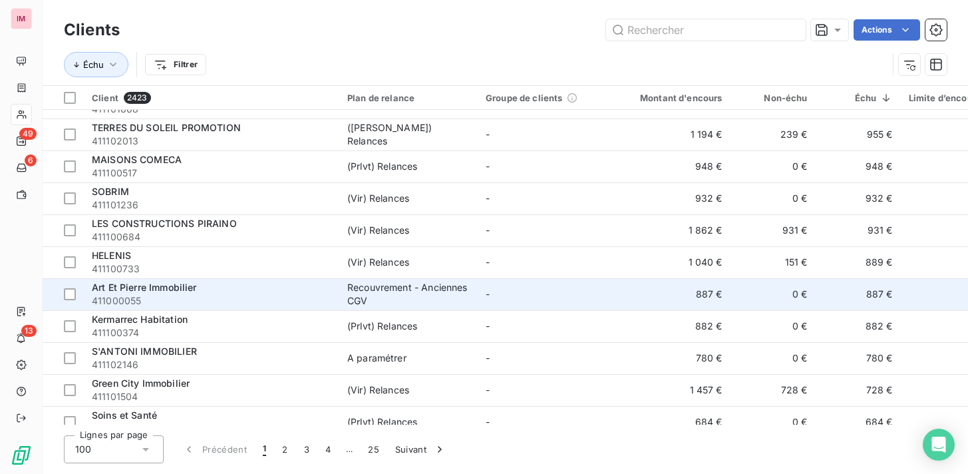
click at [172, 294] on span "411000055" at bounding box center [212, 300] width 240 height 13
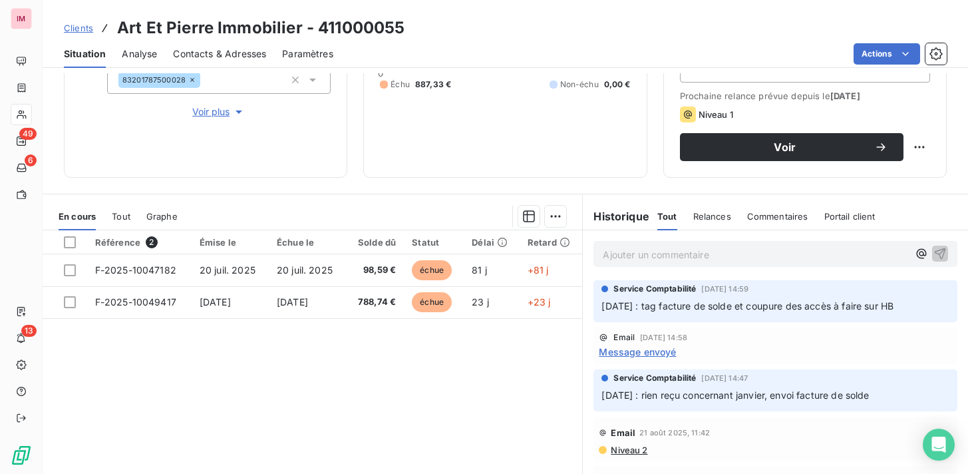
scroll to position [176, 0]
drag, startPoint x: 301, startPoint y: 29, endPoint x: 106, endPoint y: 36, distance: 195.1
click at [106, 36] on div "Clients Art Et Pierre Immobilier - 411000055" at bounding box center [234, 28] width 341 height 24
copy h3 "Art Et Pierre Immobilier"
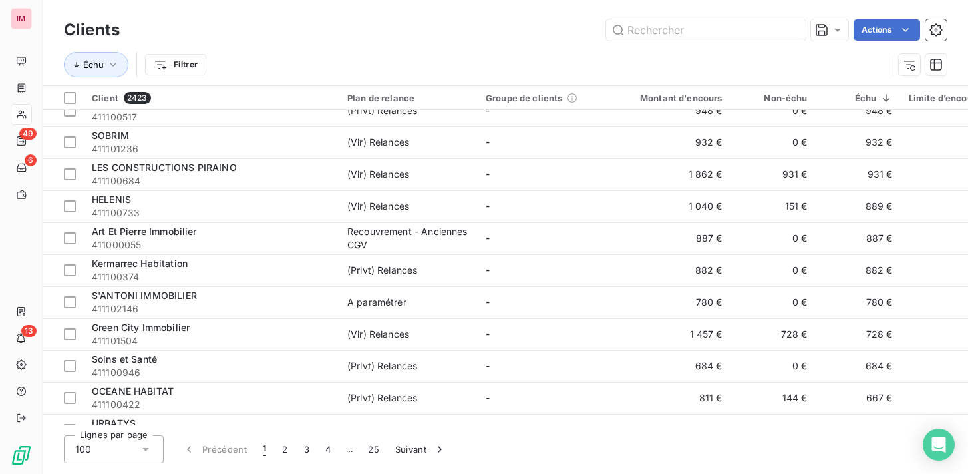
scroll to position [1482, 0]
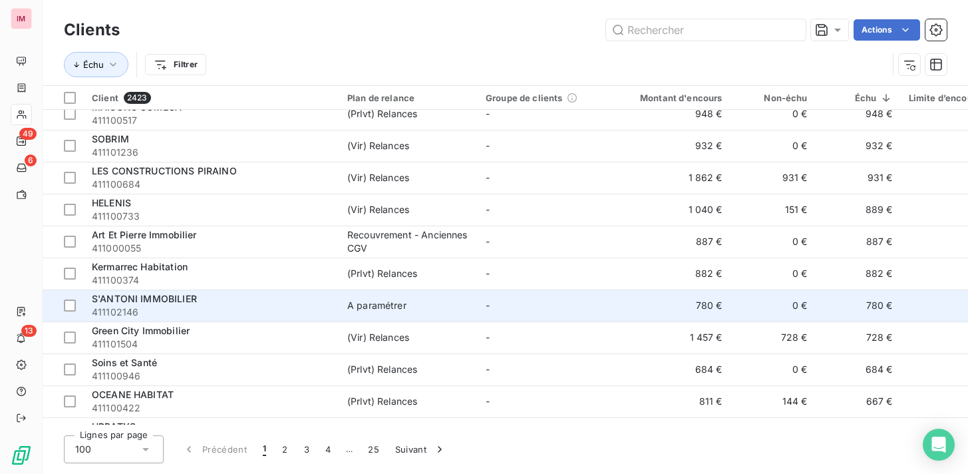
click at [410, 296] on td "A paramétrer" at bounding box center [408, 306] width 138 height 32
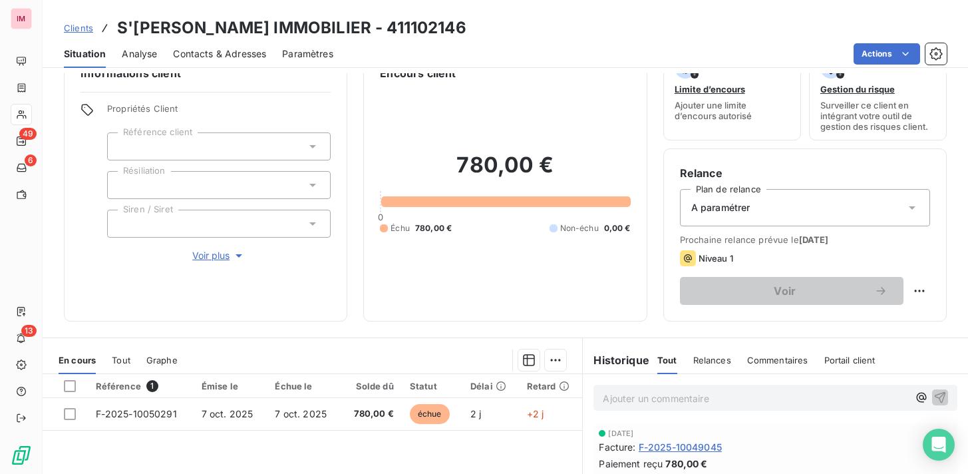
scroll to position [107, 0]
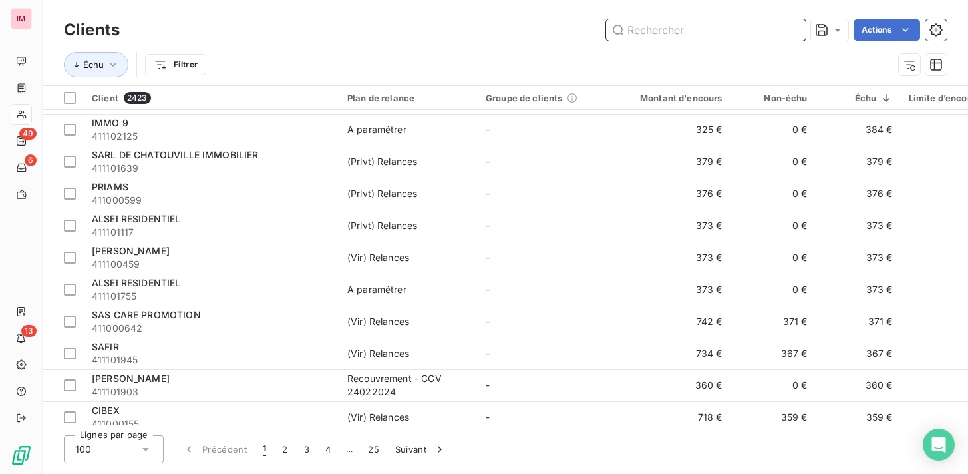
scroll to position [2740, 0]
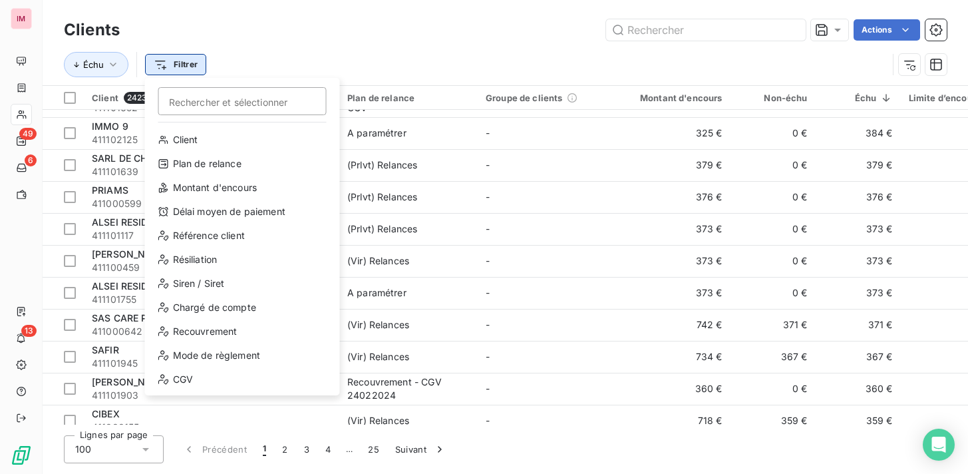
click at [164, 59] on html "IM 49 6 13 Clients Actions Échu Filtrer Rechercher et sélectionner Client Plan …" at bounding box center [484, 237] width 968 height 474
click at [302, 74] on html "IM 49 6 13 Clients Actions Échu Filtrer Rechercher et sélectionner Client Plan …" at bounding box center [484, 237] width 968 height 474
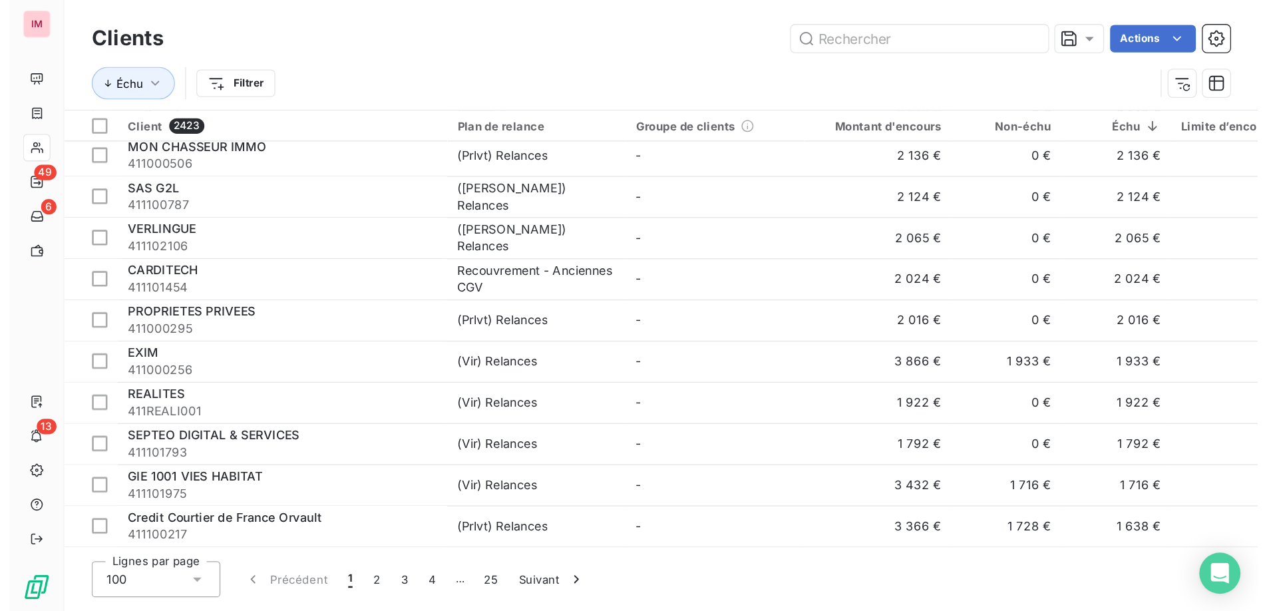
scroll to position [0, 0]
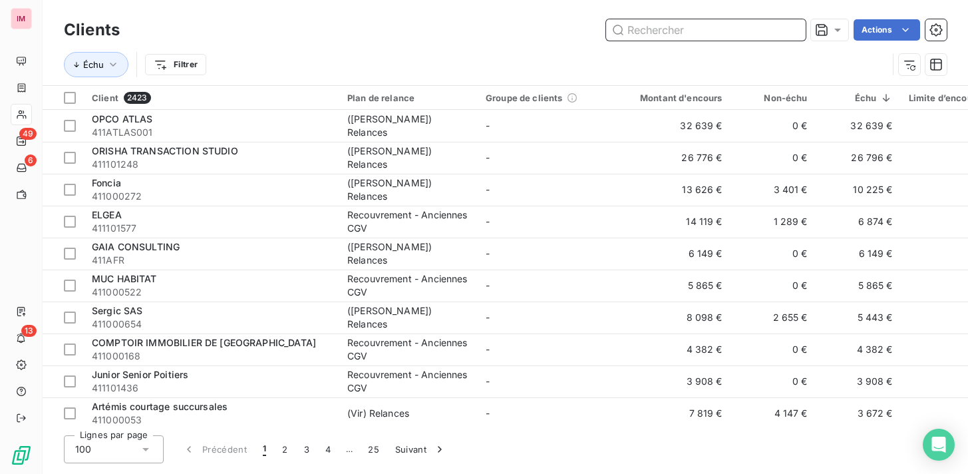
click at [664, 31] on input "text" at bounding box center [706, 29] width 200 height 21
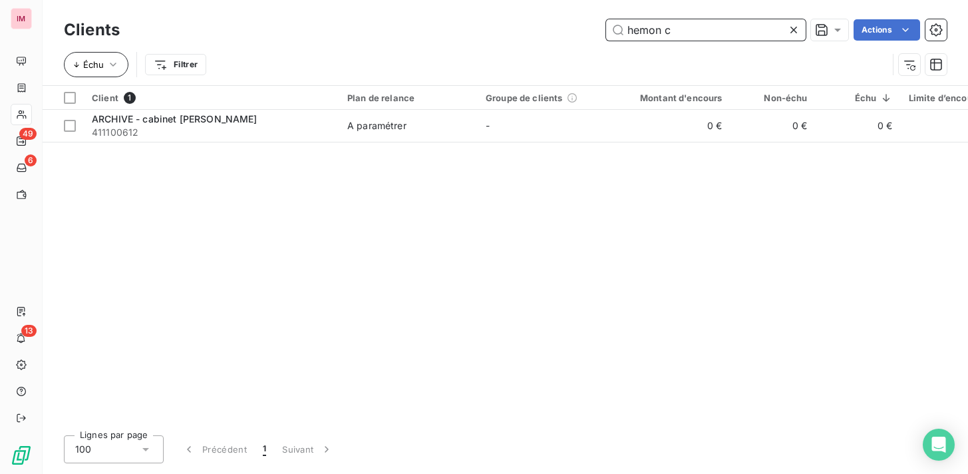
type input "hemon c"
click at [93, 61] on span "Échu" at bounding box center [93, 64] width 21 height 11
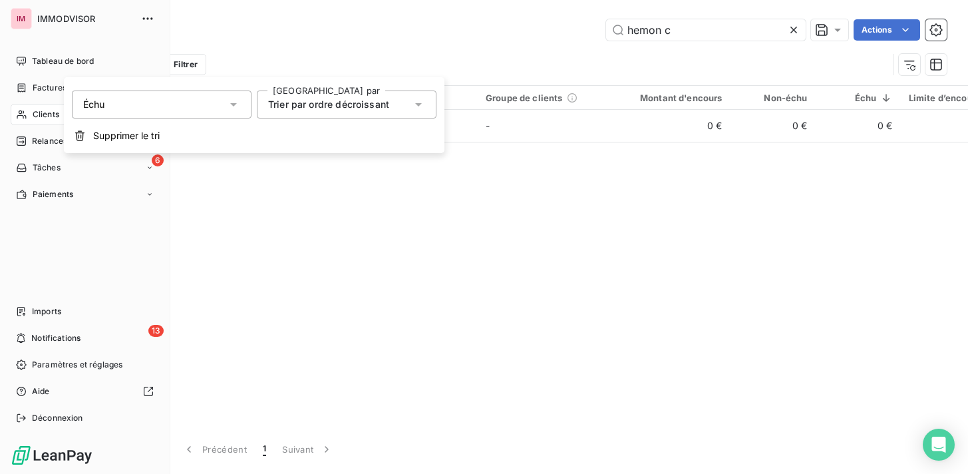
click at [39, 109] on span "Clients" at bounding box center [46, 114] width 27 height 12
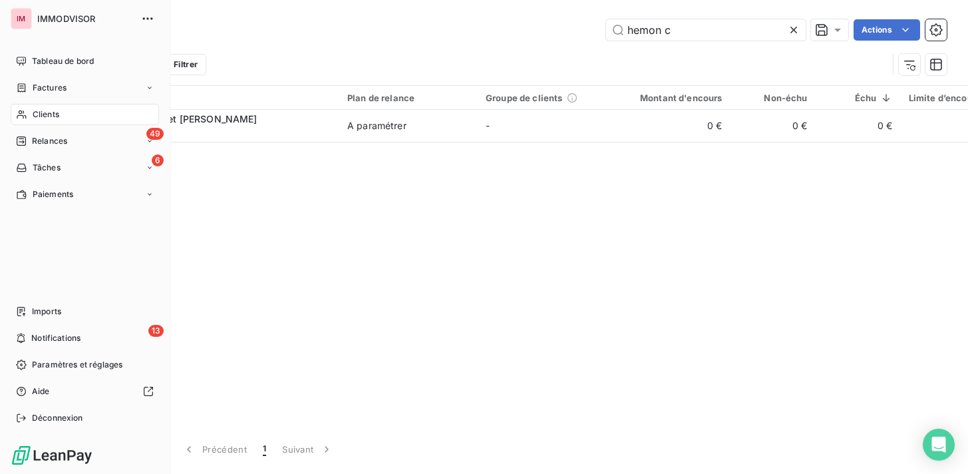
click at [40, 112] on span "Clients" at bounding box center [46, 114] width 27 height 12
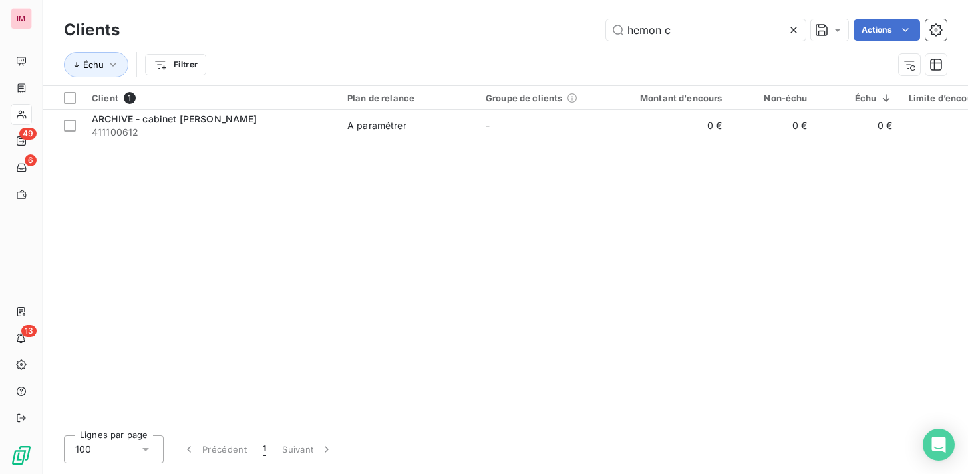
click at [339, 208] on div "Client 1 Plan de relance Groupe de clients Montant d'encours Non-échu Échu Limi…" at bounding box center [506, 255] width 926 height 339
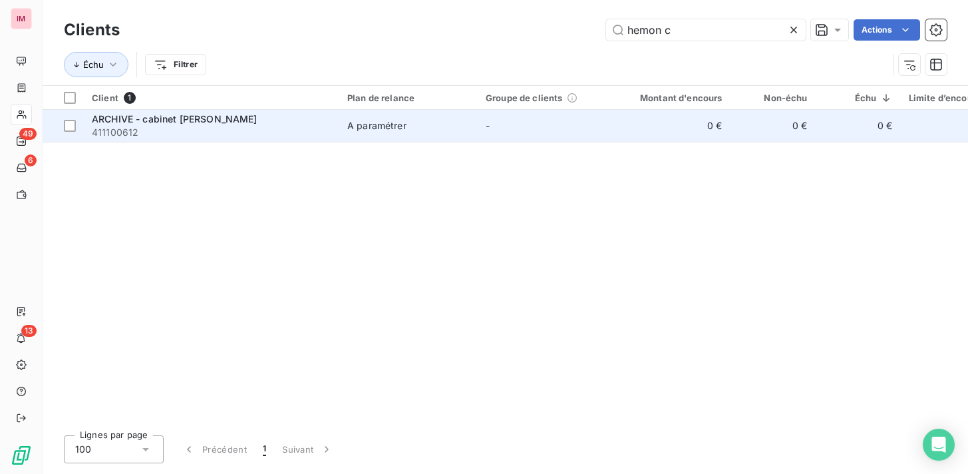
click at [174, 121] on span "ARCHIVE - cabinet hemon camus" at bounding box center [175, 118] width 166 height 11
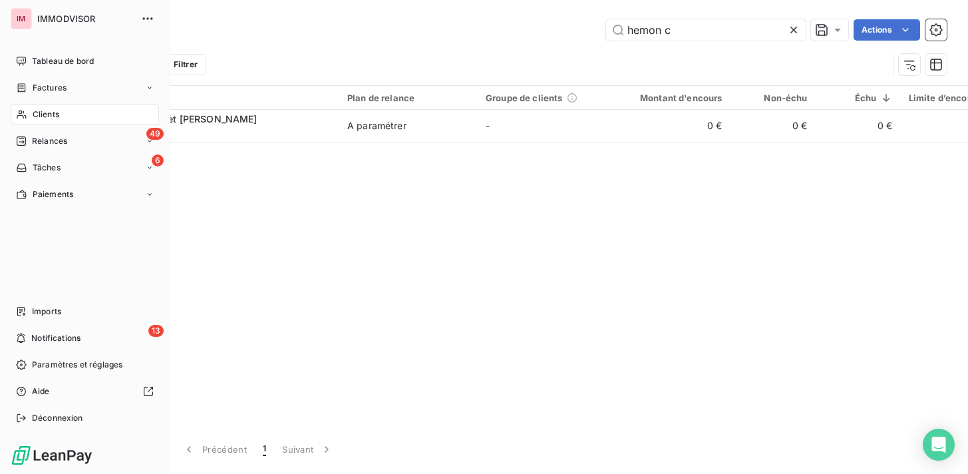
click at [53, 106] on div "Clients" at bounding box center [85, 114] width 148 height 21
click at [51, 112] on span "Clients" at bounding box center [46, 114] width 27 height 12
click at [41, 112] on span "Clients" at bounding box center [46, 114] width 27 height 12
click at [44, 85] on span "Factures" at bounding box center [50, 88] width 34 height 12
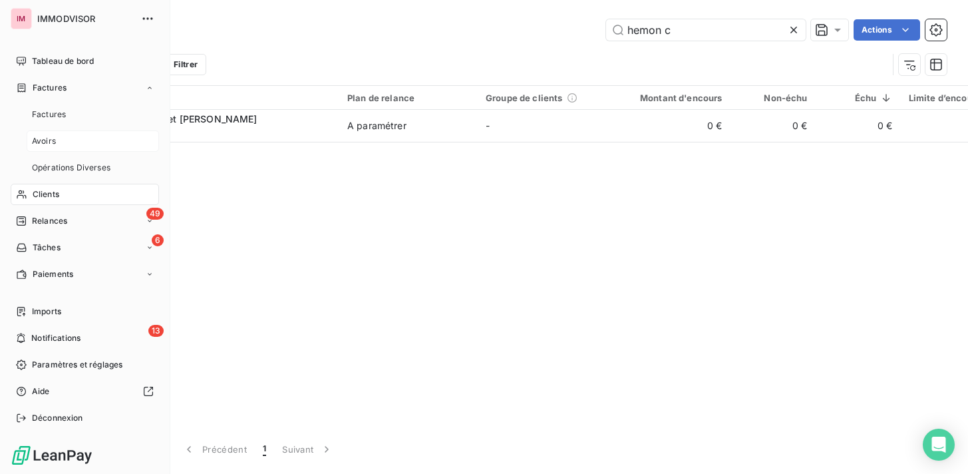
click at [47, 130] on div "Avoirs" at bounding box center [93, 140] width 132 height 21
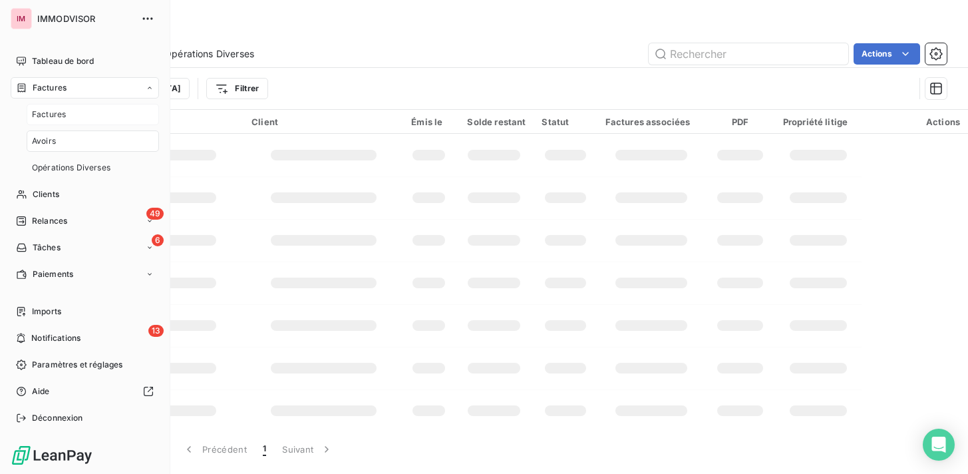
click at [47, 116] on span "Factures" at bounding box center [49, 114] width 34 height 12
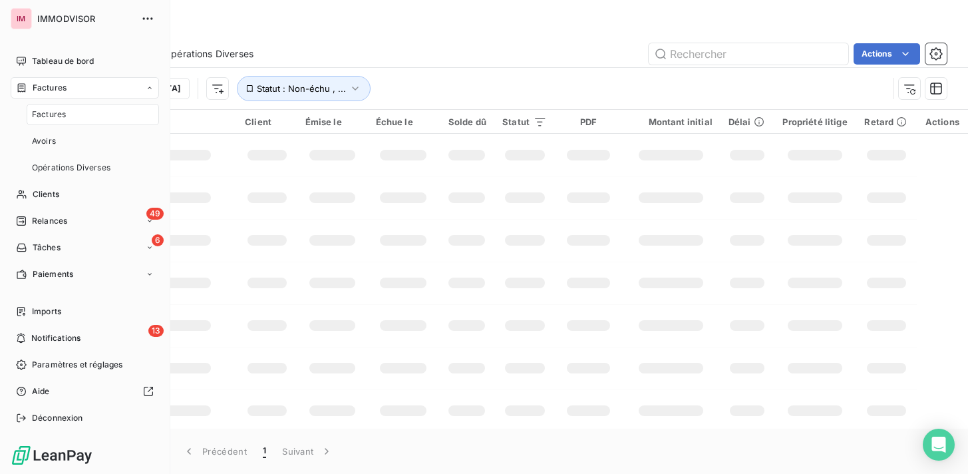
click at [47, 116] on span "Factures" at bounding box center [49, 114] width 34 height 12
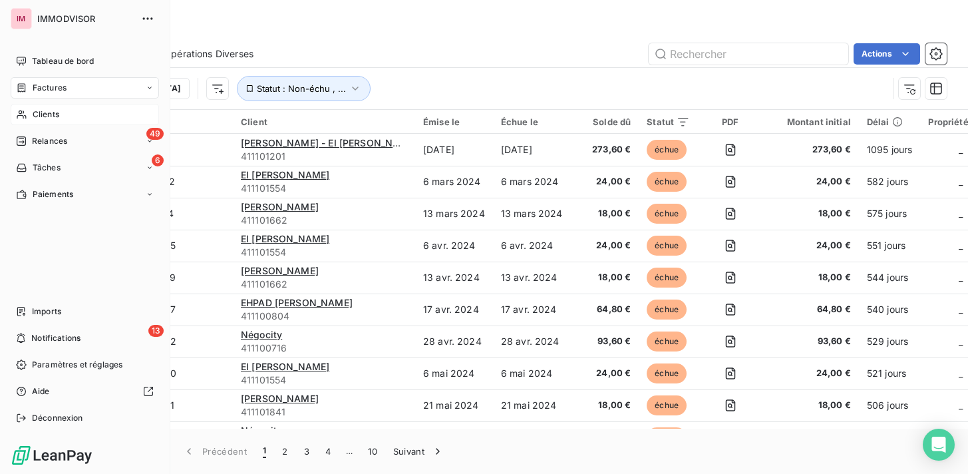
click at [41, 118] on span "Clients" at bounding box center [46, 114] width 27 height 12
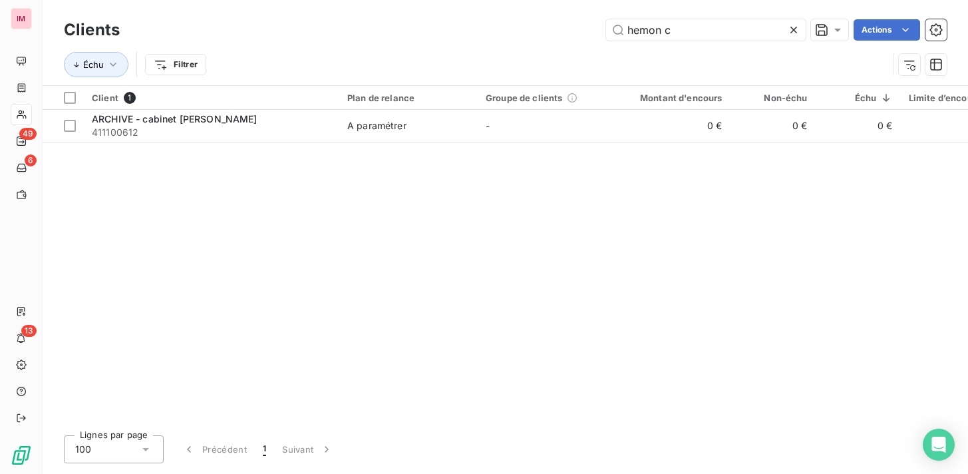
click at [361, 187] on div "Client 1 Plan de relance Groupe de clients Montant d'encours Non-échu Échu Limi…" at bounding box center [506, 255] width 926 height 339
click at [793, 27] on icon at bounding box center [793, 29] width 13 height 13
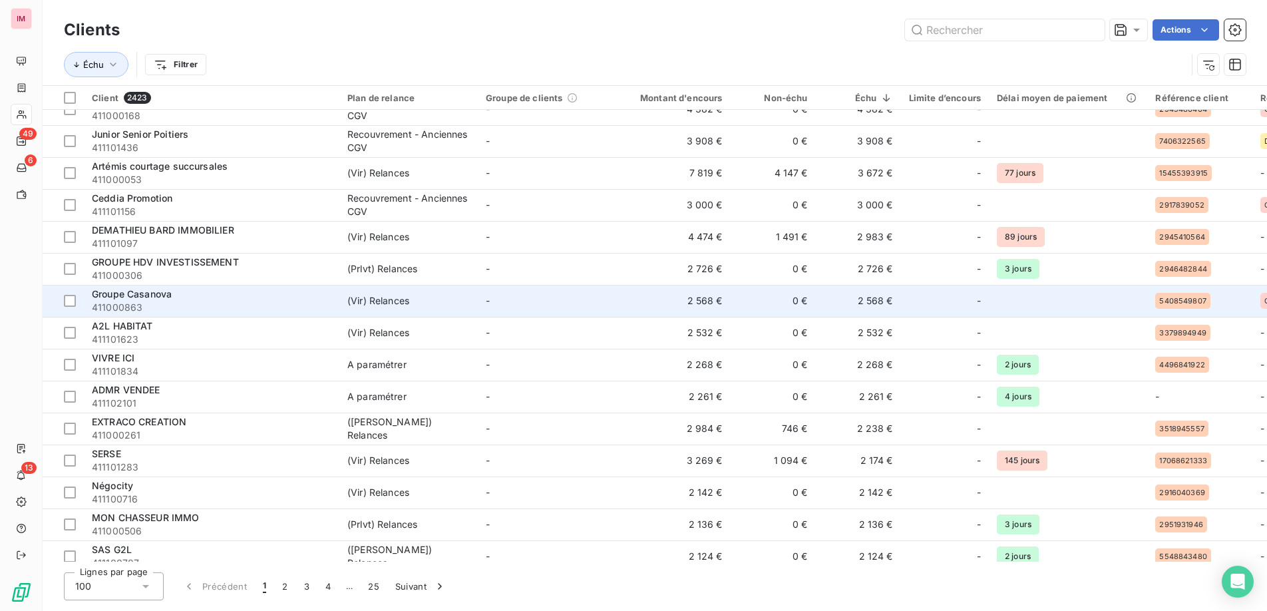
scroll to position [263, 0]
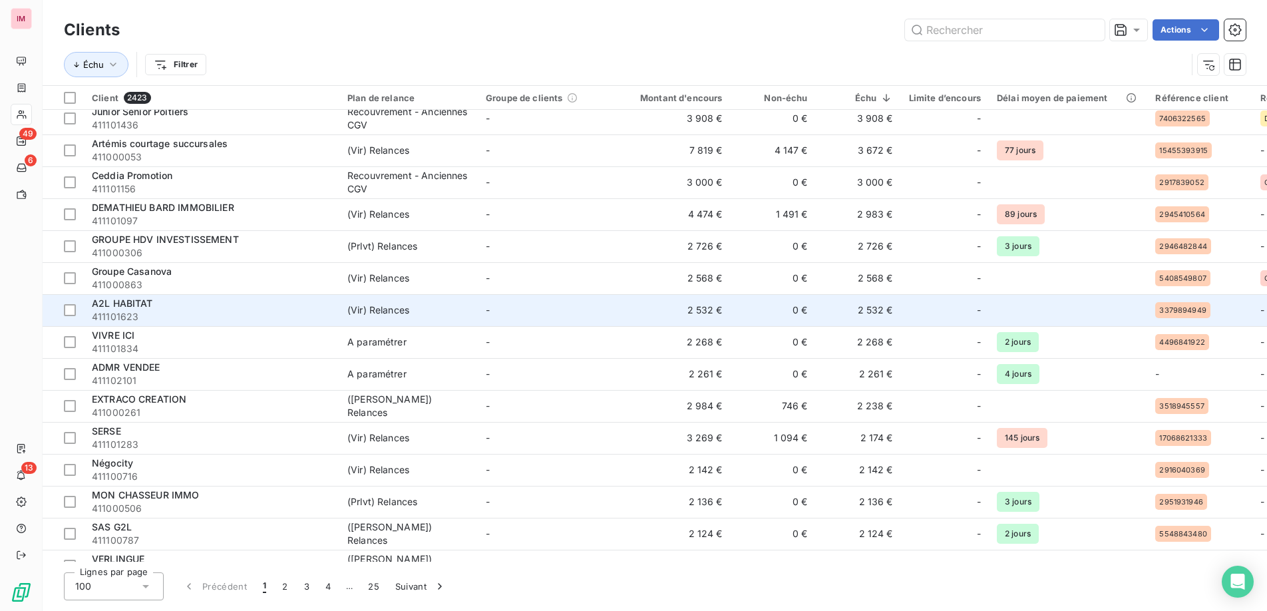
click at [190, 304] on div "A2L HABITAT" at bounding box center [212, 303] width 240 height 13
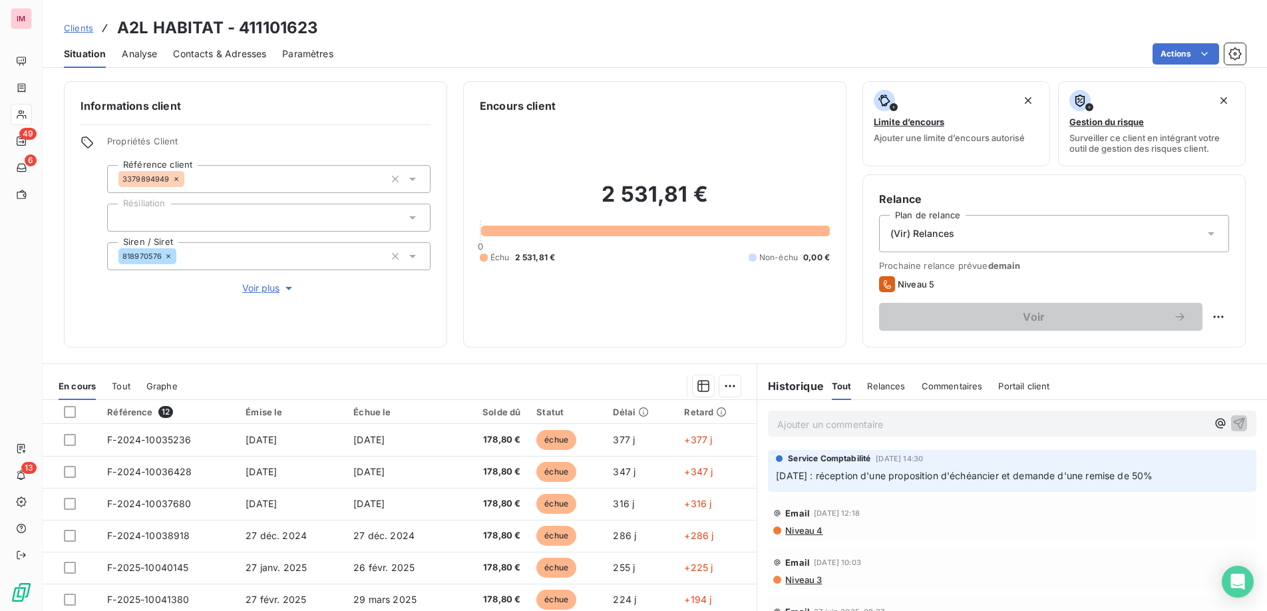
click at [223, 55] on span "Contacts & Adresses" at bounding box center [219, 53] width 93 height 13
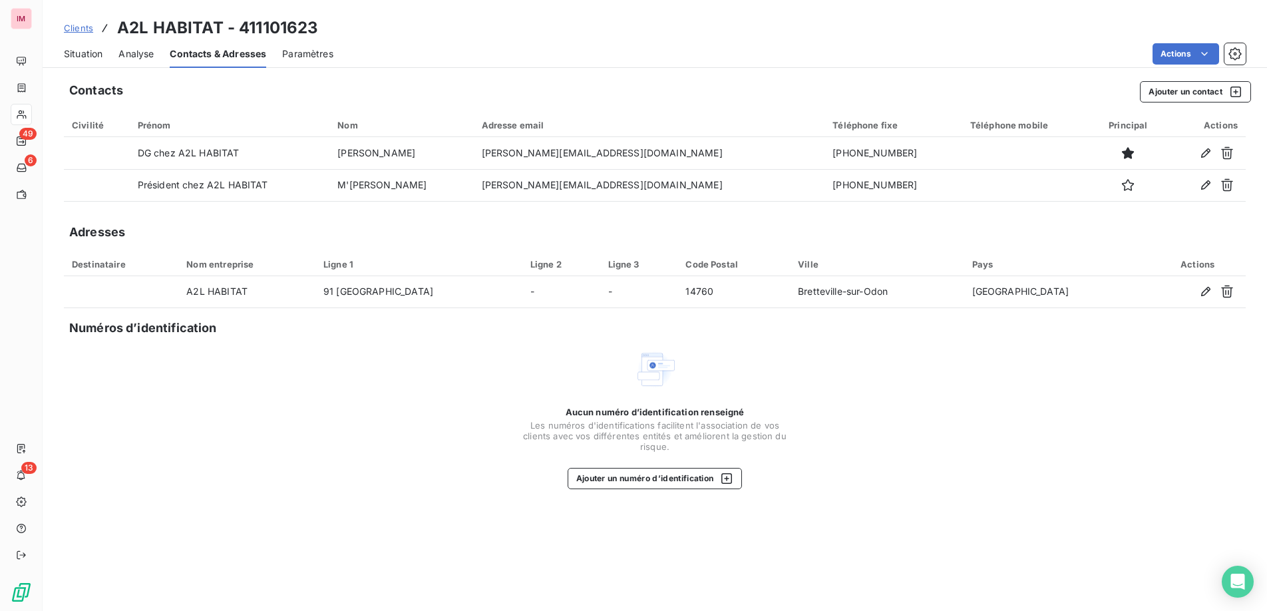
click at [93, 52] on span "Situation" at bounding box center [83, 53] width 39 height 13
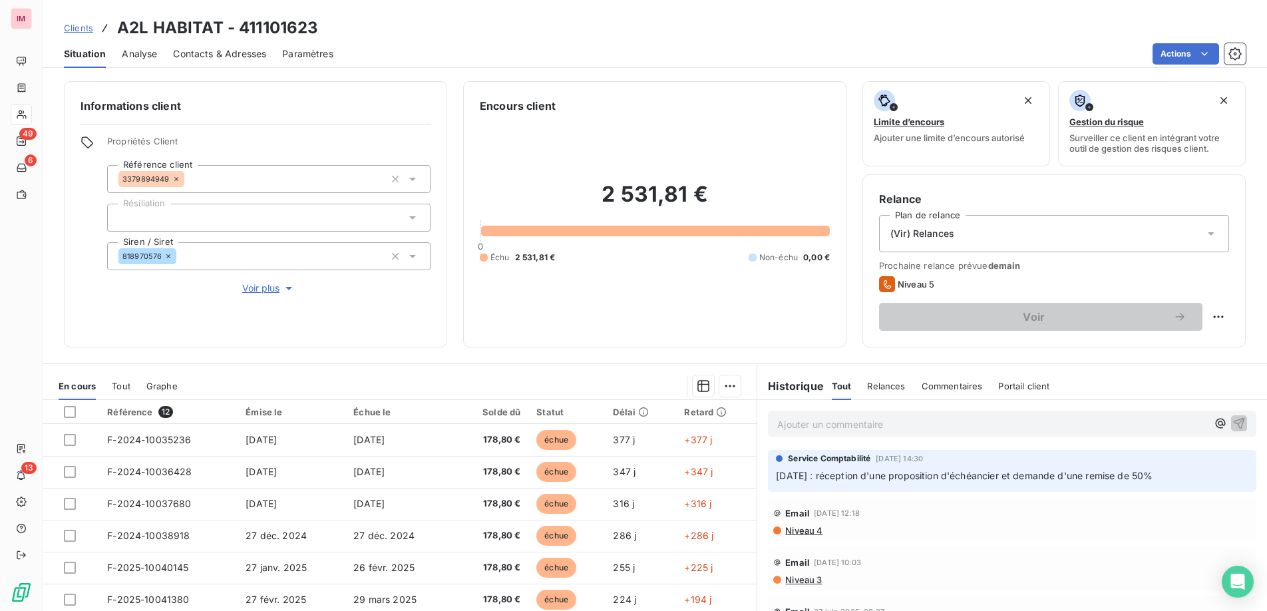
click at [802, 473] on span "Niveau 4" at bounding box center [803, 530] width 39 height 11
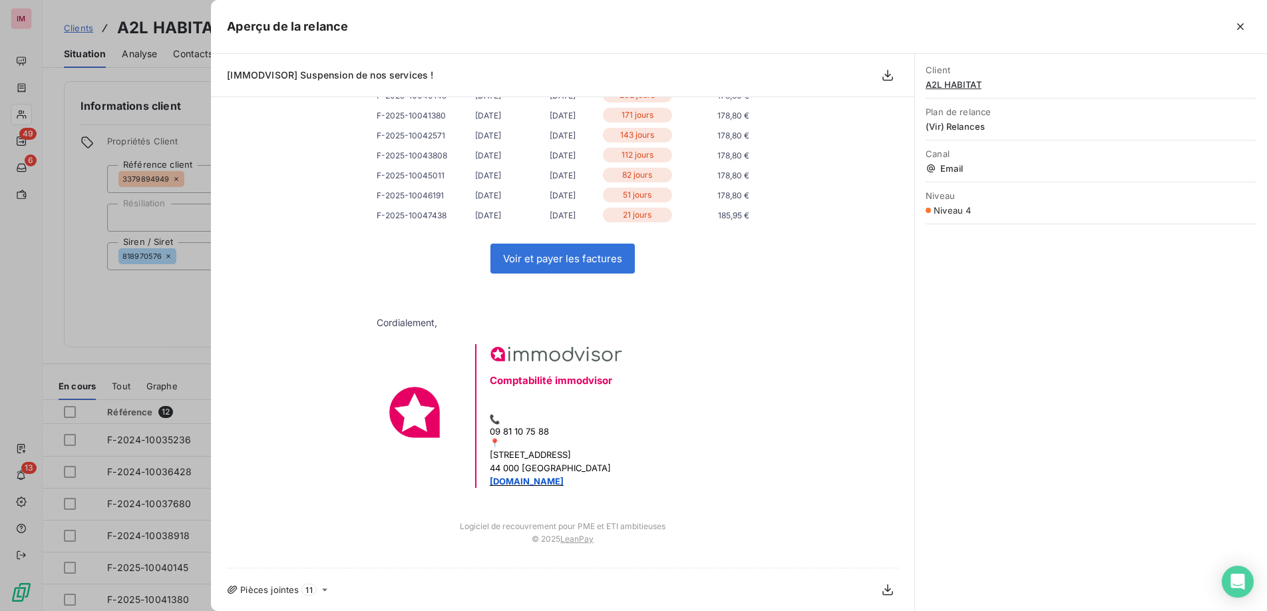
scroll to position [475, 0]
click at [968, 22] on icon "button" at bounding box center [1240, 26] width 13 height 13
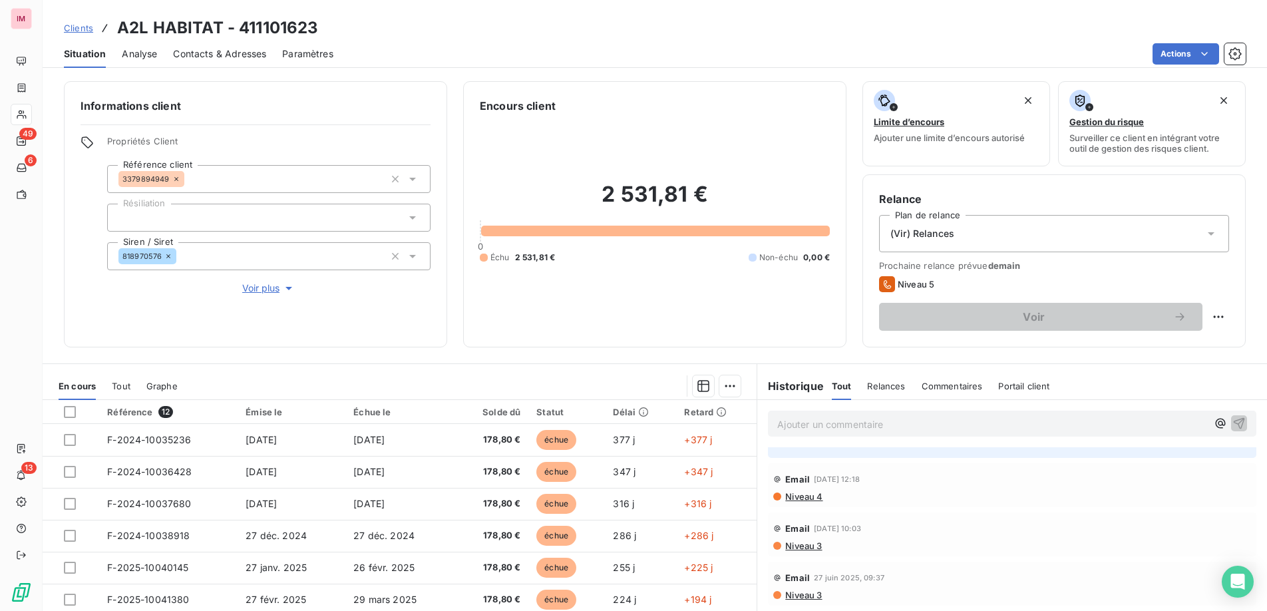
scroll to position [0, 0]
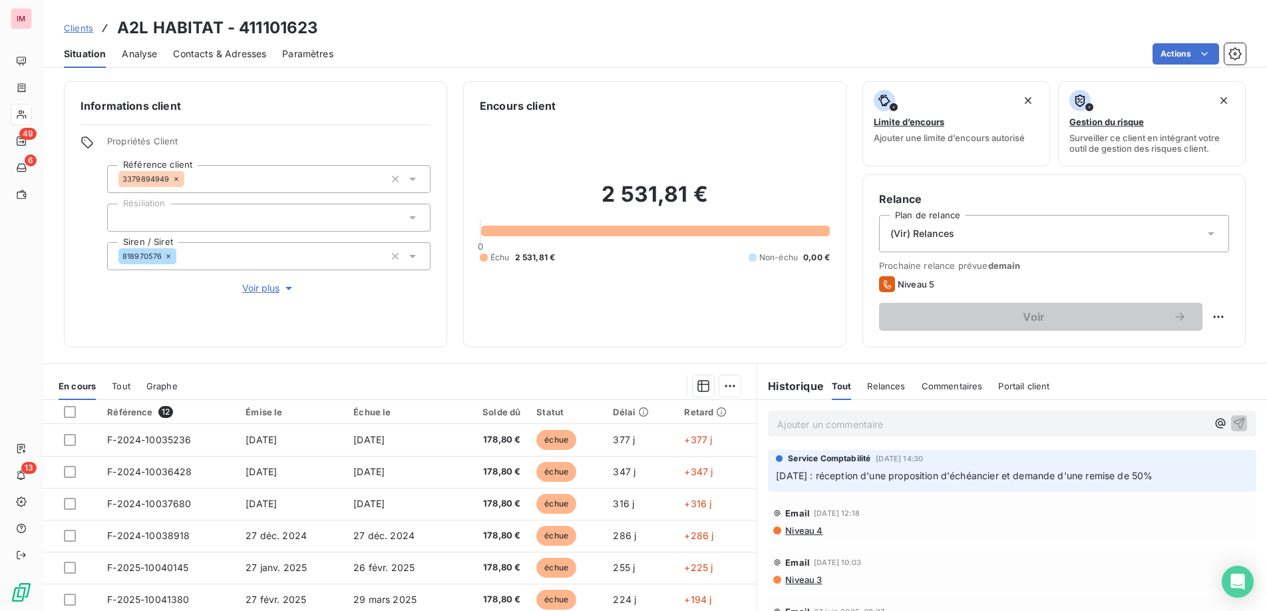
click at [224, 60] on div "Contacts & Adresses" at bounding box center [219, 54] width 93 height 28
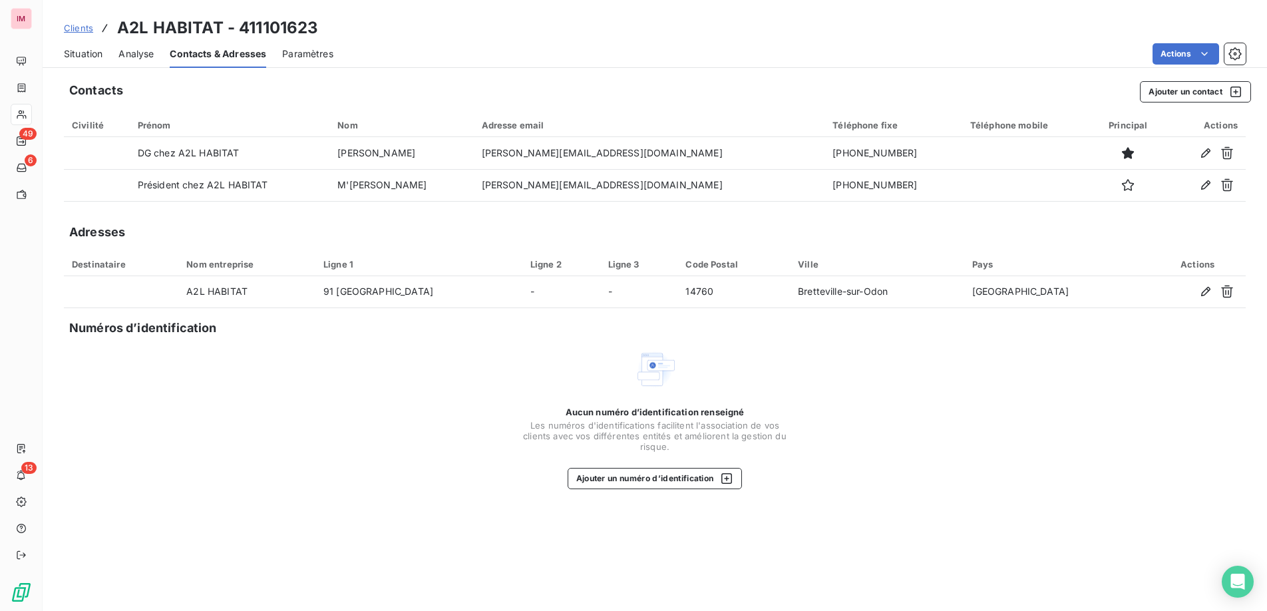
click at [86, 59] on span "Situation" at bounding box center [83, 53] width 39 height 13
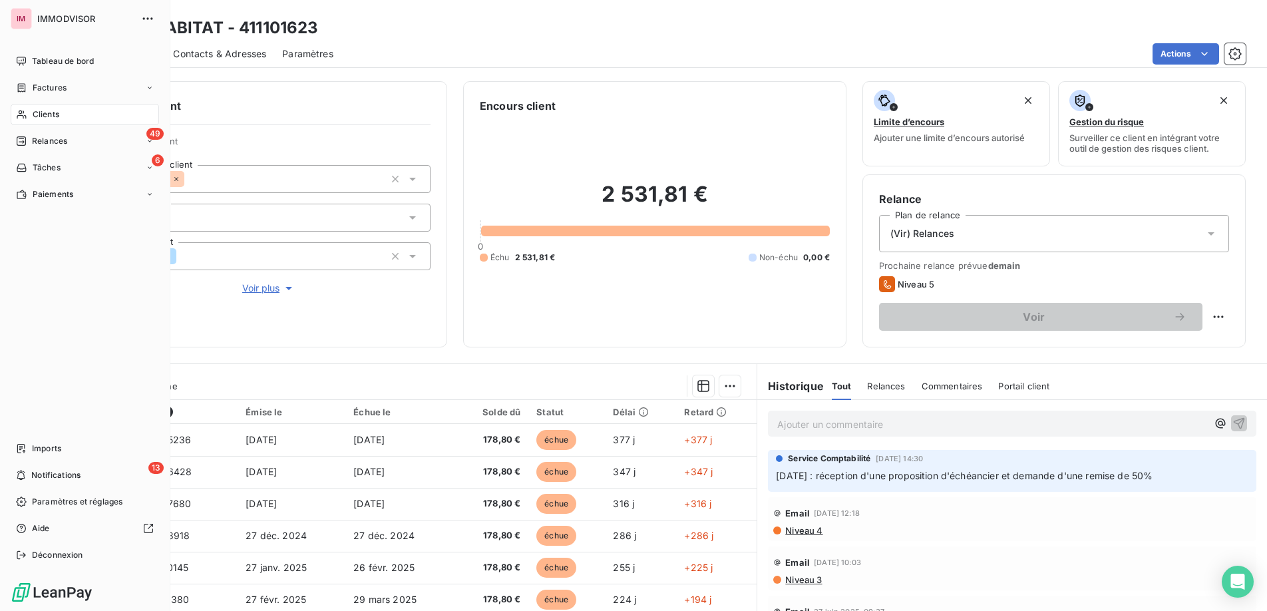
click at [45, 107] on div "Clients" at bounding box center [85, 114] width 148 height 21
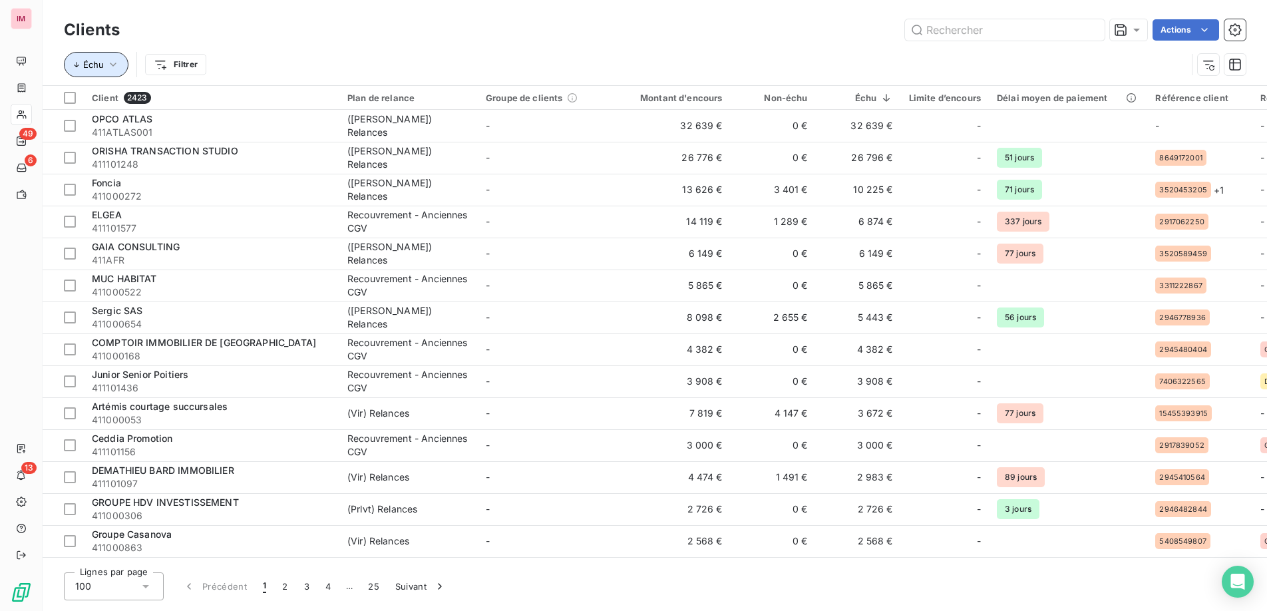
click at [94, 67] on span "Échu" at bounding box center [93, 64] width 21 height 11
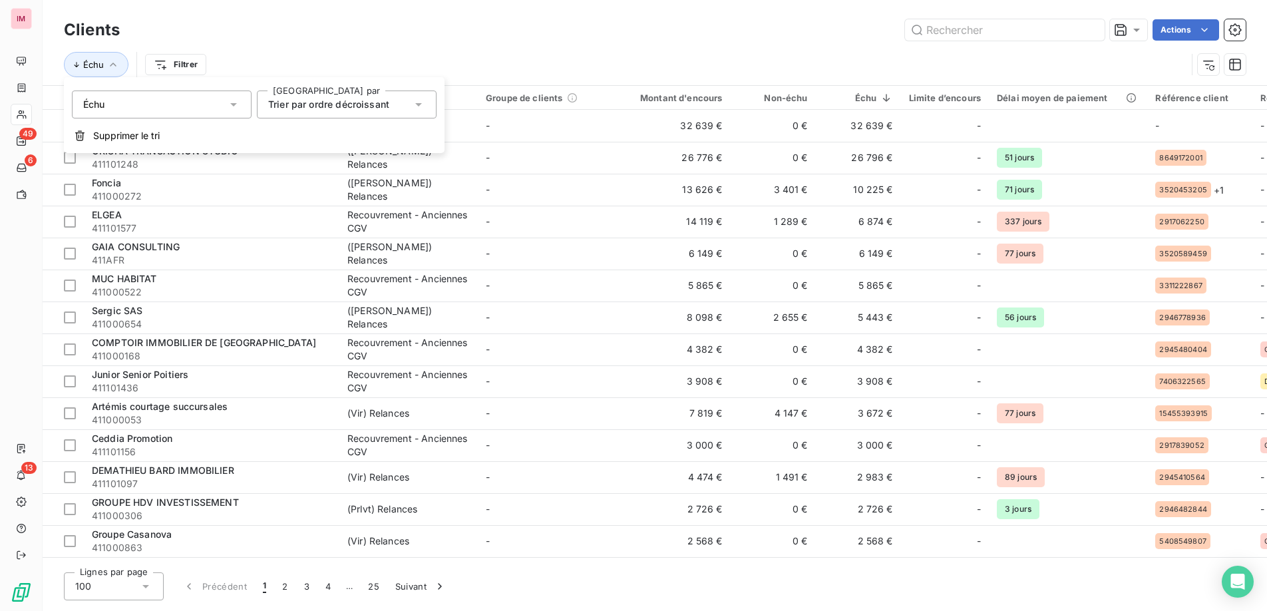
click at [349, 55] on div "Échu Filtrer" at bounding box center [625, 64] width 1123 height 25
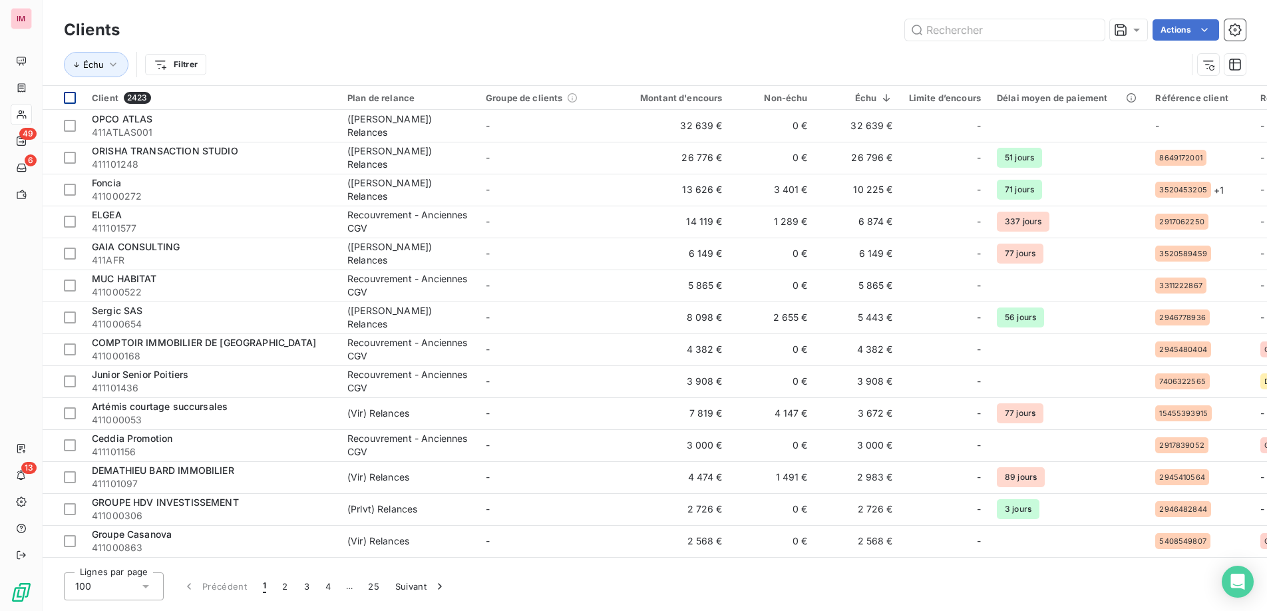
click at [68, 97] on div at bounding box center [70, 98] width 12 height 12
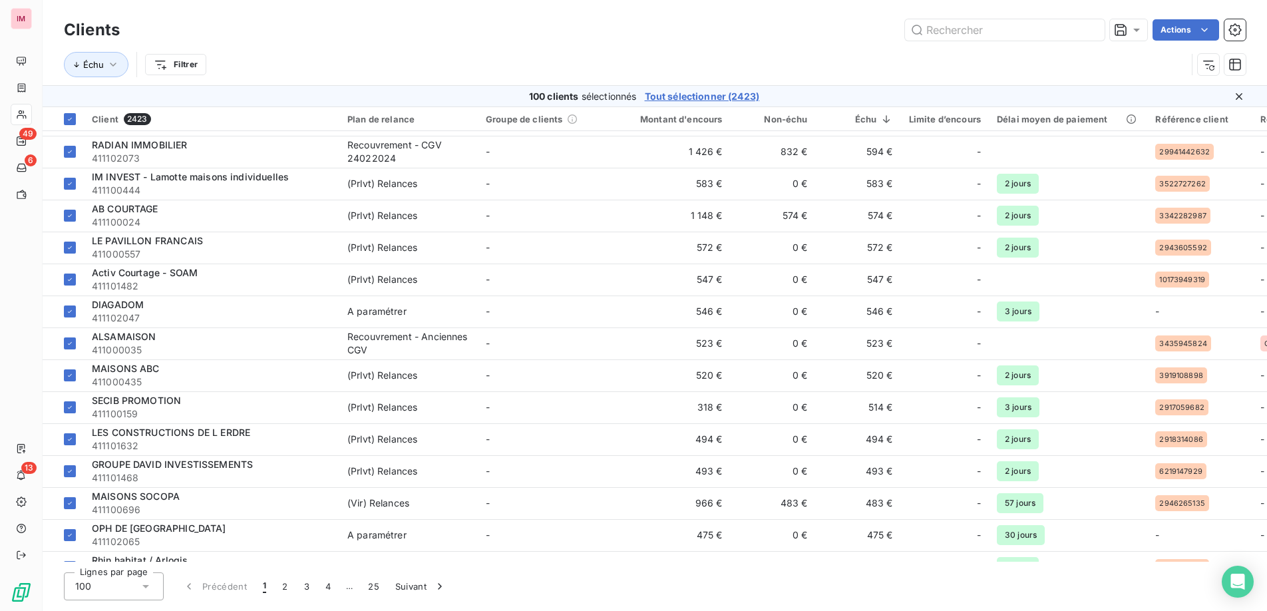
scroll to position [2770, 0]
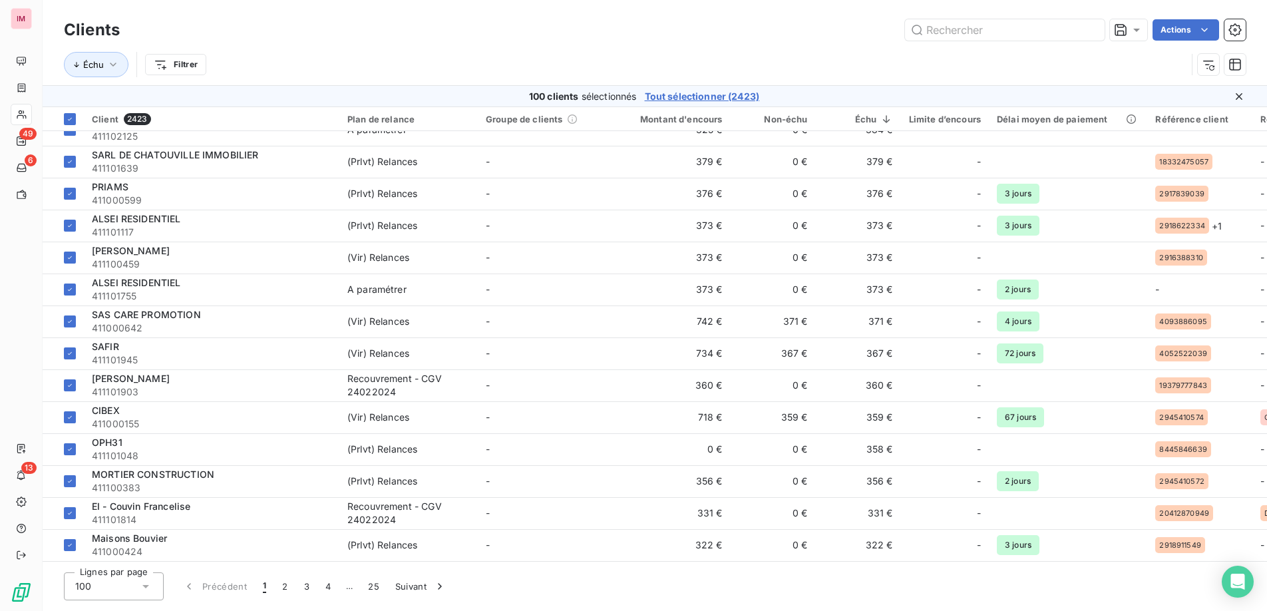
click at [144, 473] on div "100" at bounding box center [114, 586] width 100 height 28
click at [108, 473] on li "100" at bounding box center [114, 558] width 100 height 24
click at [710, 99] on span "Tout sélectionner (2423)" at bounding box center [702, 96] width 115 height 13
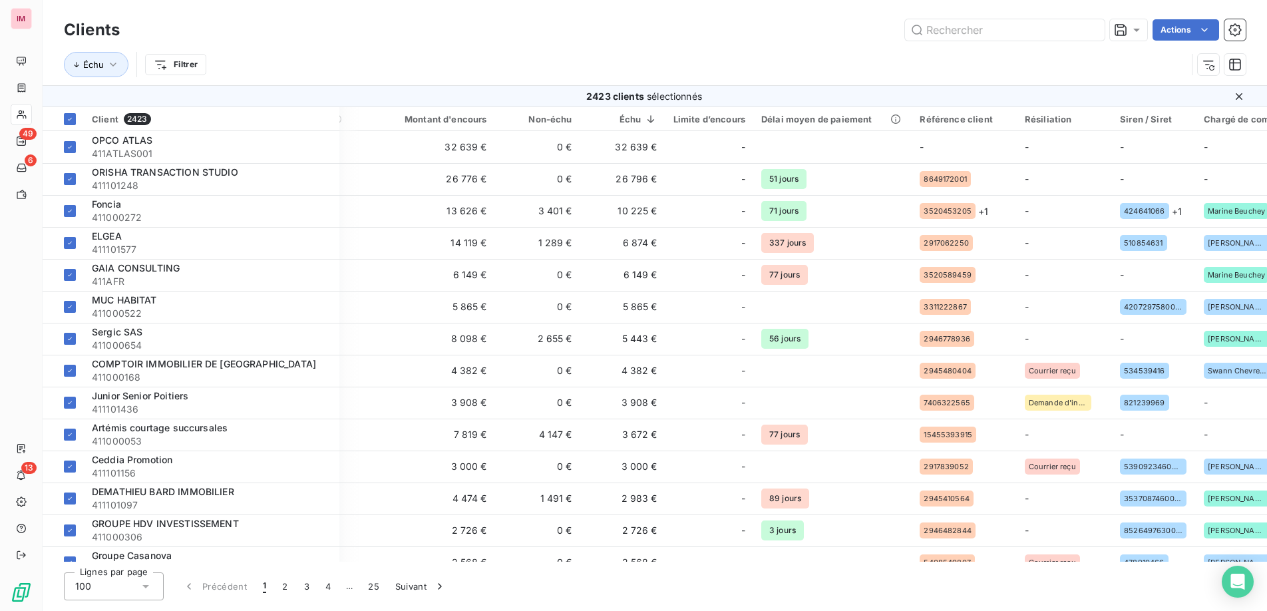
scroll to position [0, 0]
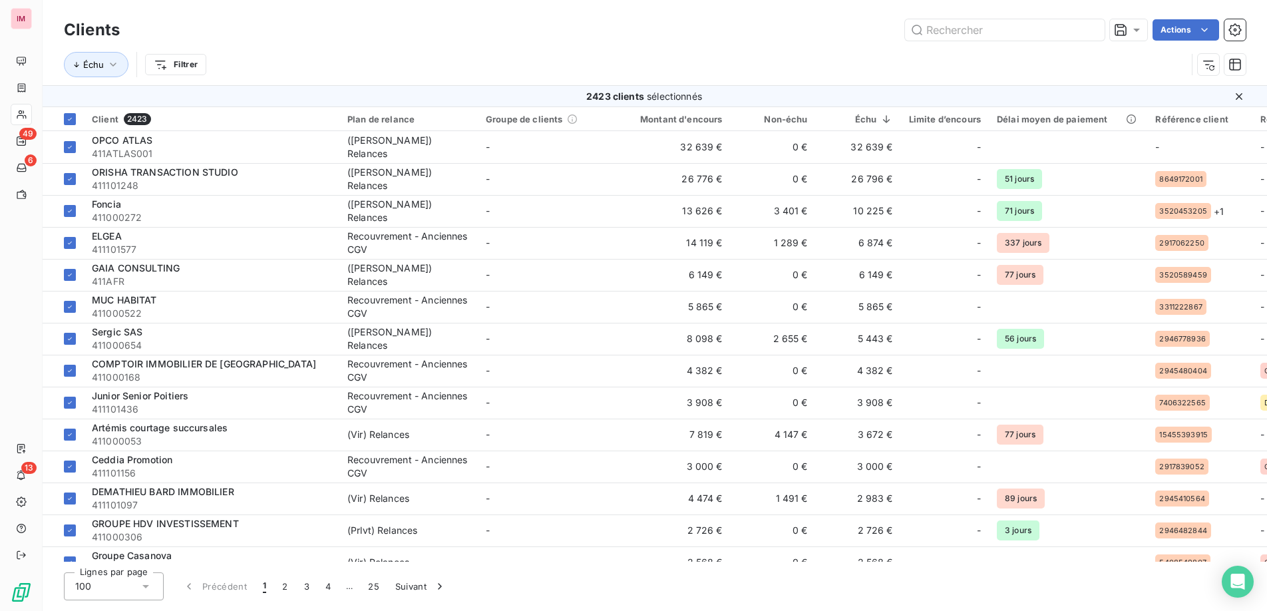
click at [968, 39] on html "IM 49 6 13 Clients Actions Échu Filtrer 2423 clients sélectionnés Client 2423 P…" at bounding box center [633, 305] width 1267 height 611
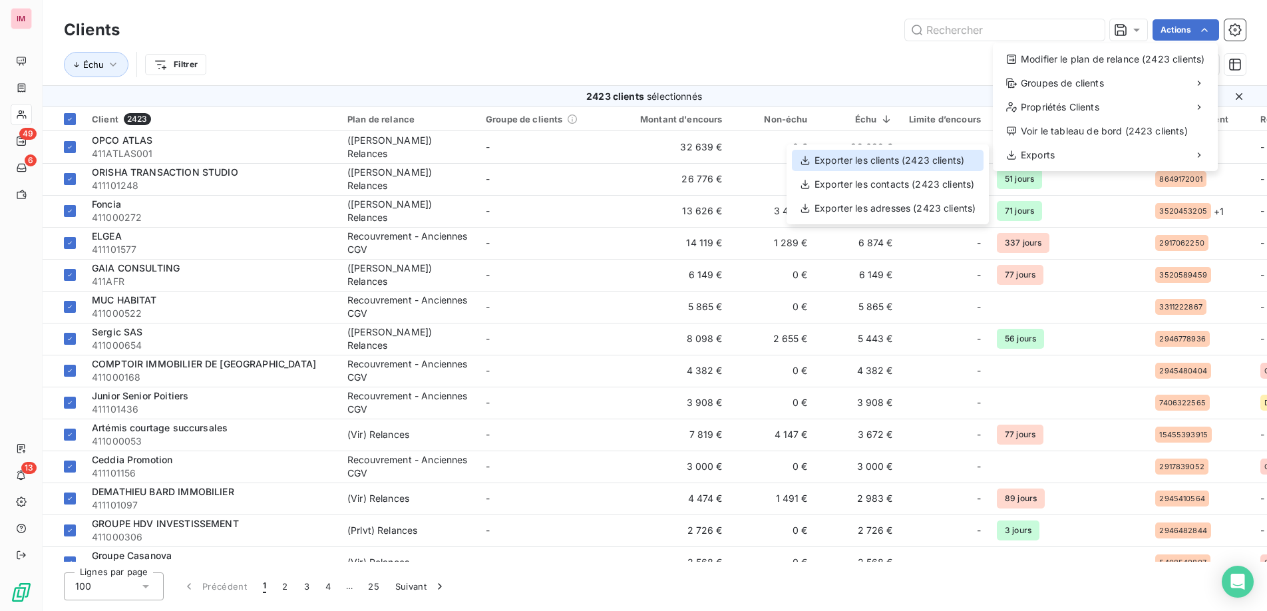
click at [919, 160] on div "Exporter les clients (2423 clients)" at bounding box center [888, 160] width 192 height 21
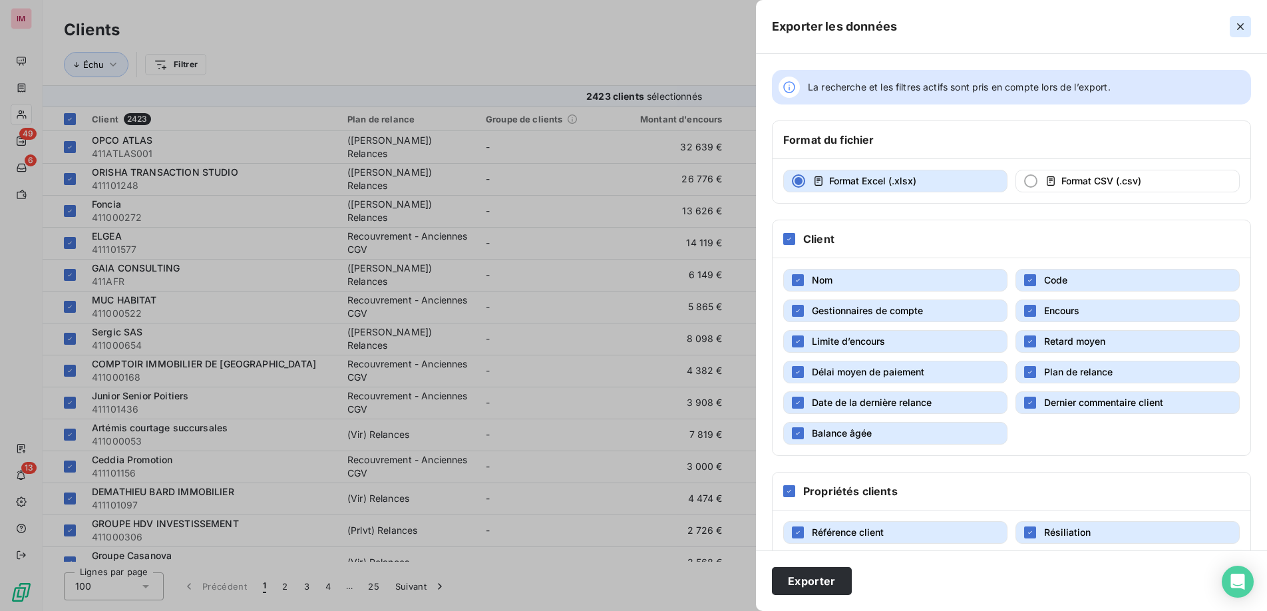
click at [968, 25] on icon "button" at bounding box center [1240, 26] width 13 height 13
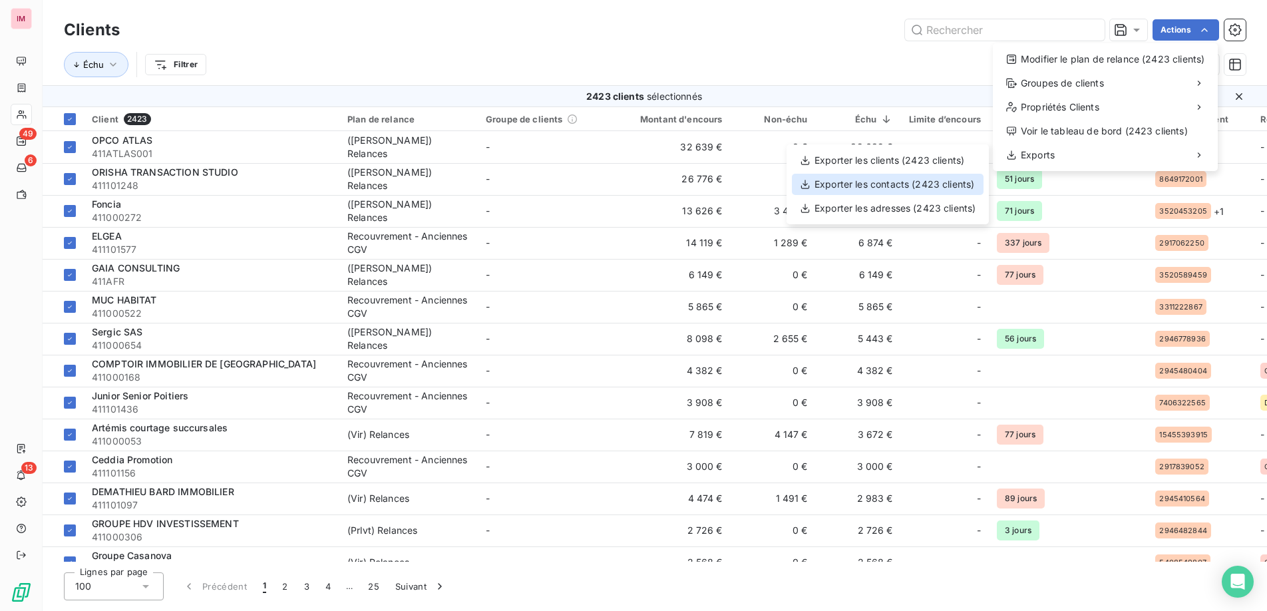
click at [877, 188] on div "Exporter les contacts (2423 clients)" at bounding box center [888, 184] width 192 height 21
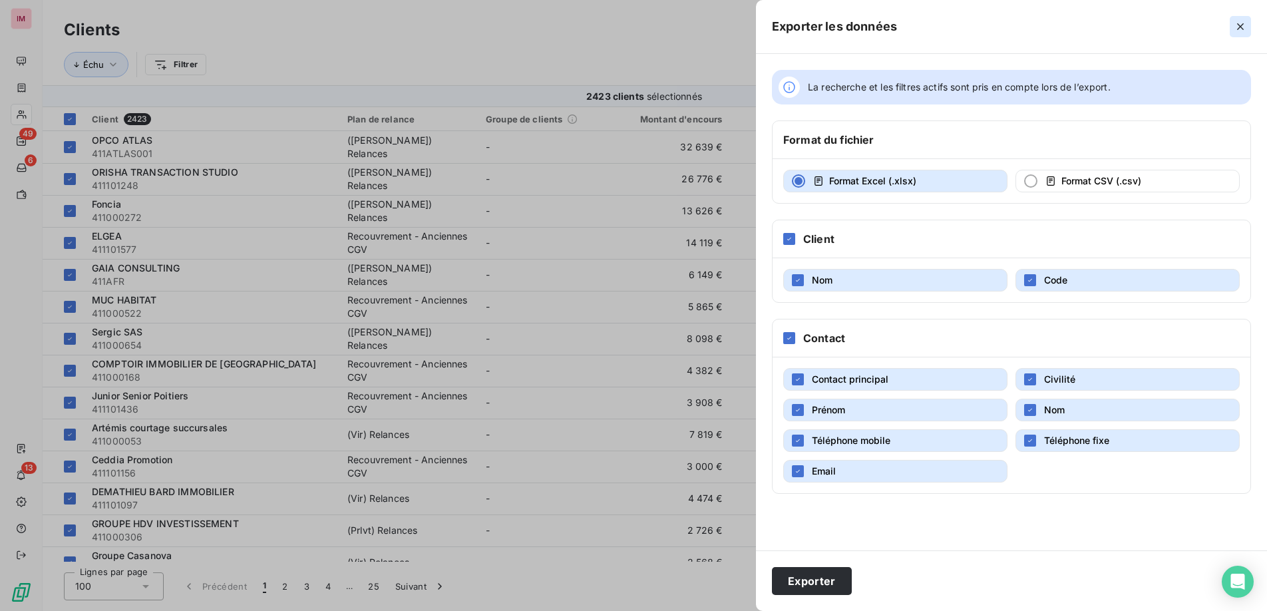
click at [968, 30] on icon "button" at bounding box center [1240, 26] width 13 height 13
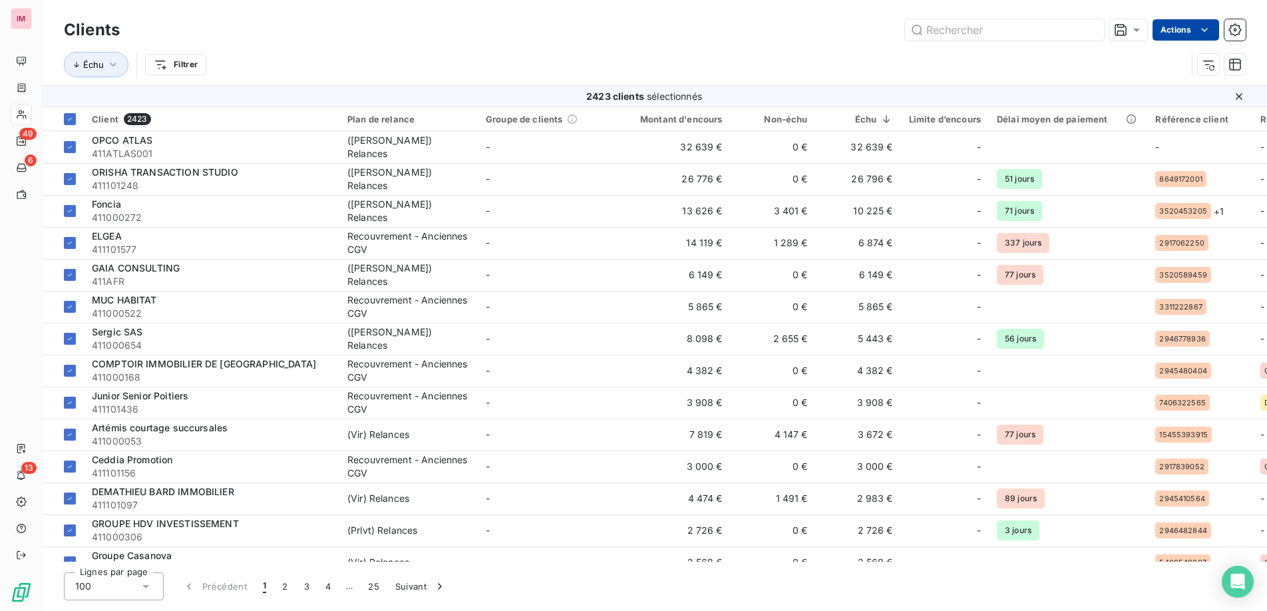
click at [968, 29] on html "IM 49 6 13 Clients Actions Échu Filtrer 2423 clients sélectionnés Client 2423 P…" at bounding box center [633, 305] width 1267 height 611
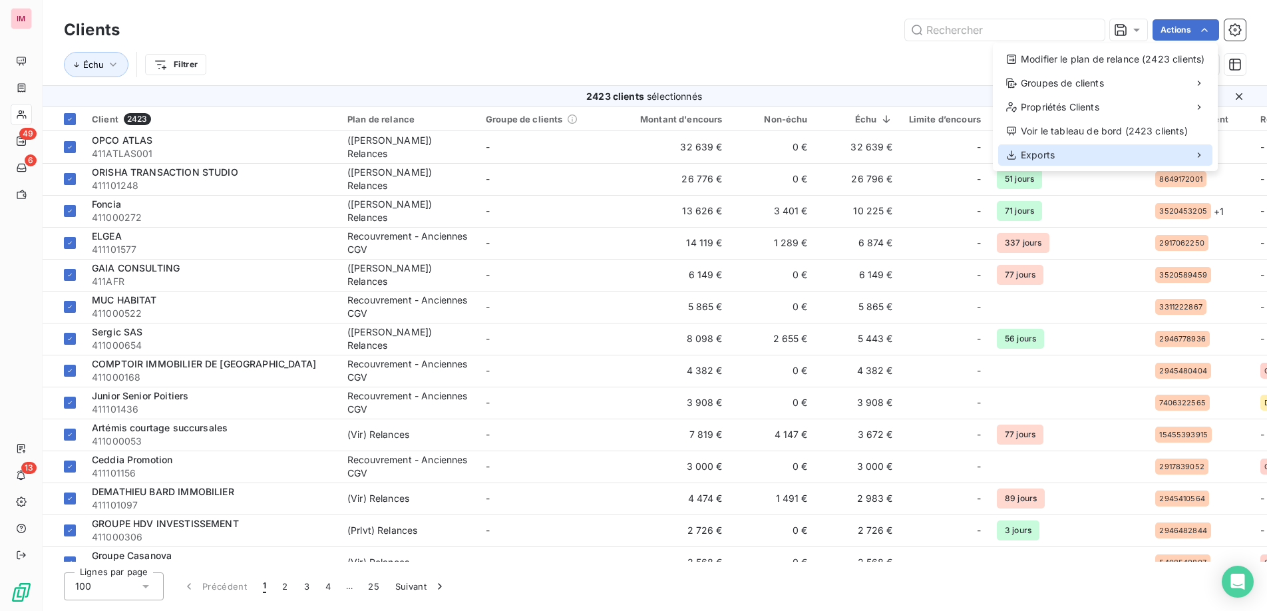
click at [968, 150] on div "Exports" at bounding box center [1105, 154] width 214 height 21
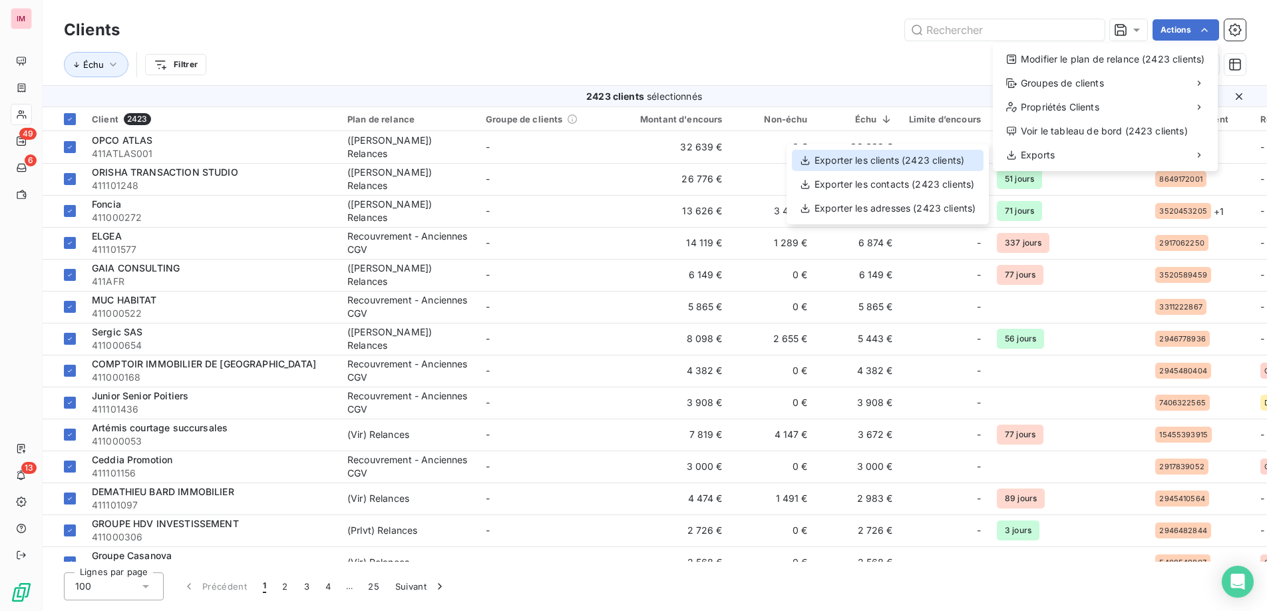
click at [871, 161] on div "Exporter les clients (2423 clients)" at bounding box center [888, 160] width 192 height 21
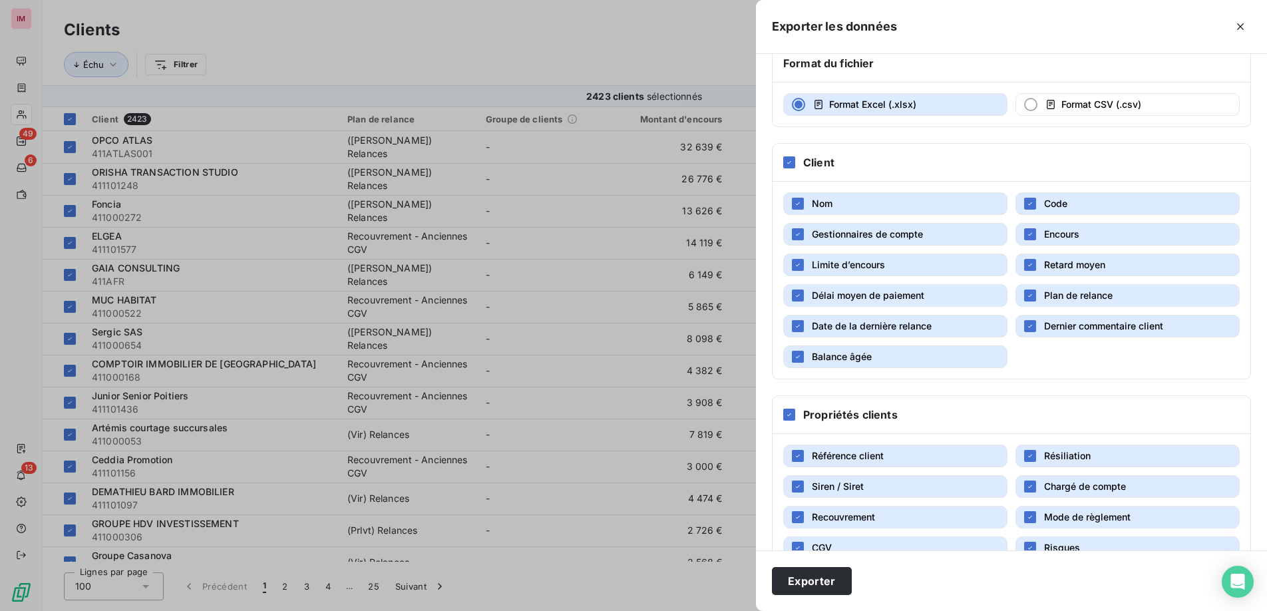
scroll to position [112, 0]
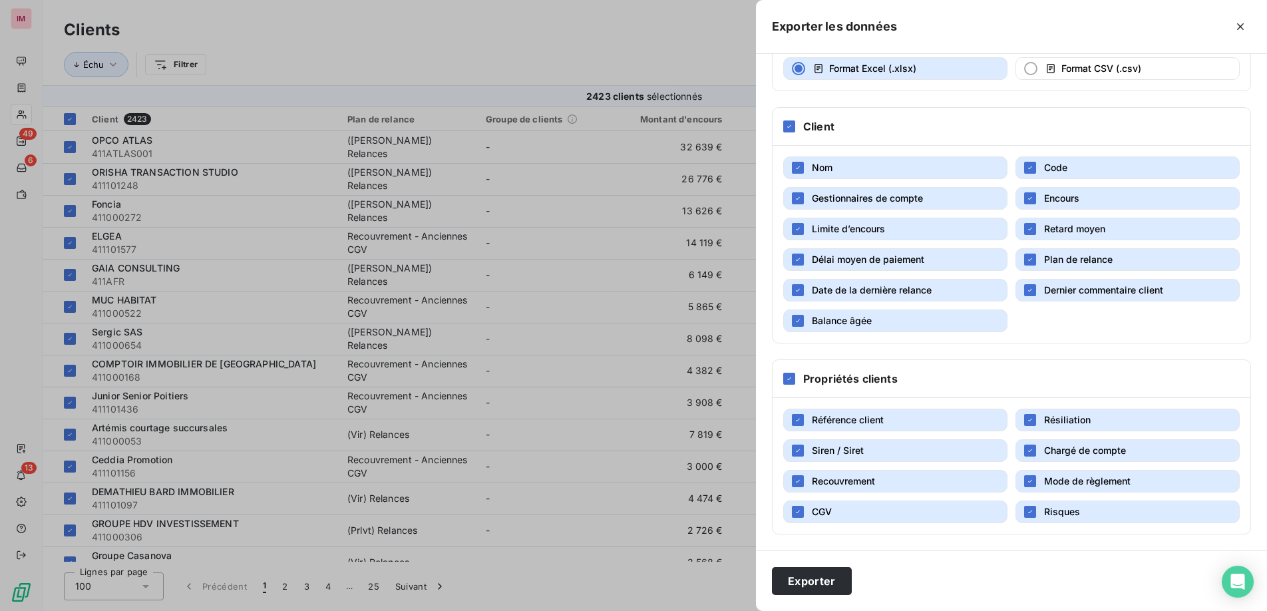
click at [819, 473] on div "Exporter" at bounding box center [1011, 580] width 511 height 61
click at [824, 473] on button "Exporter" at bounding box center [812, 581] width 80 height 28
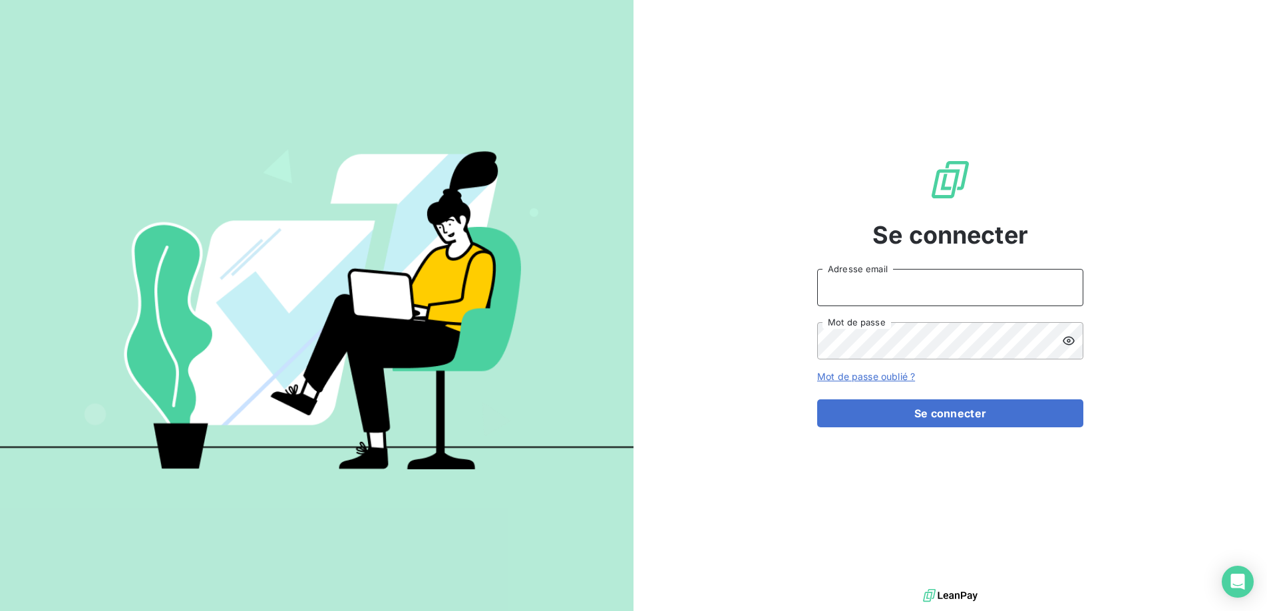
click at [918, 278] on input "Adresse email" at bounding box center [950, 287] width 266 height 37
type input "[EMAIL_ADDRESS][DOMAIN_NAME]"
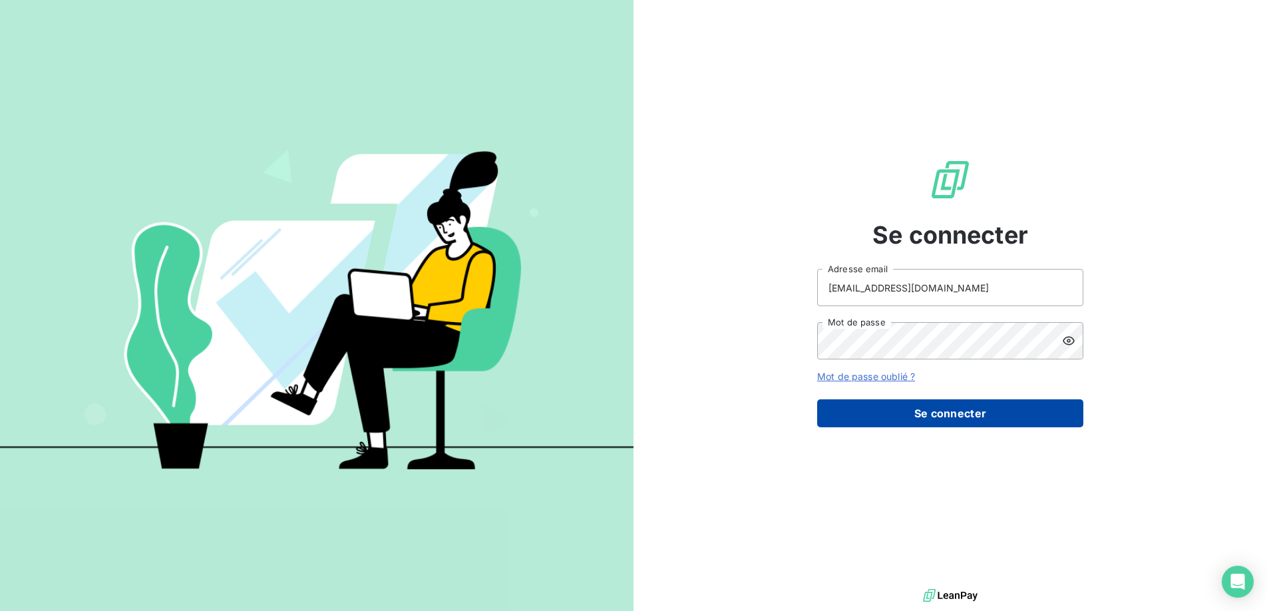
click at [954, 415] on button "Se connecter" at bounding box center [950, 413] width 266 height 28
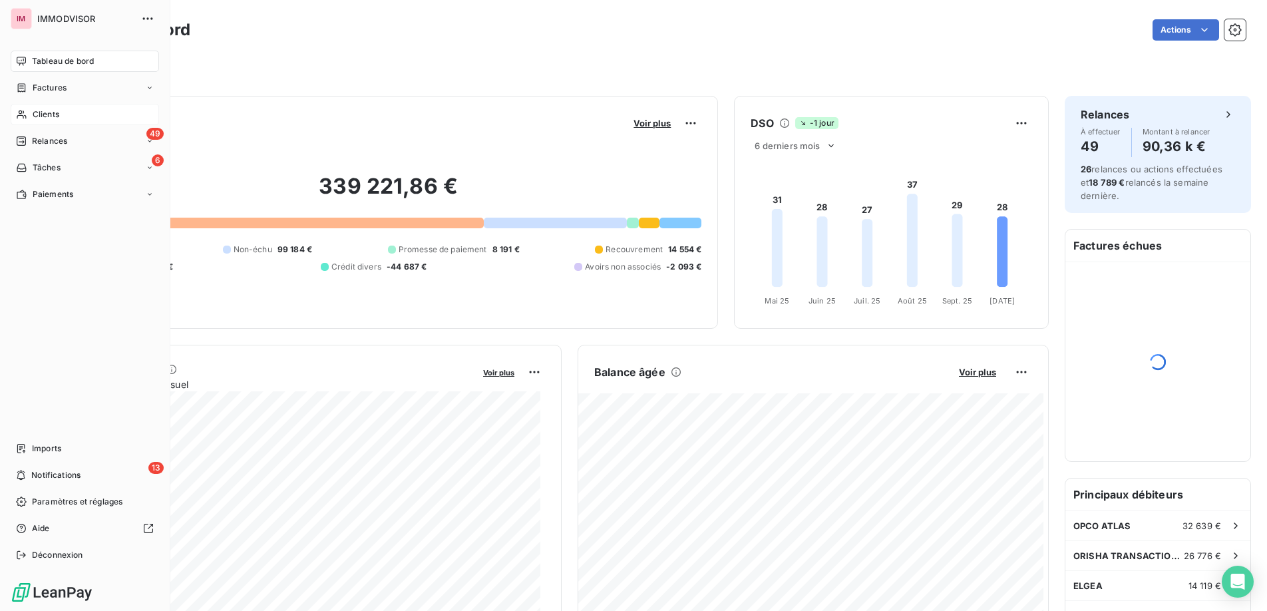
click at [47, 106] on div "Clients" at bounding box center [85, 114] width 148 height 21
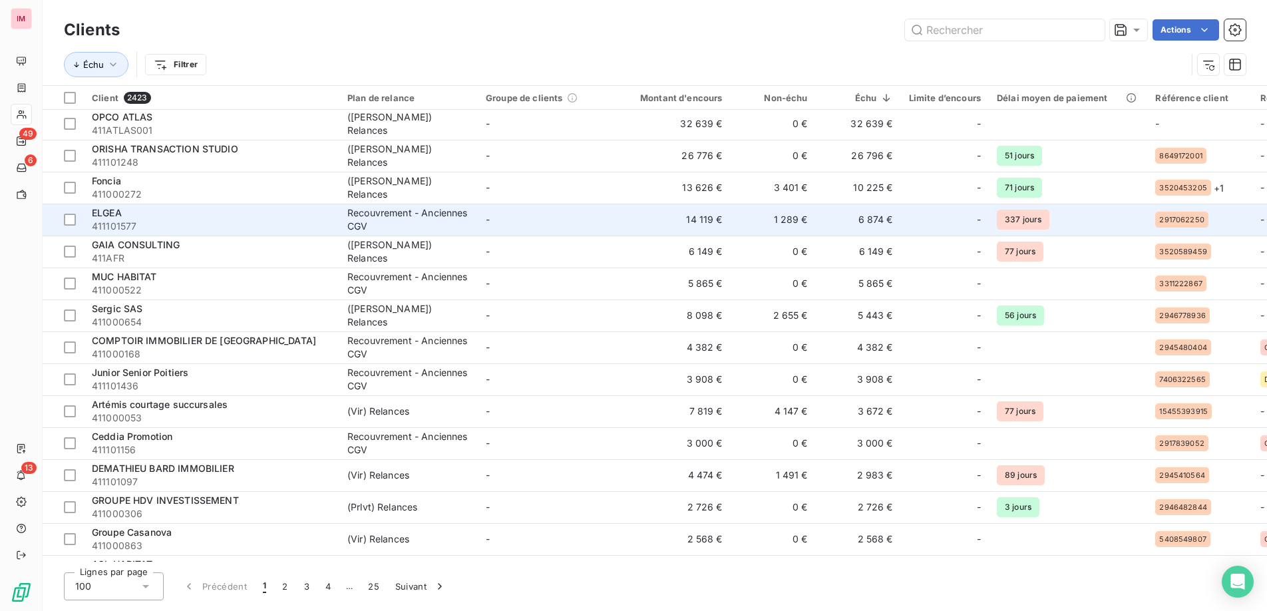
scroll to position [3, 0]
click at [136, 219] on span "411101577" at bounding box center [212, 225] width 240 height 13
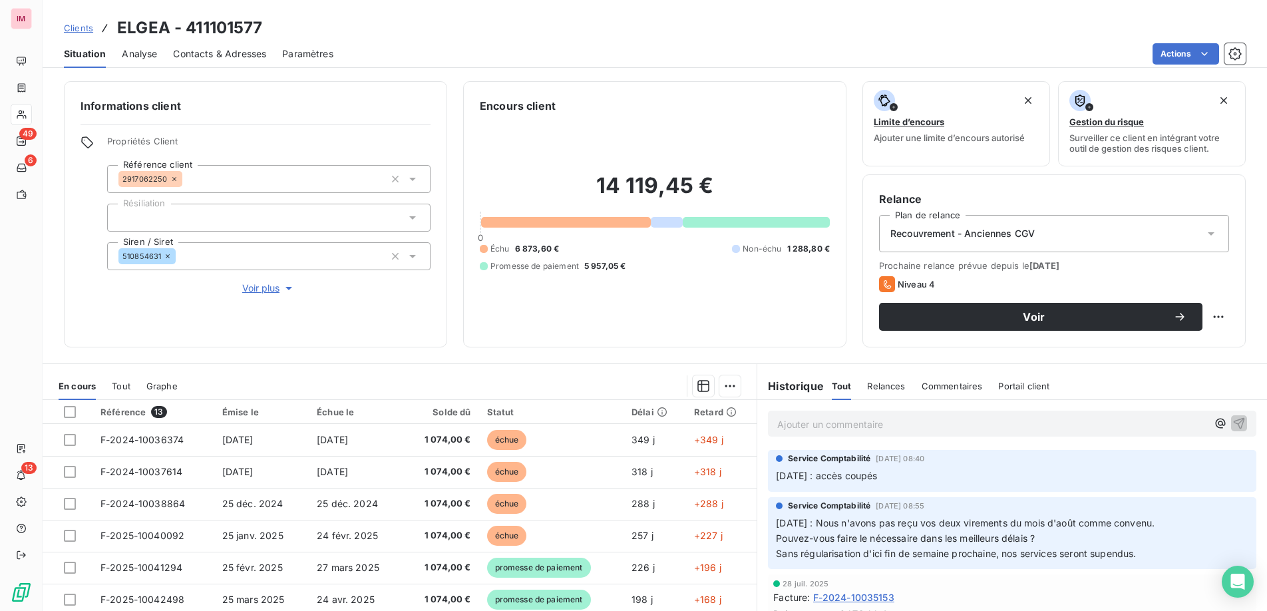
click at [201, 45] on div "Contacts & Adresses" at bounding box center [219, 54] width 93 height 28
